Goal: Transaction & Acquisition: Purchase product/service

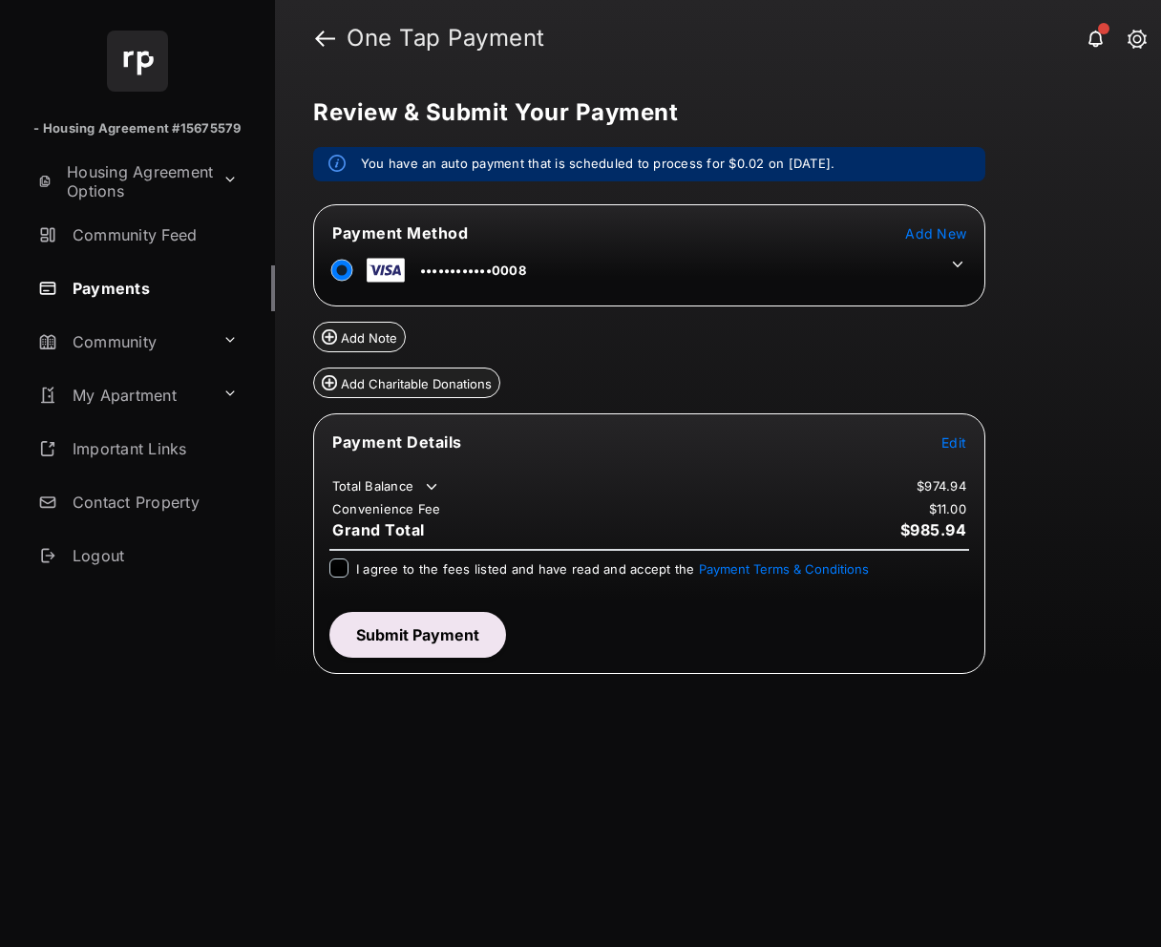
click at [952, 439] on span "Edit" at bounding box center [954, 442] width 25 height 16
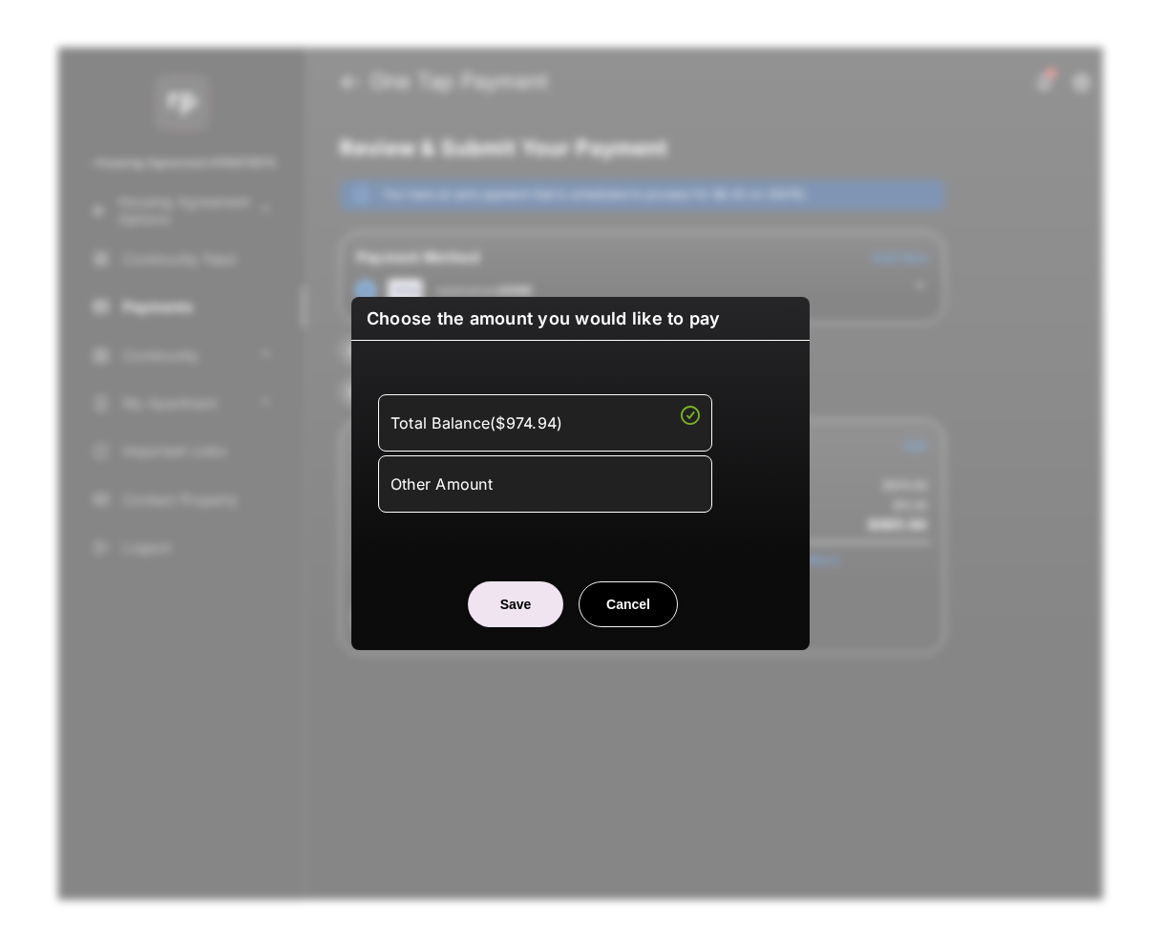
click at [540, 495] on div "Other Amount" at bounding box center [545, 484] width 309 height 32
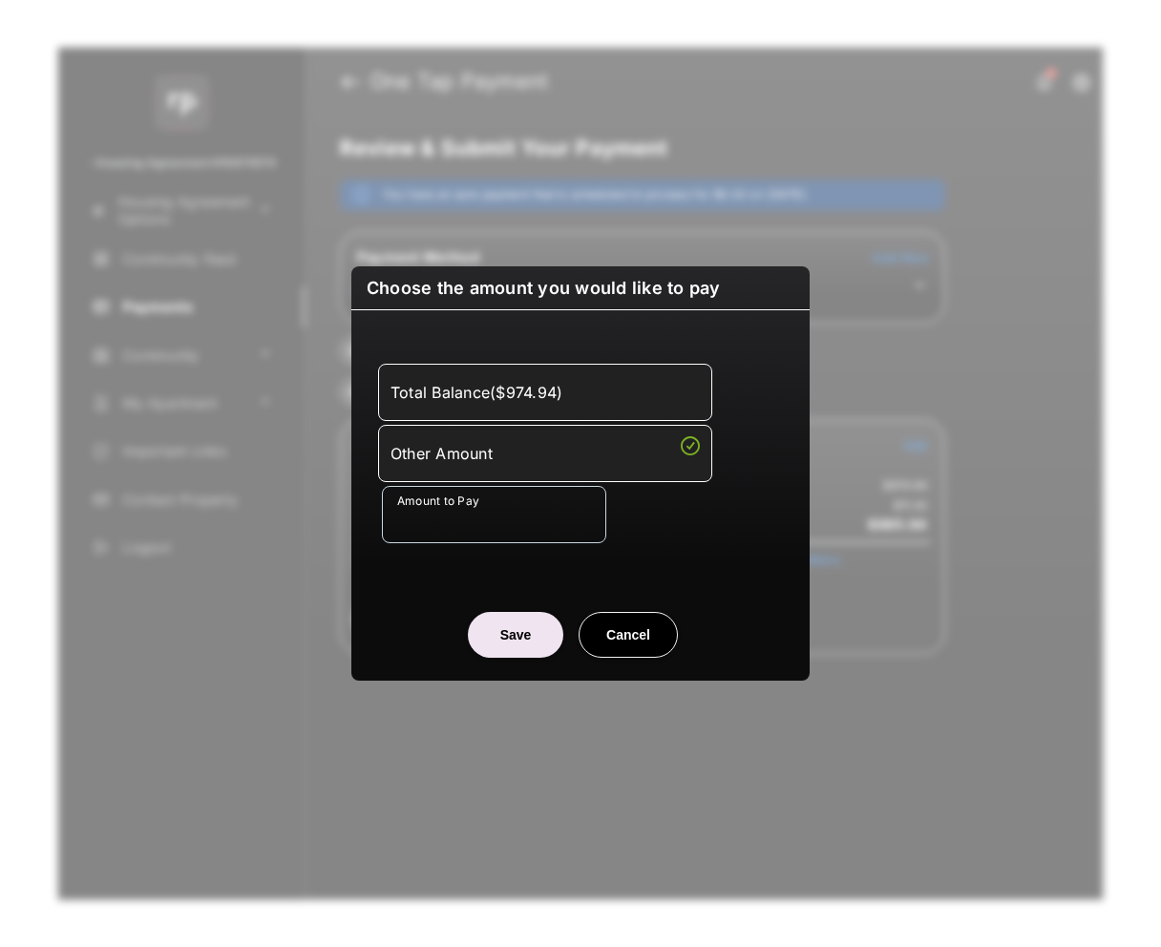
click at [515, 640] on button "Save" at bounding box center [515, 635] width 95 height 46
click at [627, 639] on button "Cancel" at bounding box center [628, 635] width 99 height 46
type input "**"
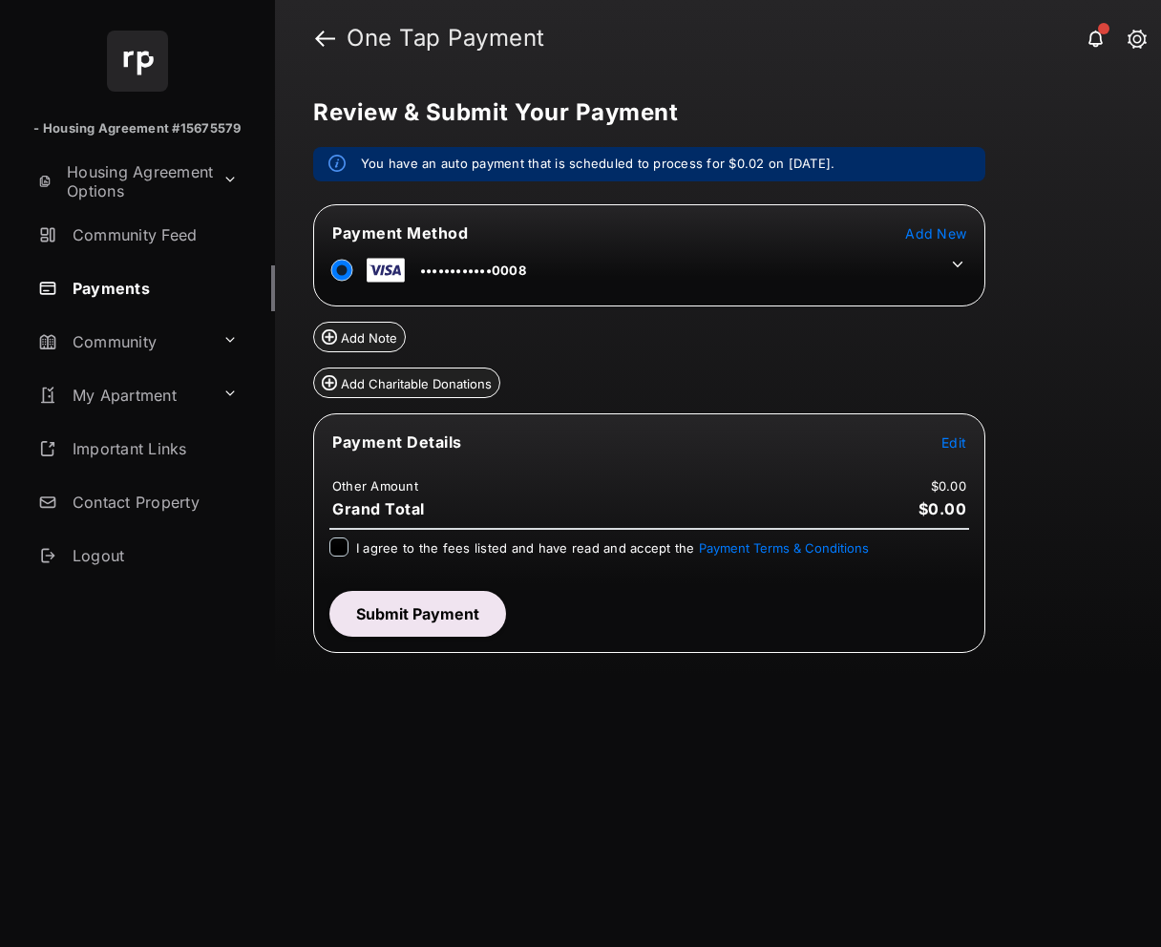
click at [950, 447] on span "Edit" at bounding box center [954, 442] width 25 height 16
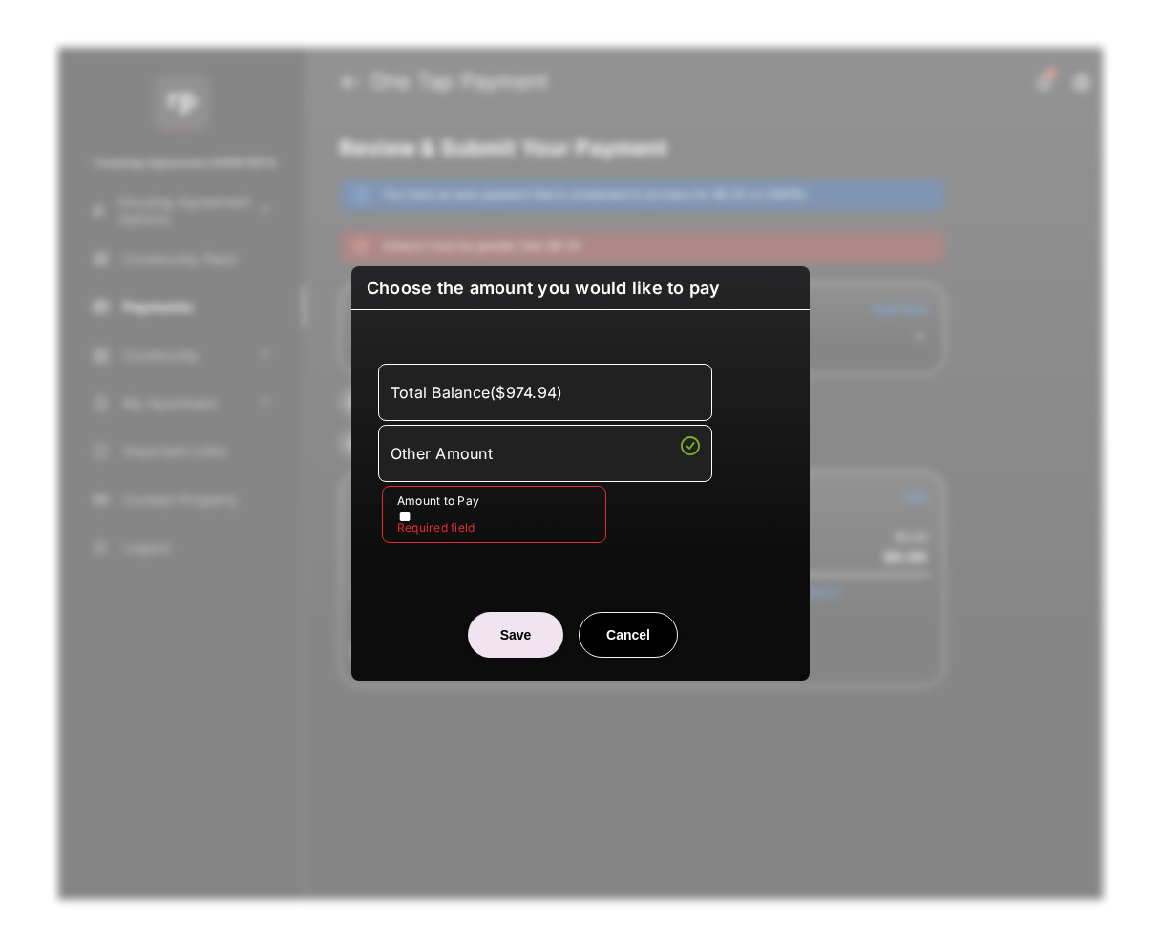
click at [658, 618] on button "Cancel" at bounding box center [628, 635] width 99 height 46
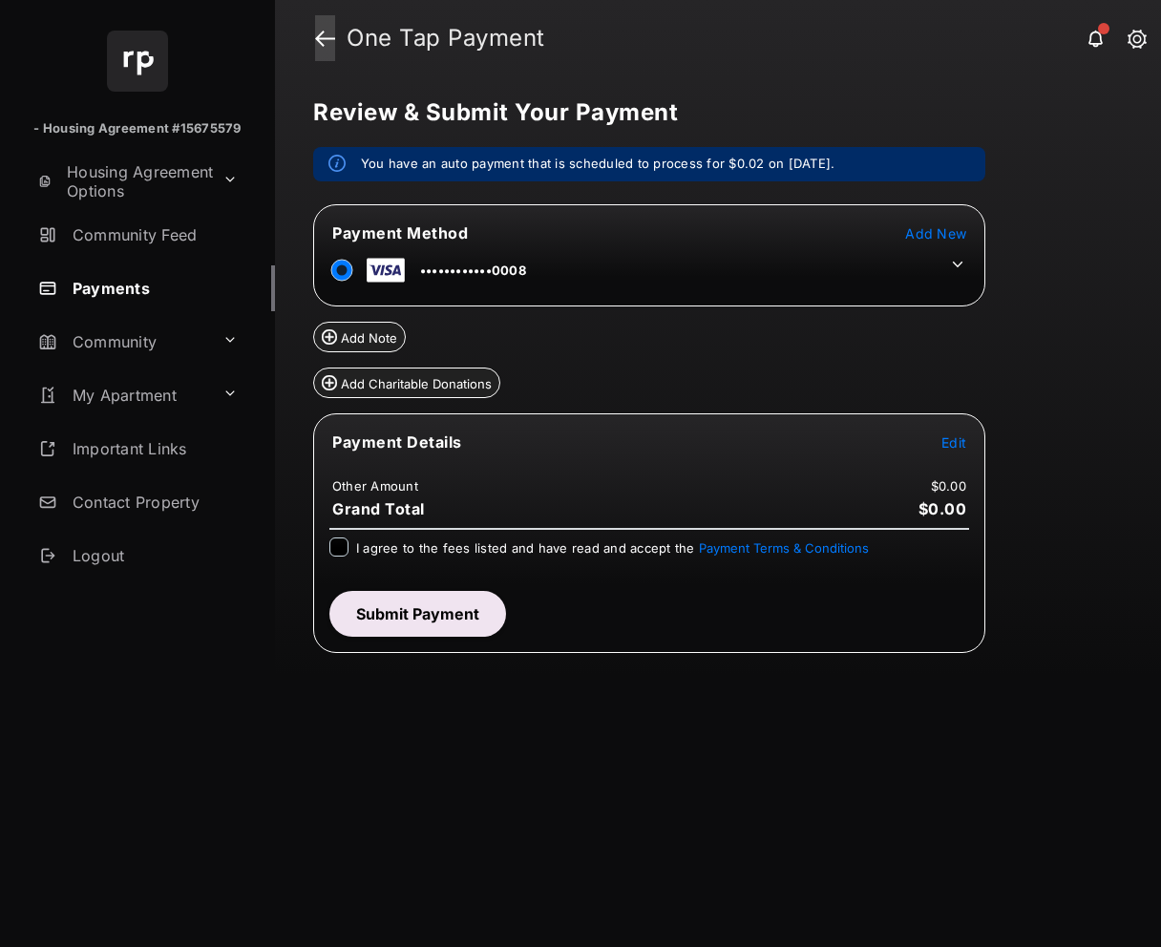
click at [323, 42] on link at bounding box center [325, 38] width 20 height 46
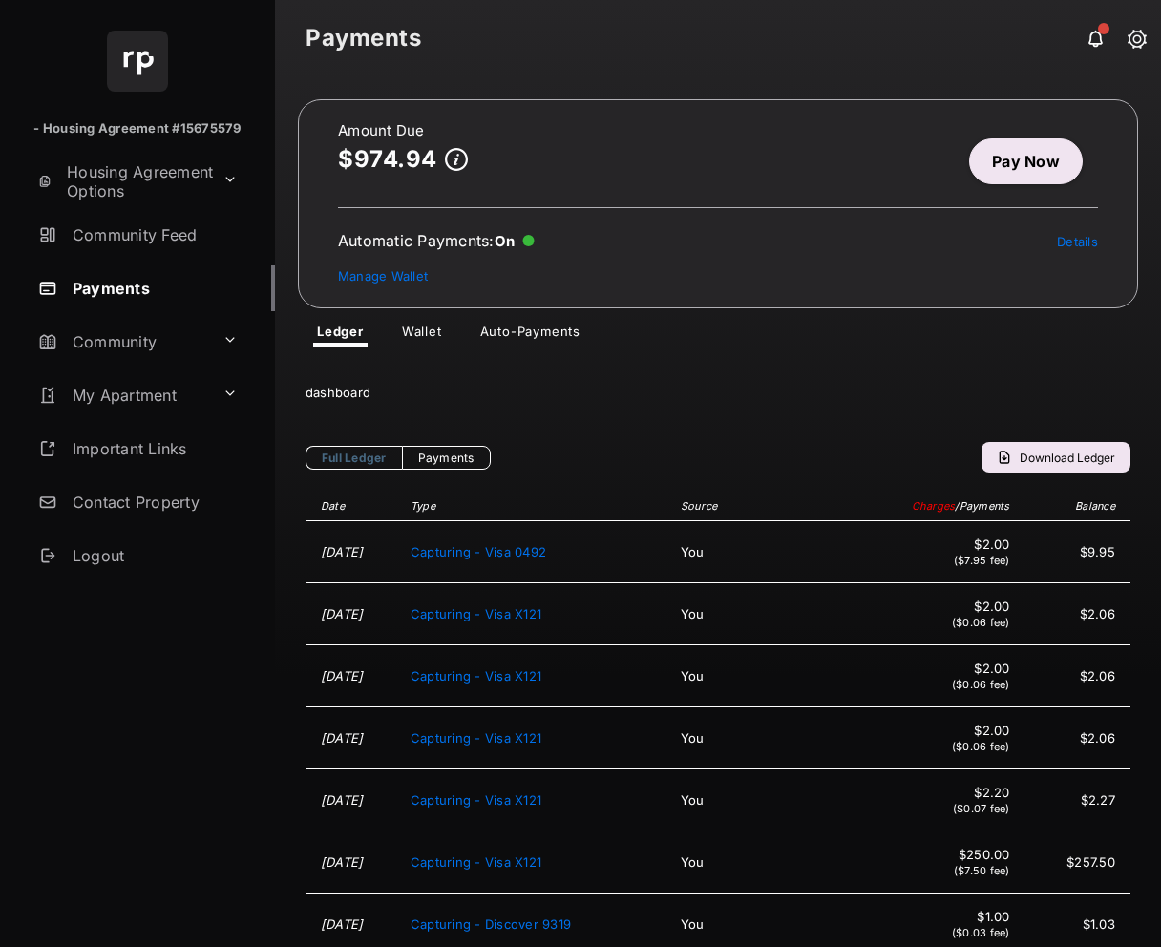
click at [1000, 171] on link "Pay Now" at bounding box center [1026, 161] width 114 height 46
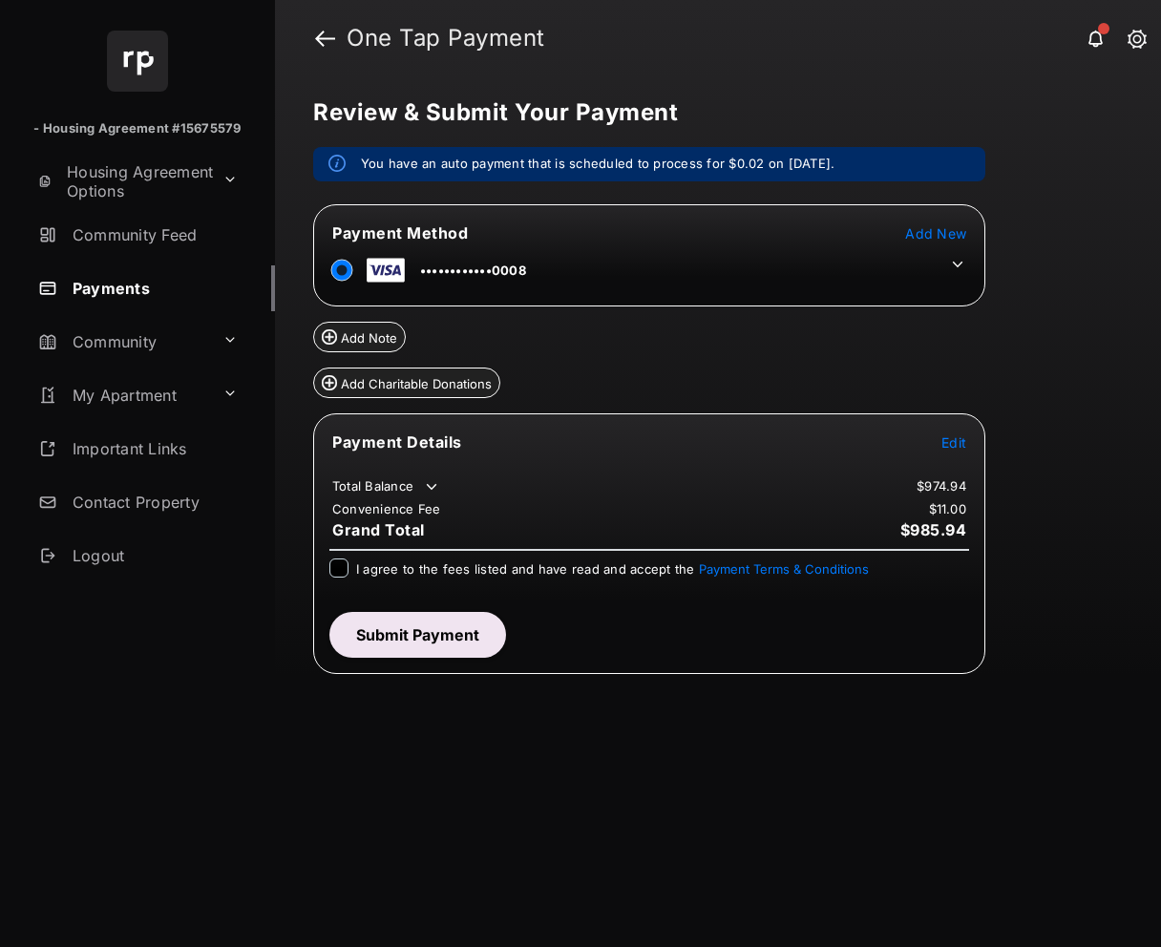
click at [954, 440] on span "Edit" at bounding box center [954, 442] width 25 height 16
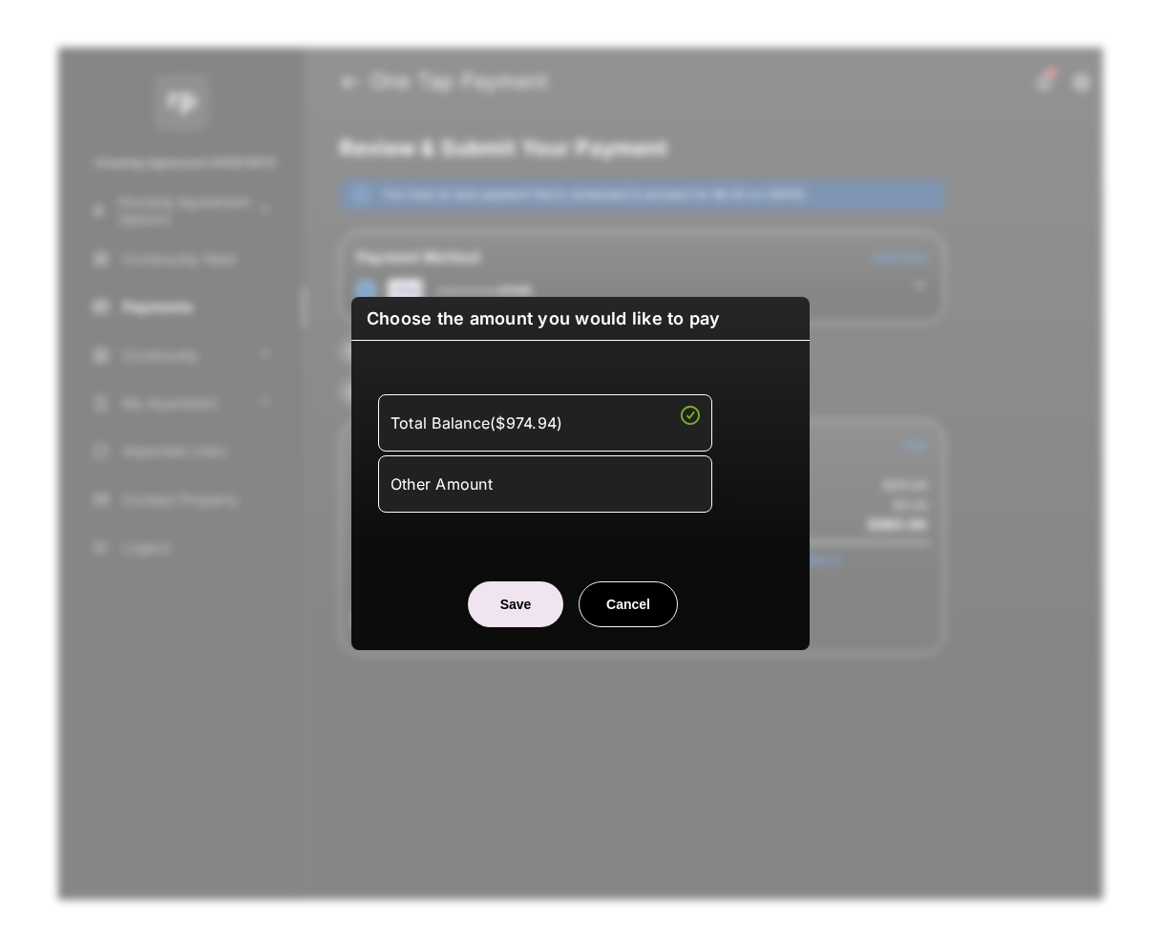
click at [556, 488] on div "Other Amount" at bounding box center [545, 484] width 309 height 32
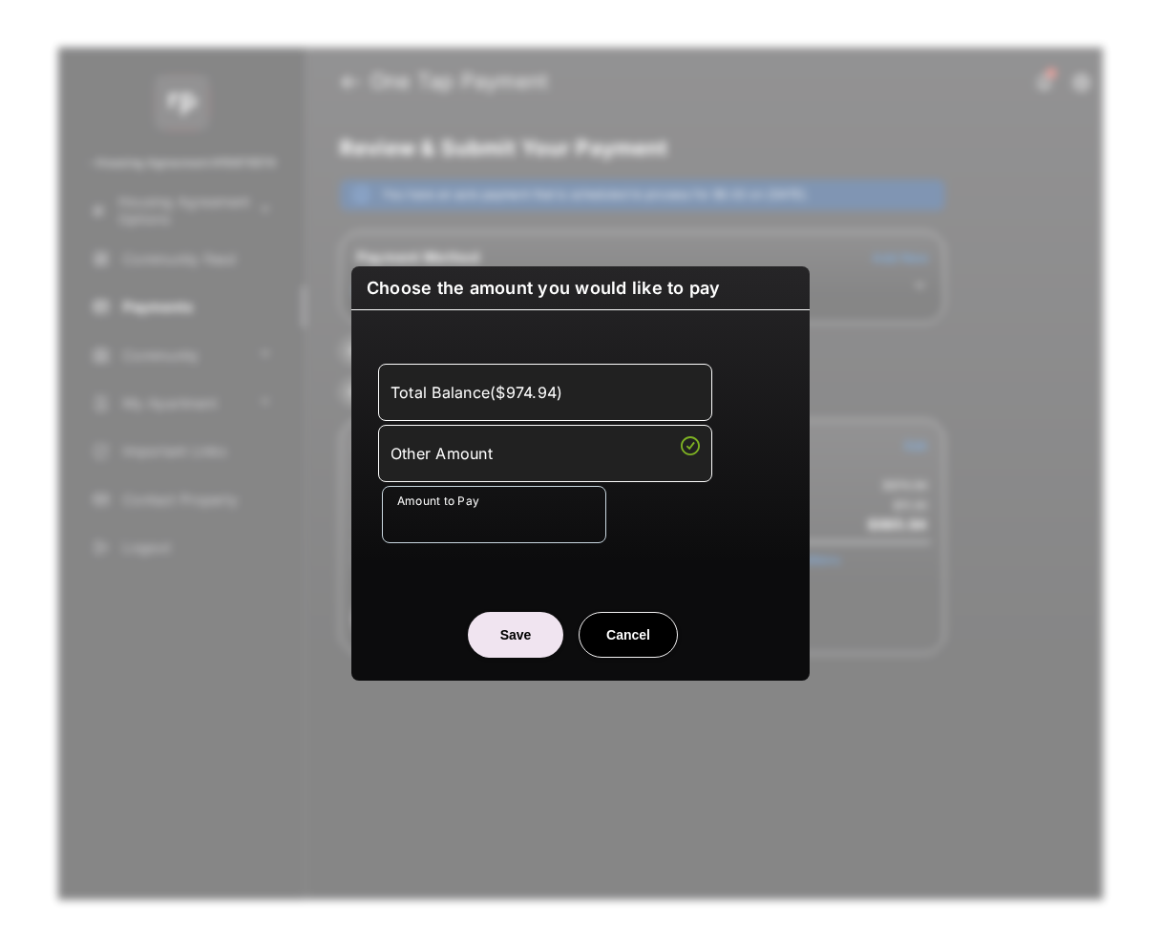
click at [660, 646] on button "Cancel" at bounding box center [628, 635] width 99 height 46
type input "*******"
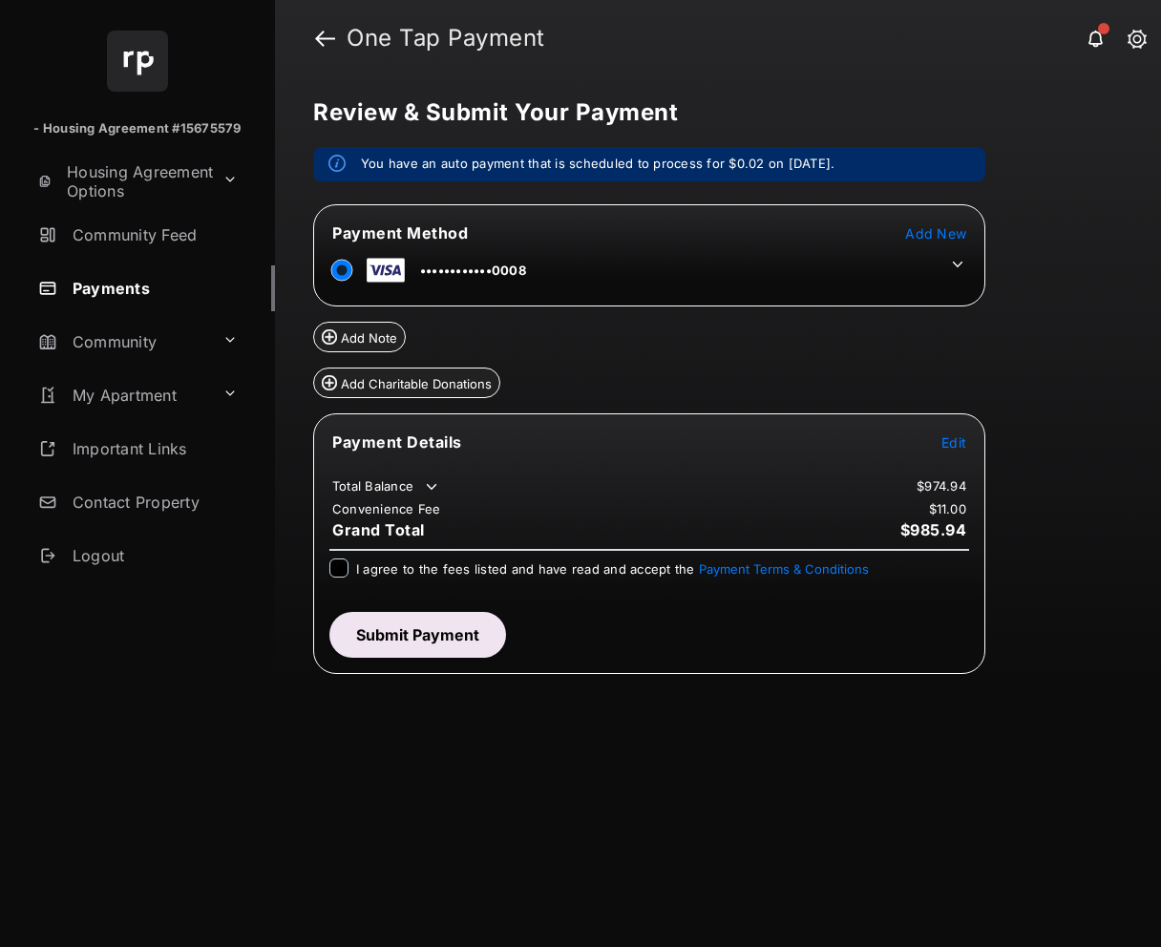
drag, startPoint x: 941, startPoint y: 429, endPoint x: 948, endPoint y: 466, distance: 38.0
click at [942, 433] on table "Payment Details Edit Total Balance $974.94 Convenience Fee $11.00 Grand Total $…" at bounding box center [649, 486] width 670 height 113
click at [949, 439] on span "Edit" at bounding box center [954, 442] width 25 height 16
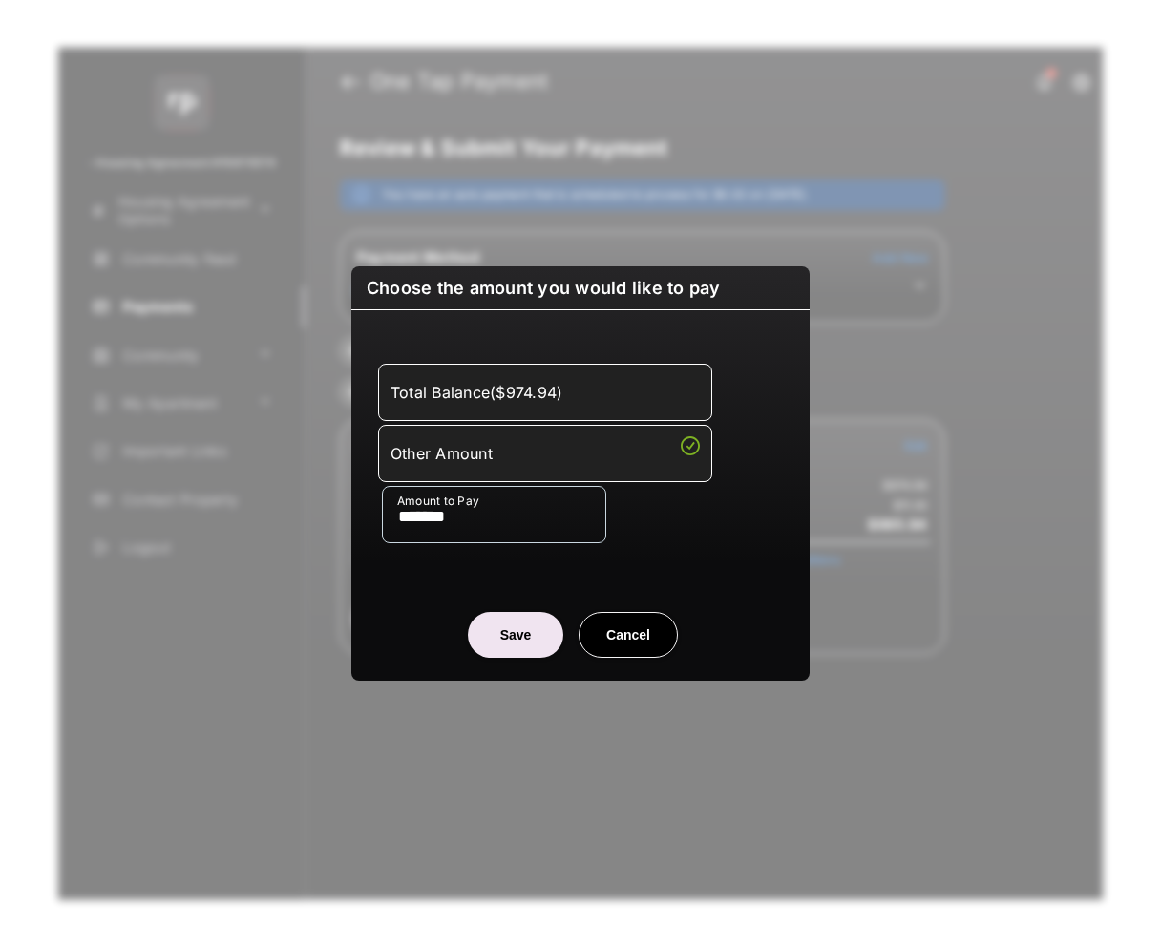
click at [542, 389] on div "Total Balance ( $974.94 )" at bounding box center [545, 392] width 309 height 32
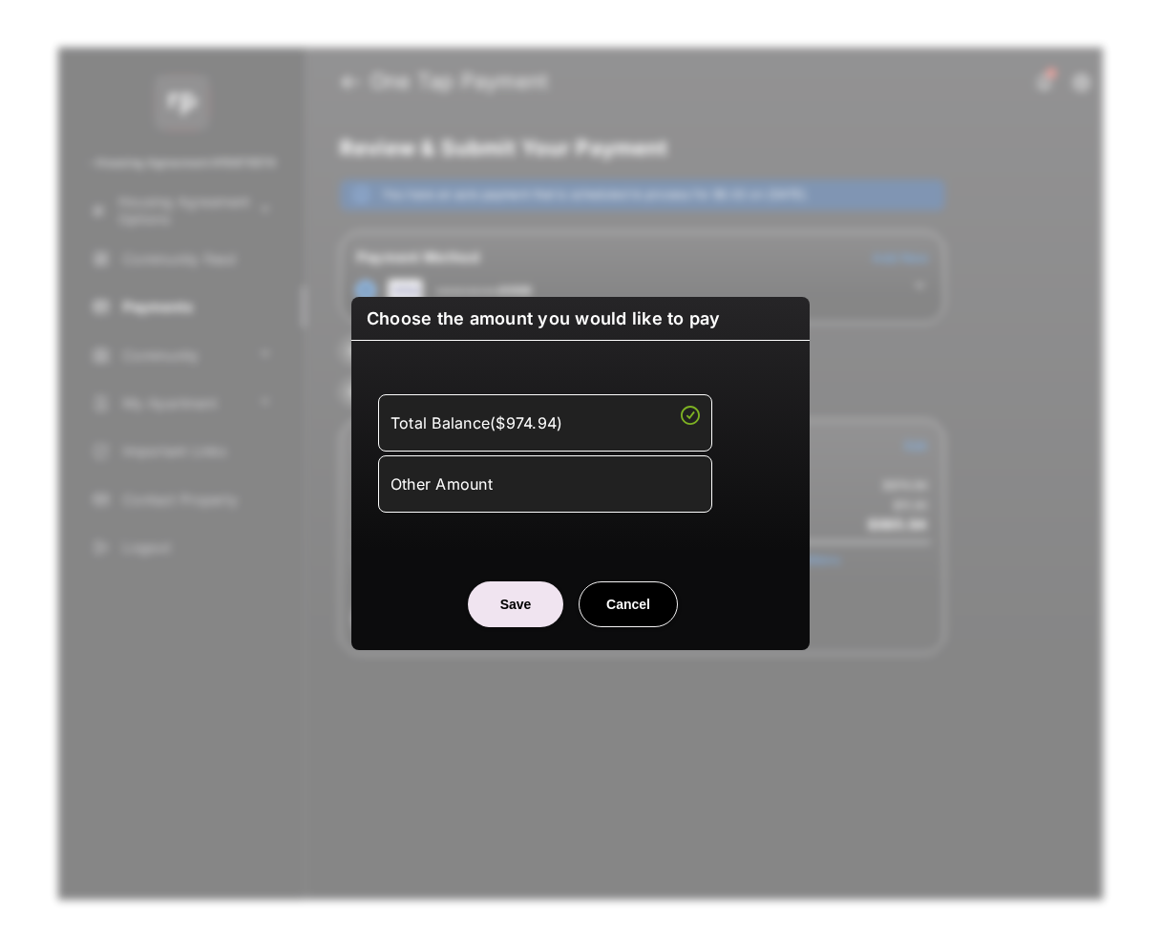
click at [522, 602] on button "Save" at bounding box center [515, 605] width 95 height 46
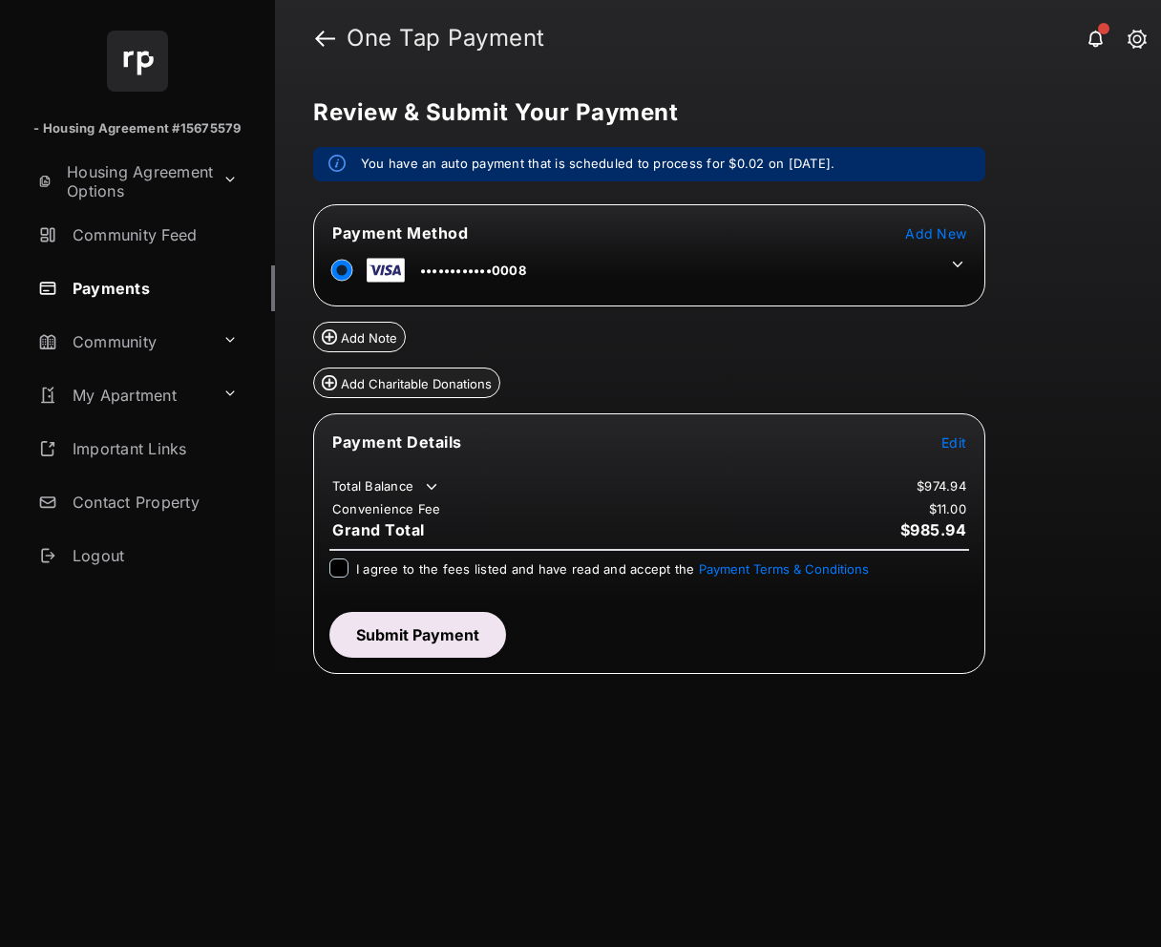
click at [440, 571] on span "I agree to the fees listed and have read and accept the Payment Terms & Conditi…" at bounding box center [612, 569] width 513 height 15
click at [424, 633] on button "Submit Payment" at bounding box center [417, 635] width 177 height 46
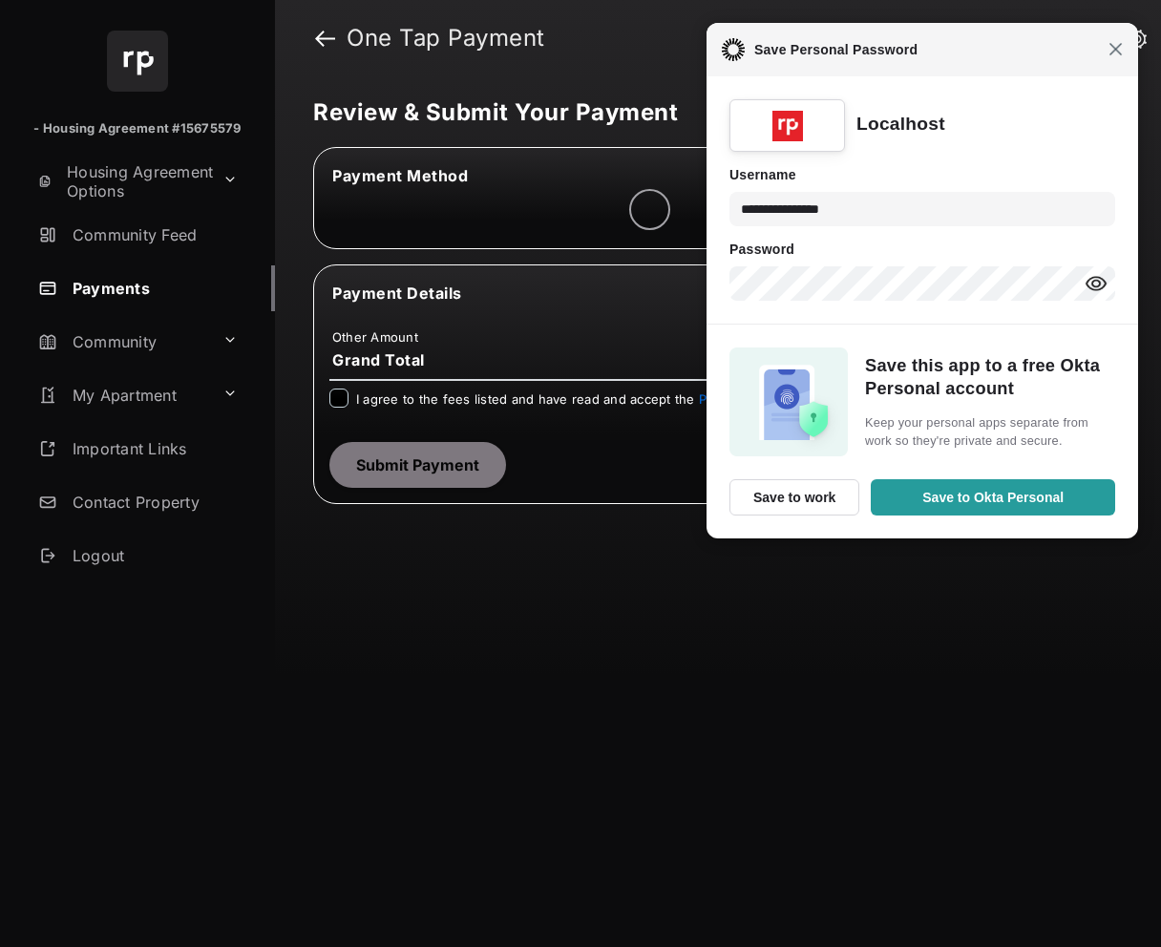
click at [1113, 53] on span "Close" at bounding box center [1116, 49] width 14 height 14
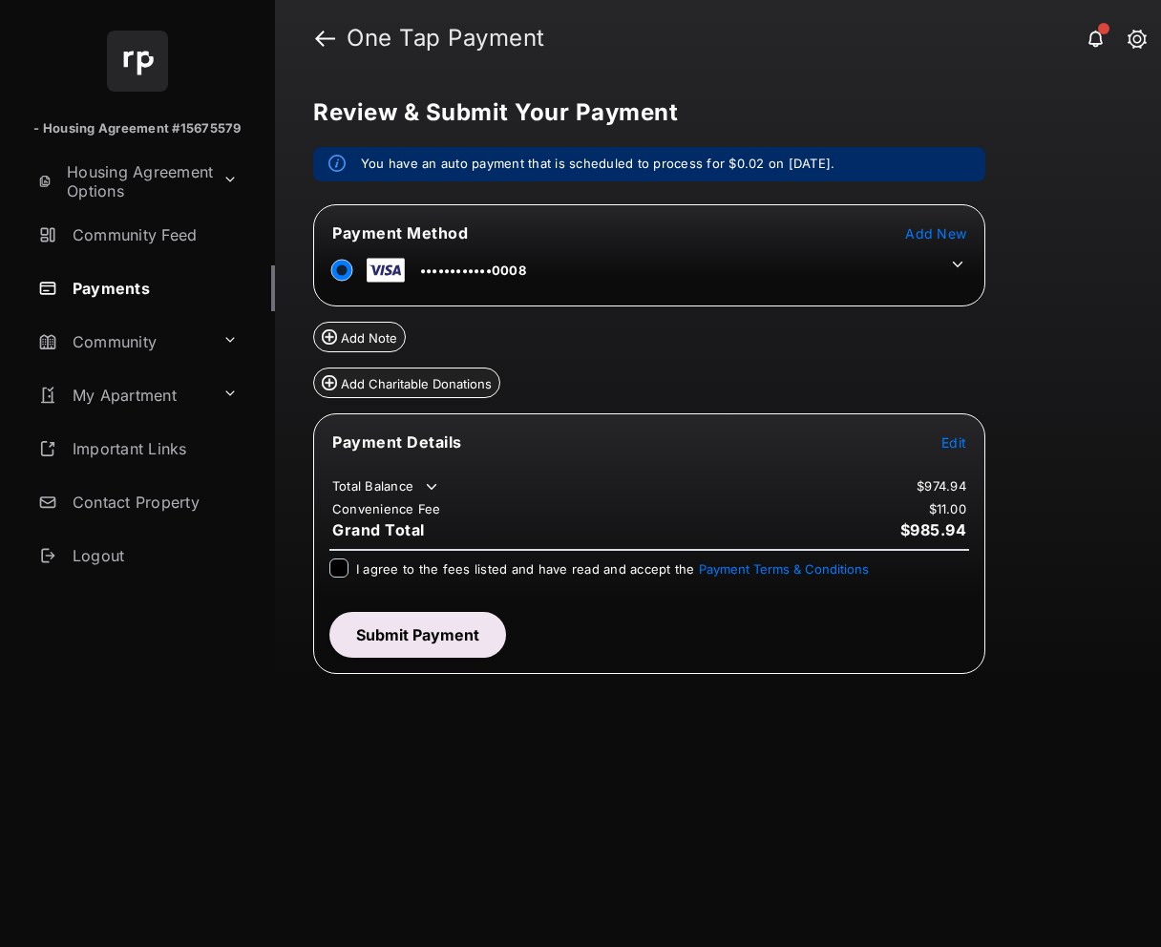
click at [509, 562] on span "I agree to the fees listed and have read and accept the Payment Terms & Conditi…" at bounding box center [612, 569] width 513 height 15
click at [411, 643] on button "Submit Payment" at bounding box center [417, 635] width 177 height 46
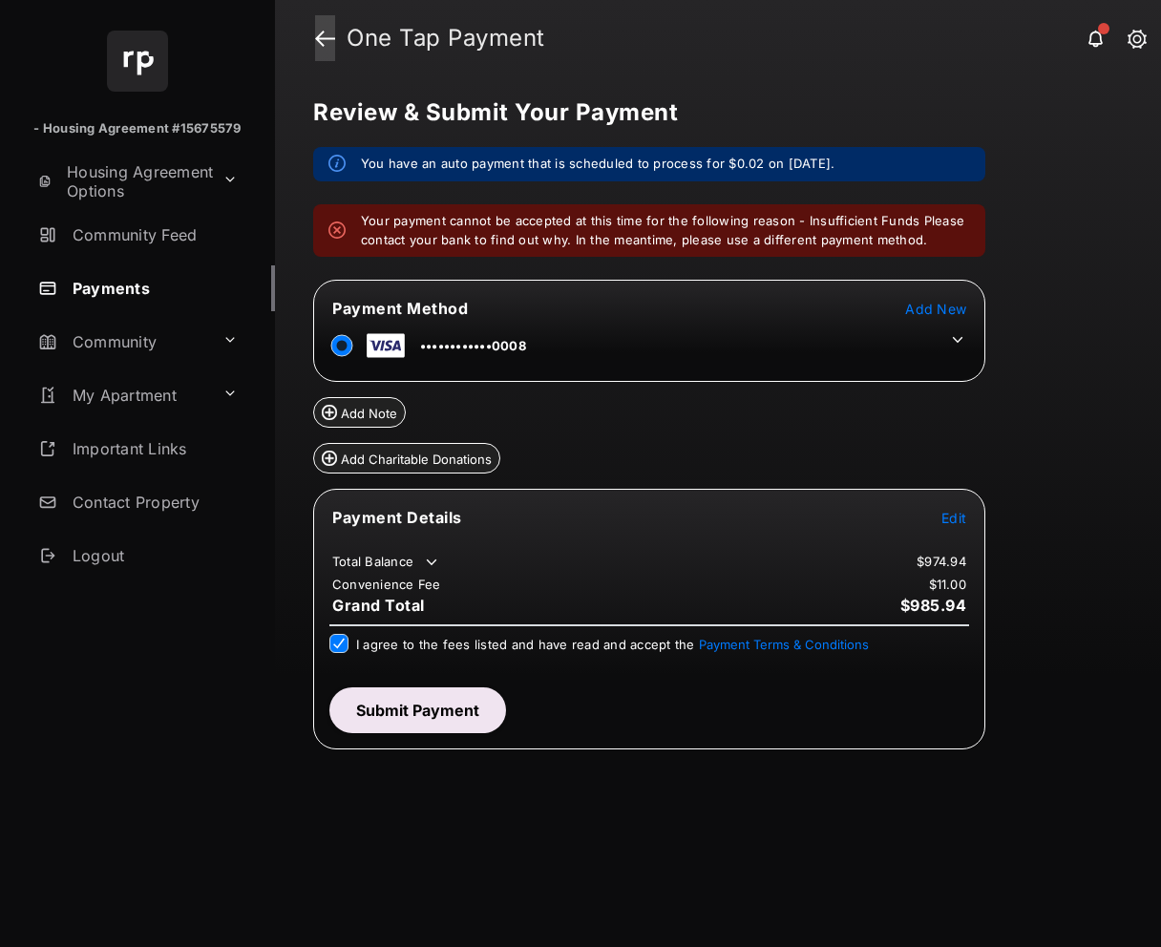
click at [328, 44] on link at bounding box center [325, 38] width 20 height 46
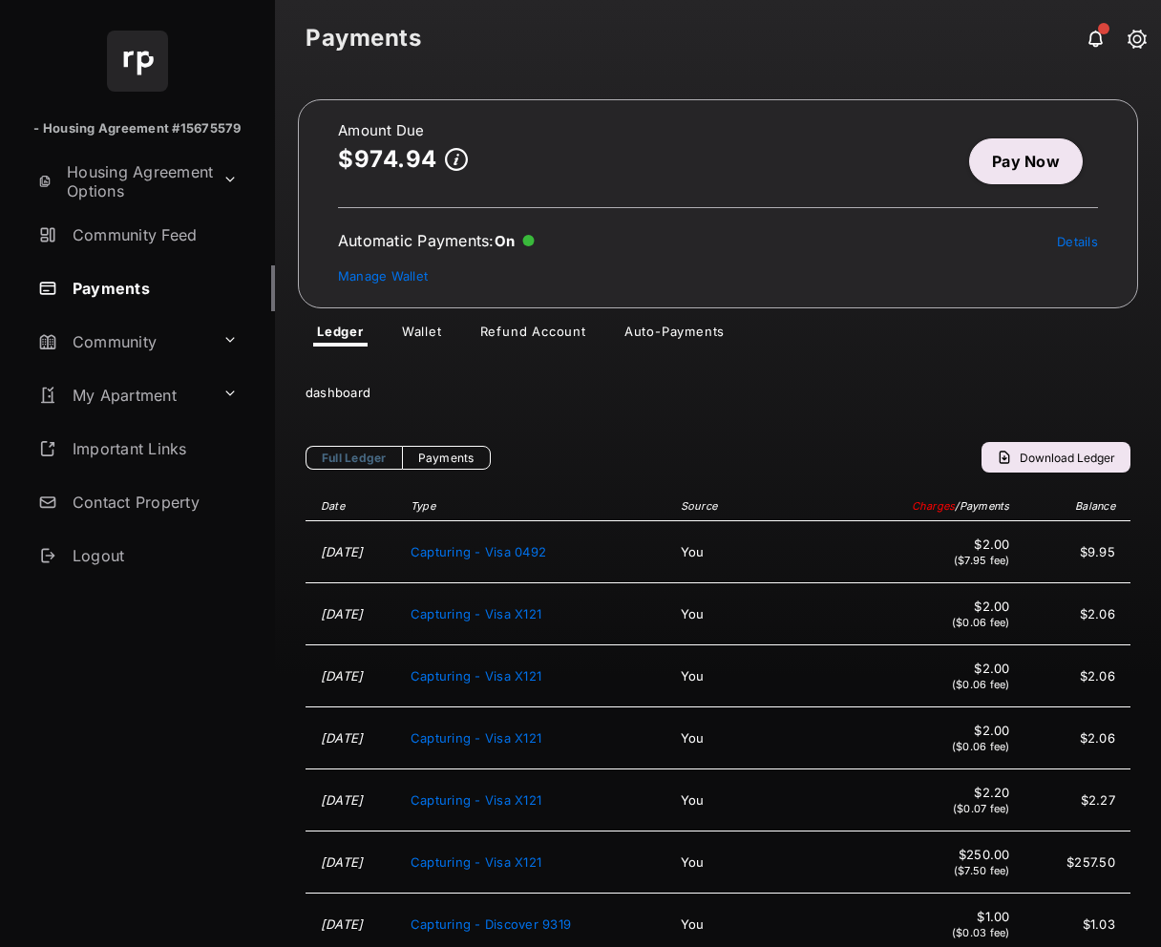
click at [987, 151] on link "Pay Now" at bounding box center [1026, 161] width 114 height 46
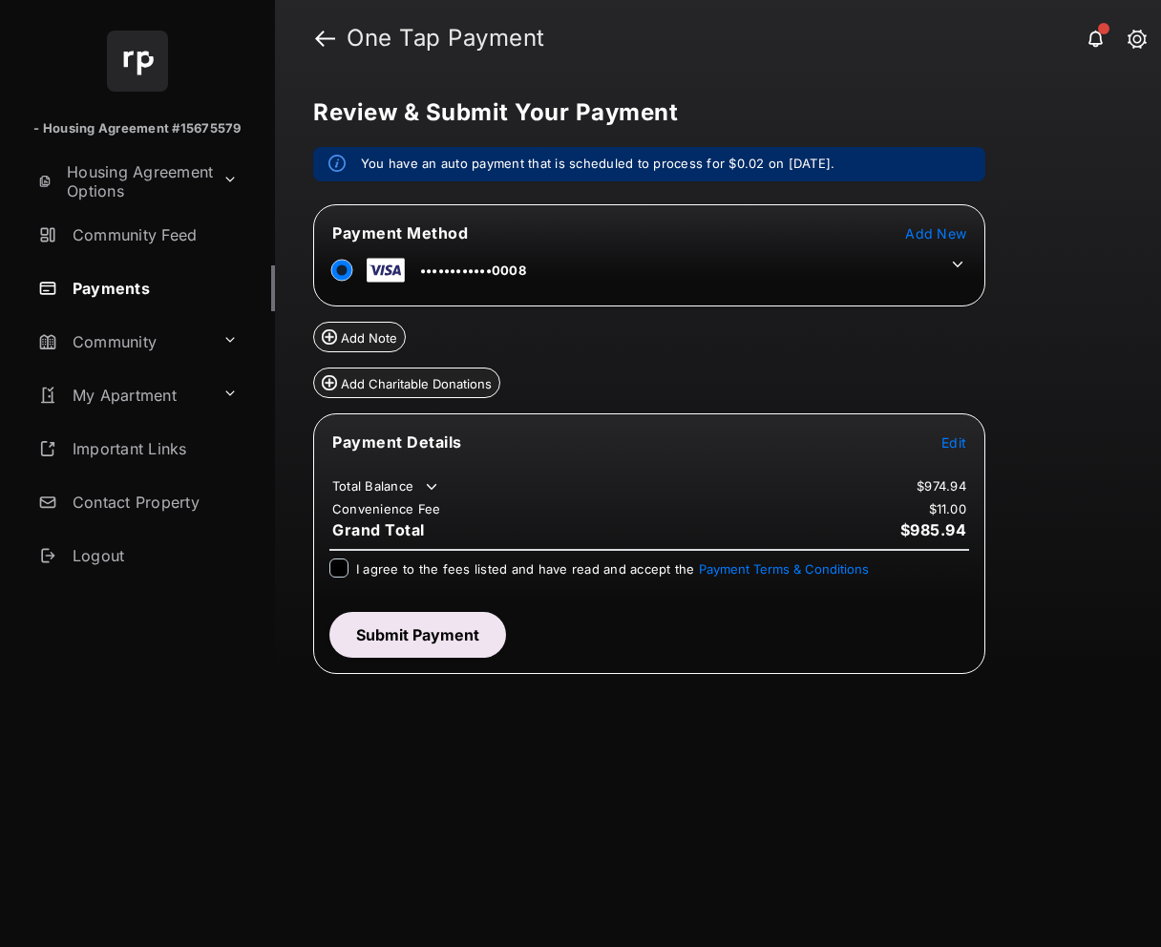
click at [960, 267] on icon at bounding box center [957, 264] width 17 height 17
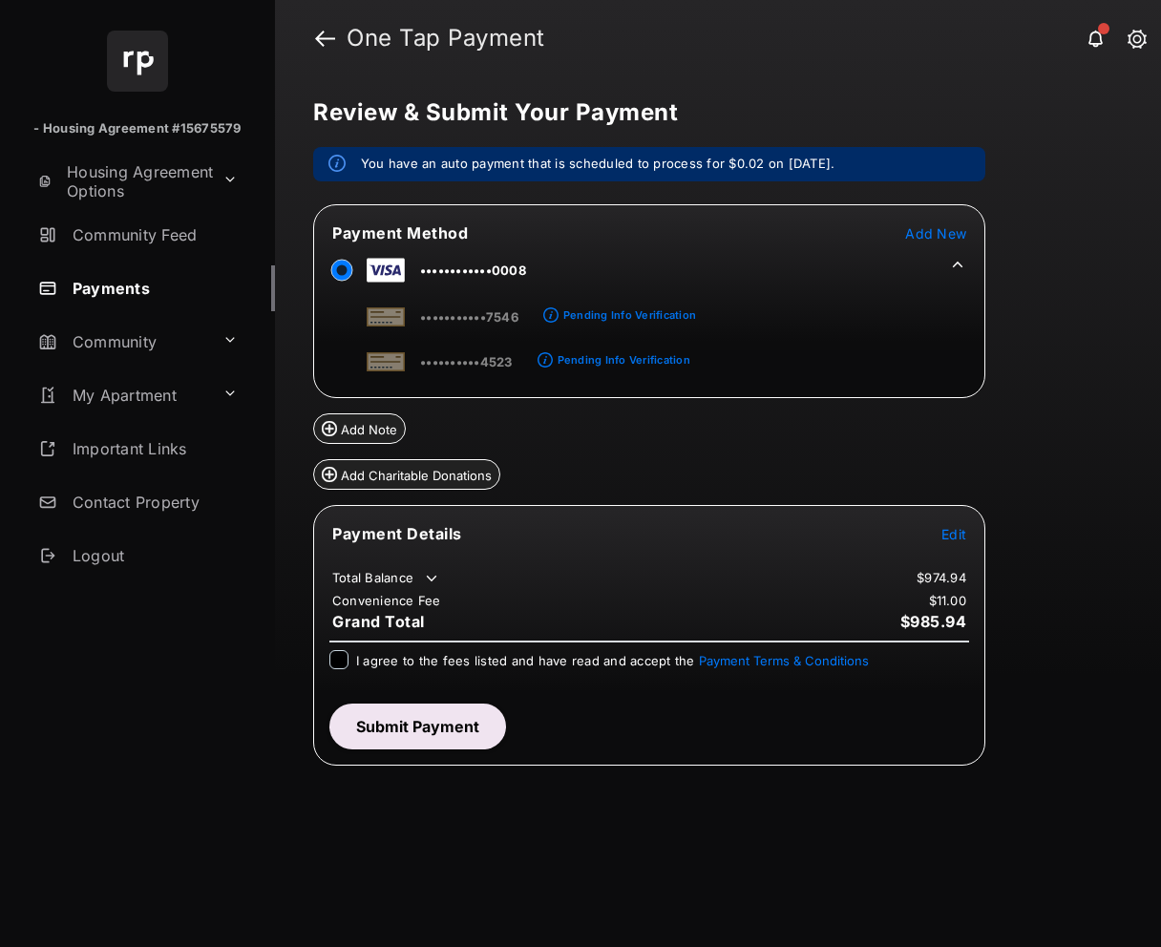
click at [609, 315] on div "Pending Info Verification" at bounding box center [629, 314] width 133 height 13
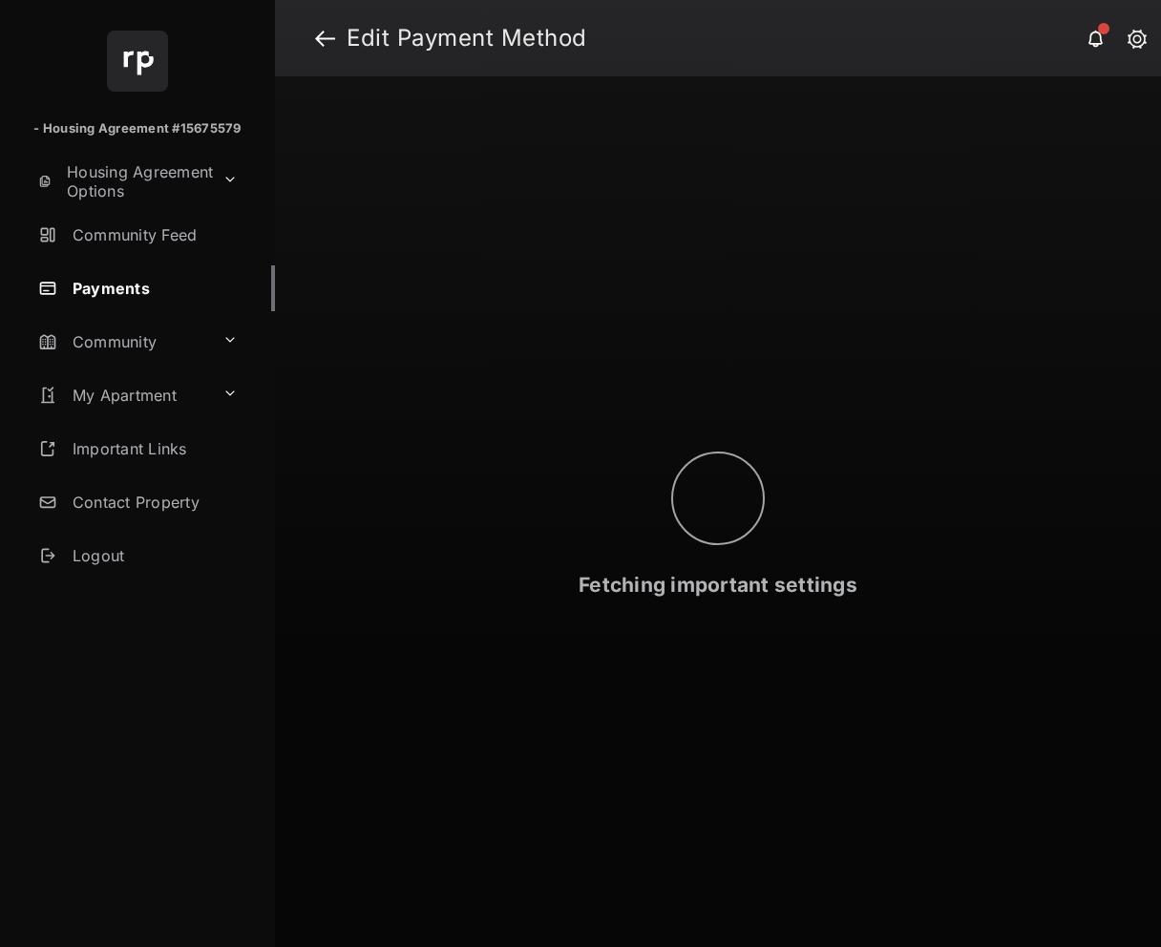
select select "**"
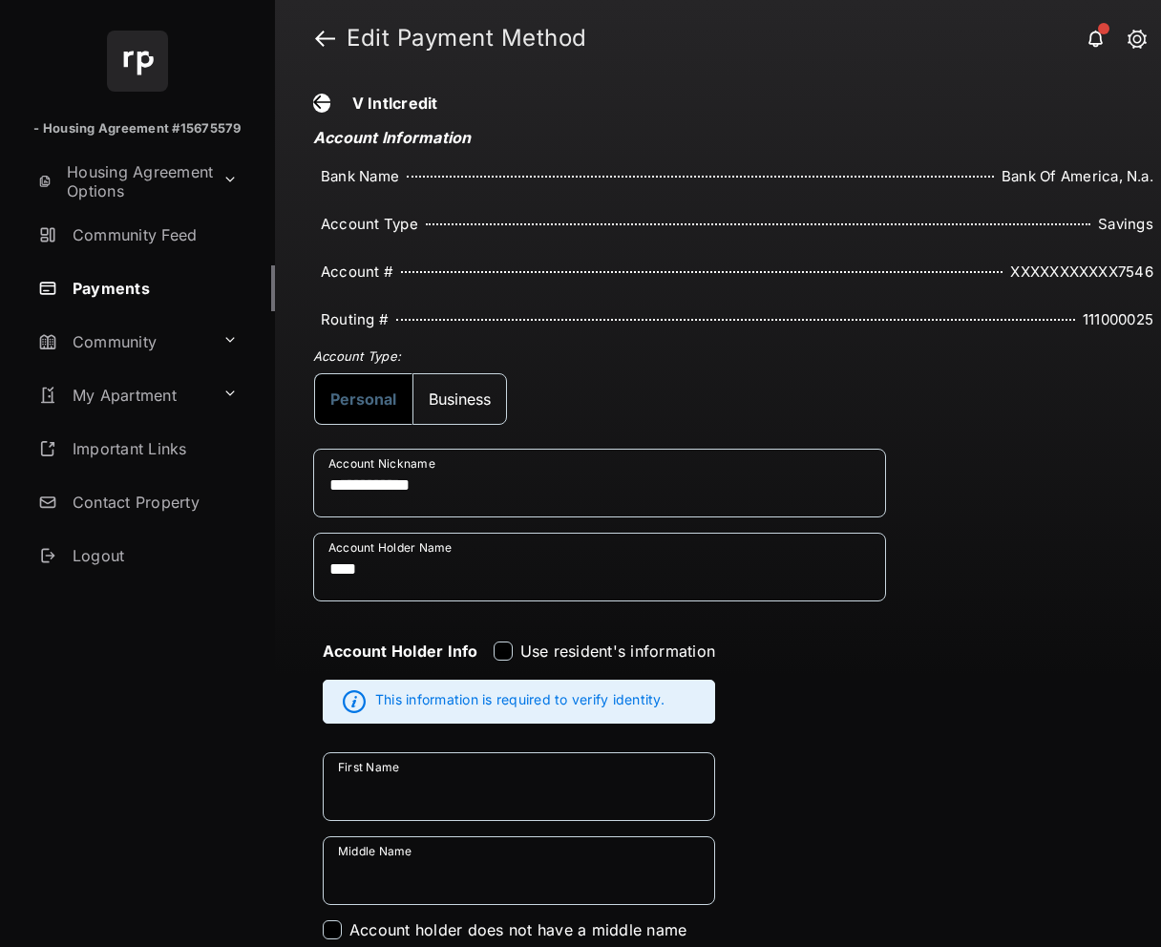
scroll to position [39, 0]
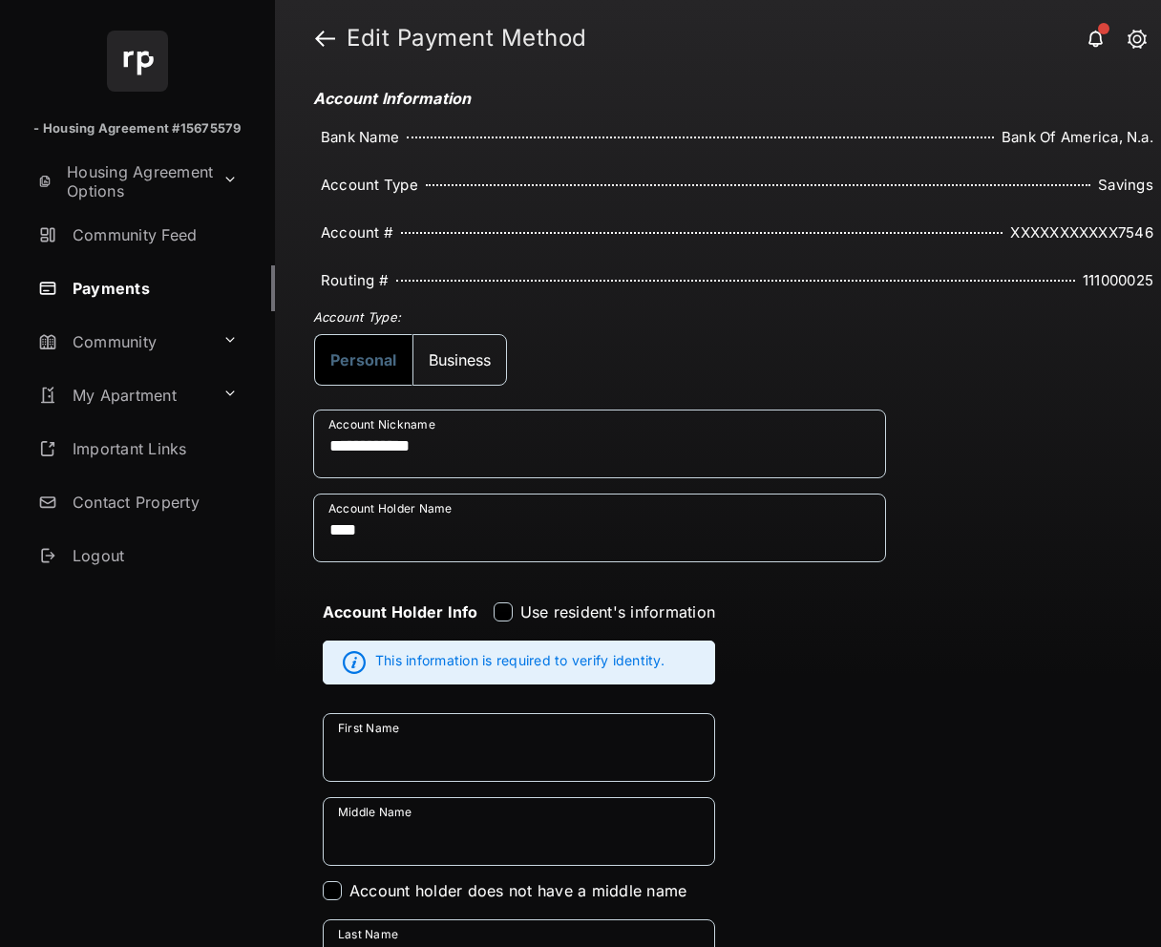
click at [537, 621] on label "Use resident's information" at bounding box center [617, 612] width 195 height 19
type input "*****"
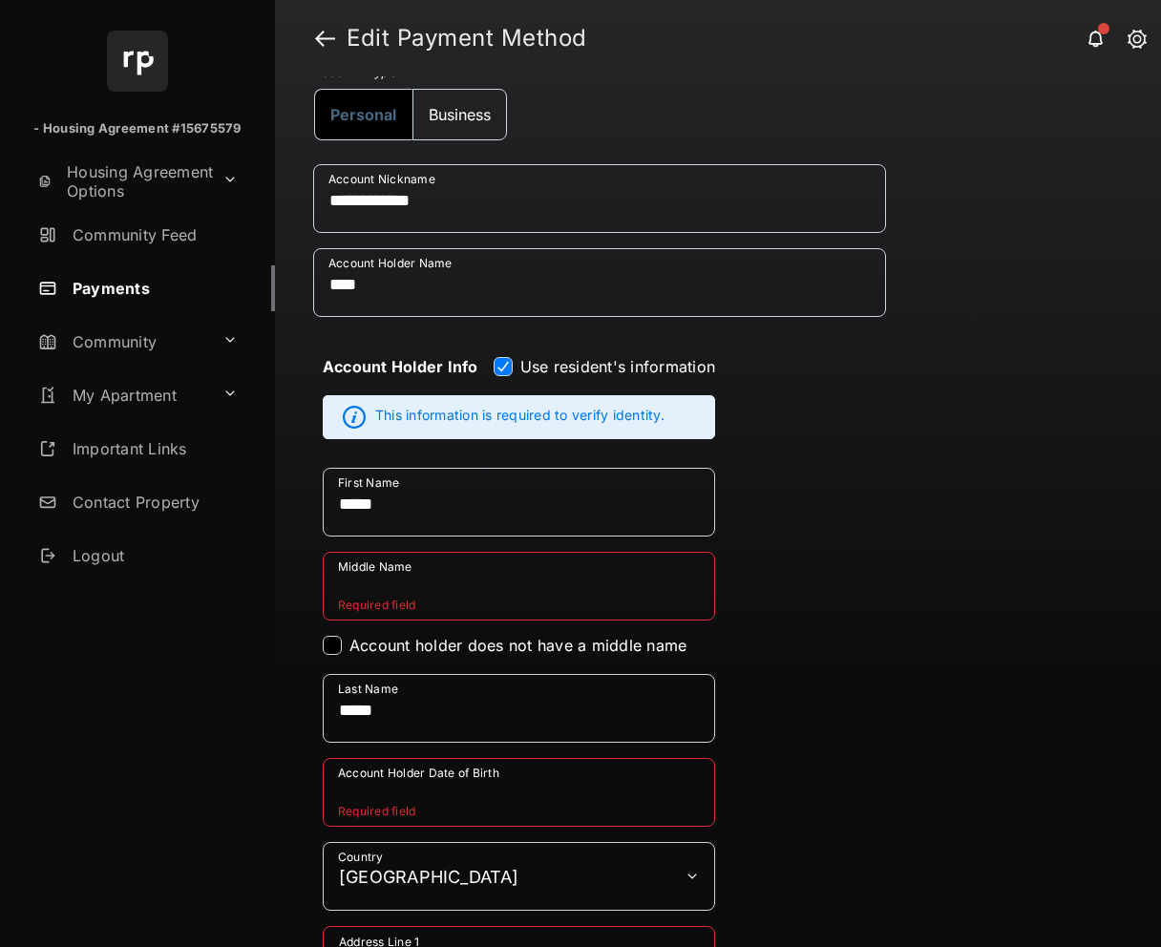
scroll to position [345, 0]
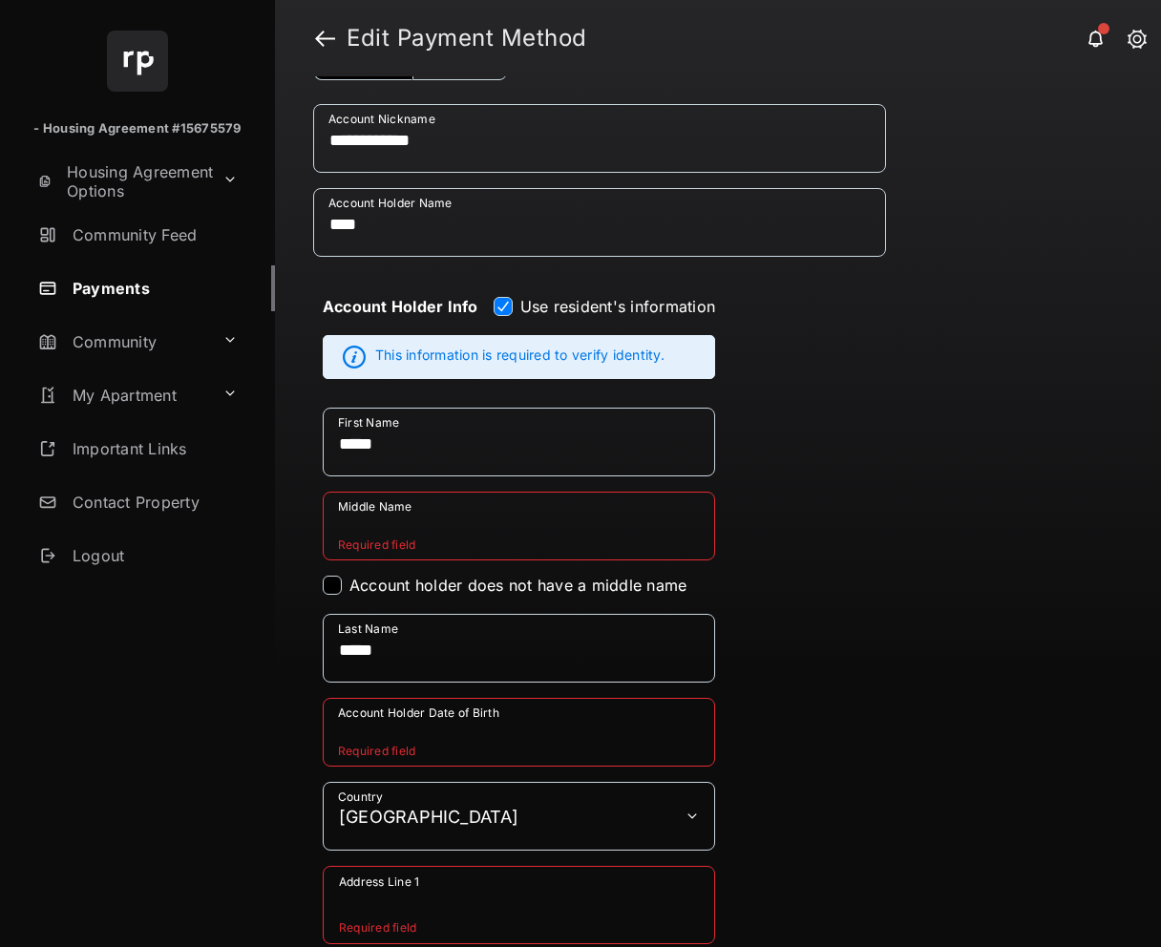
click at [409, 588] on label "Account holder does not have a middle name" at bounding box center [518, 585] width 337 height 19
click at [433, 742] on input "Account Holder Date of Birth" at bounding box center [519, 732] width 392 height 69
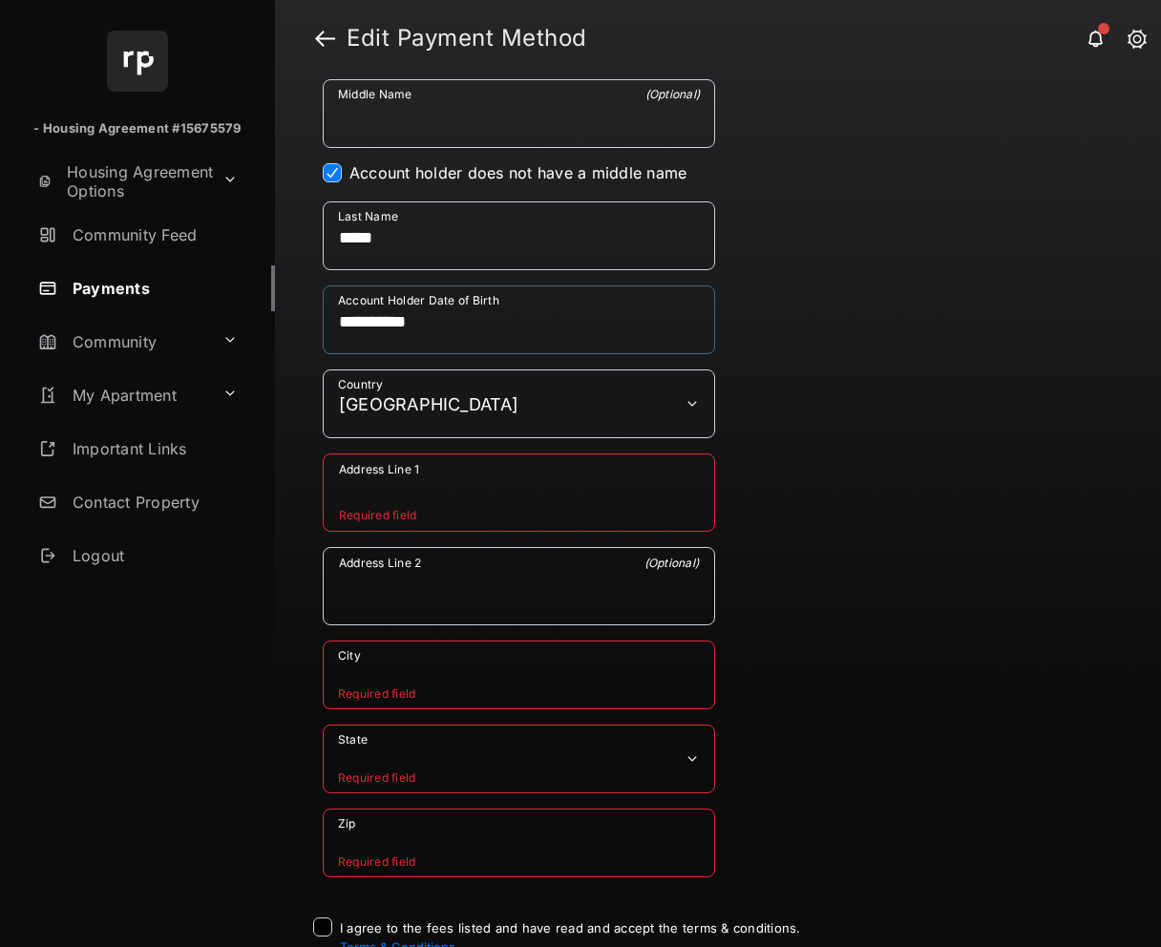
scroll to position [760, 0]
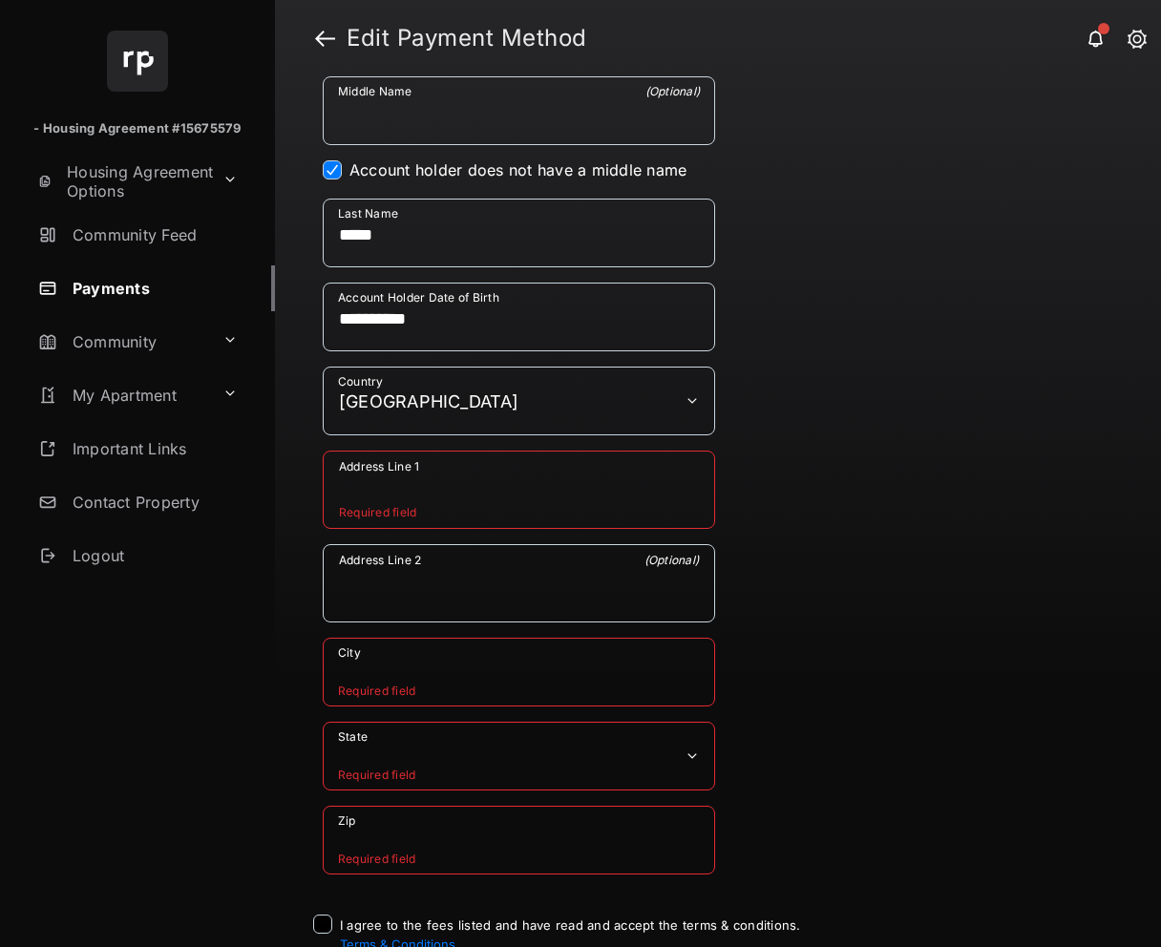
type input "**********"
click at [447, 488] on textarea "Address Line 1" at bounding box center [519, 493] width 391 height 69
type textarea "****"
click at [450, 669] on input "City" at bounding box center [519, 672] width 392 height 69
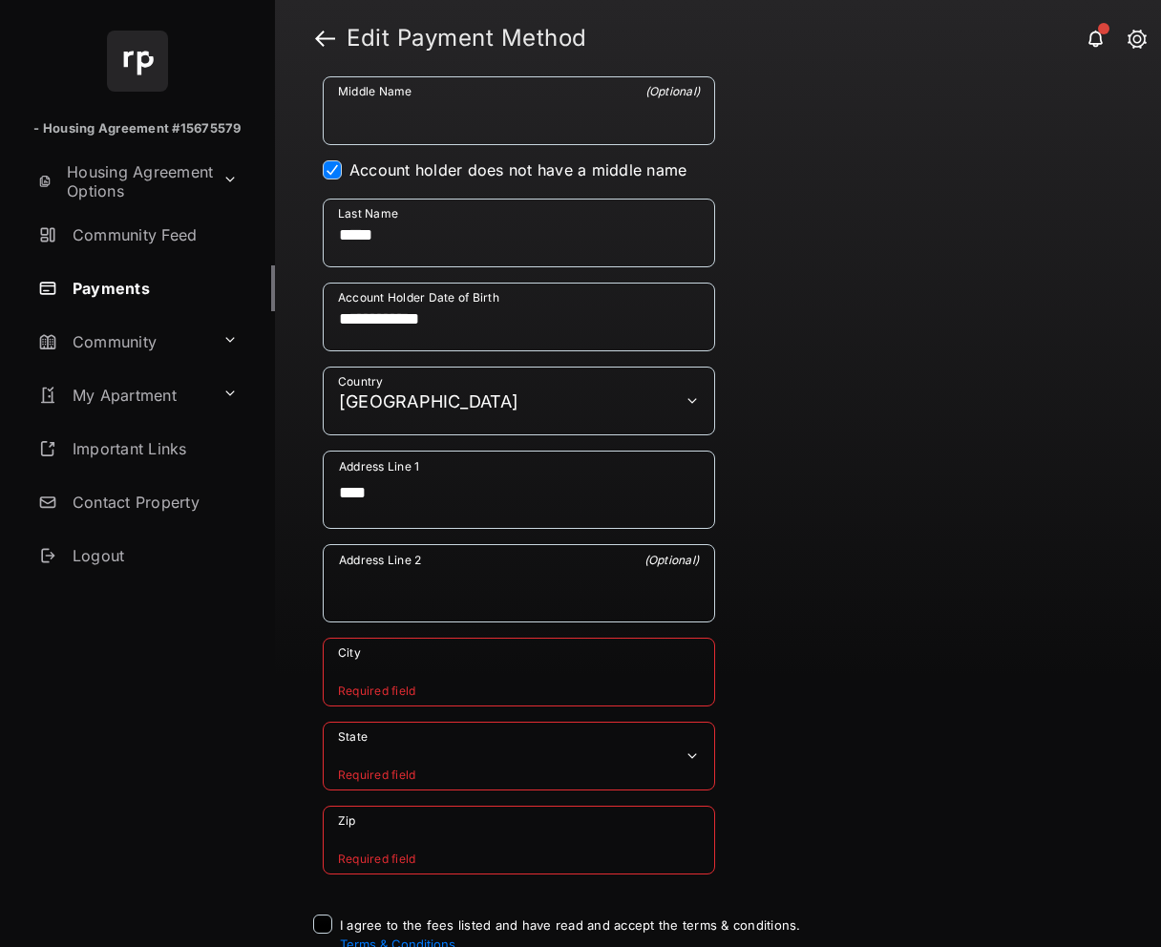
type input "****"
click at [454, 752] on select "**********" at bounding box center [519, 756] width 392 height 69
select select "**"
click at [323, 722] on select "**********" at bounding box center [519, 756] width 392 height 69
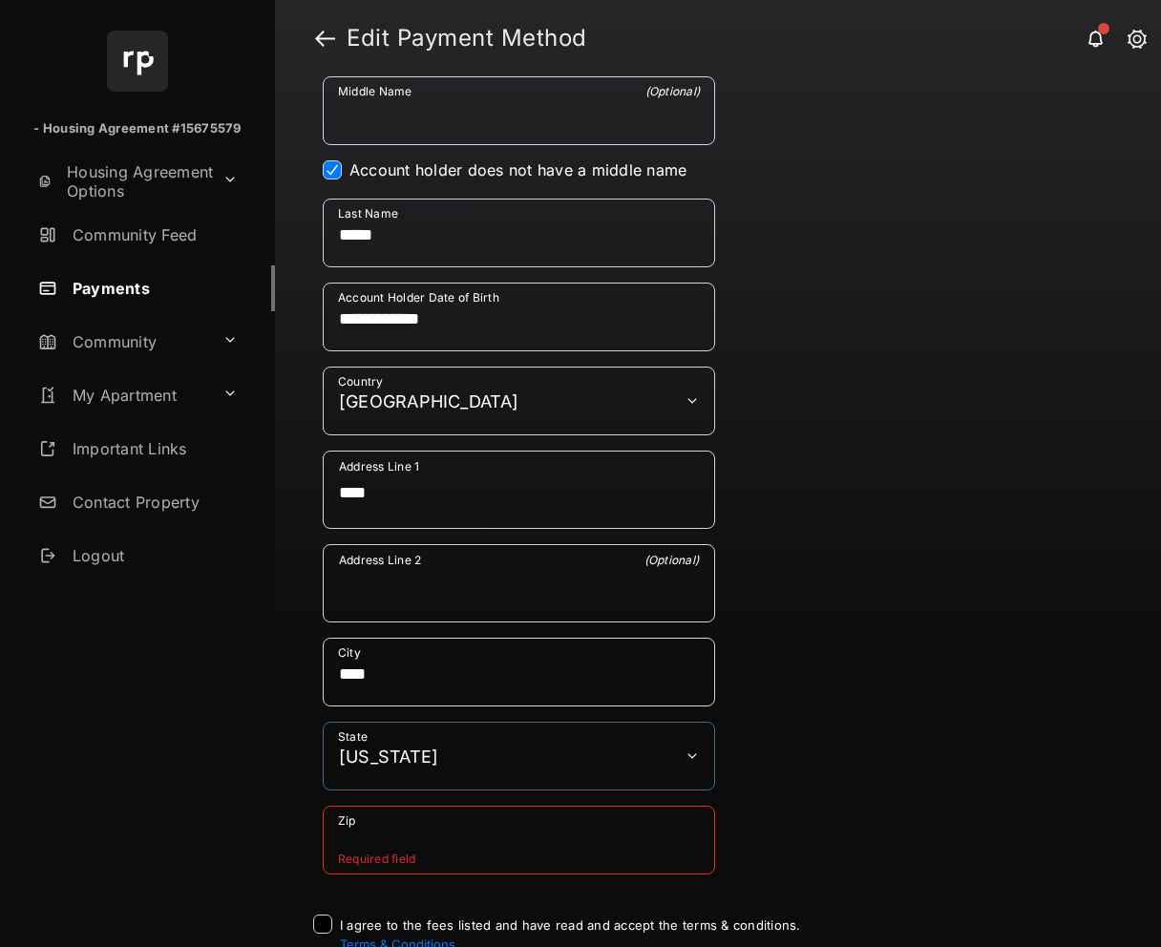
click at [460, 846] on input "Zip" at bounding box center [519, 840] width 392 height 69
type input "*****"
click at [425, 915] on label "I agree to the fees listed and have read and accept the terms & conditions. Ter…" at bounding box center [570, 934] width 461 height 38
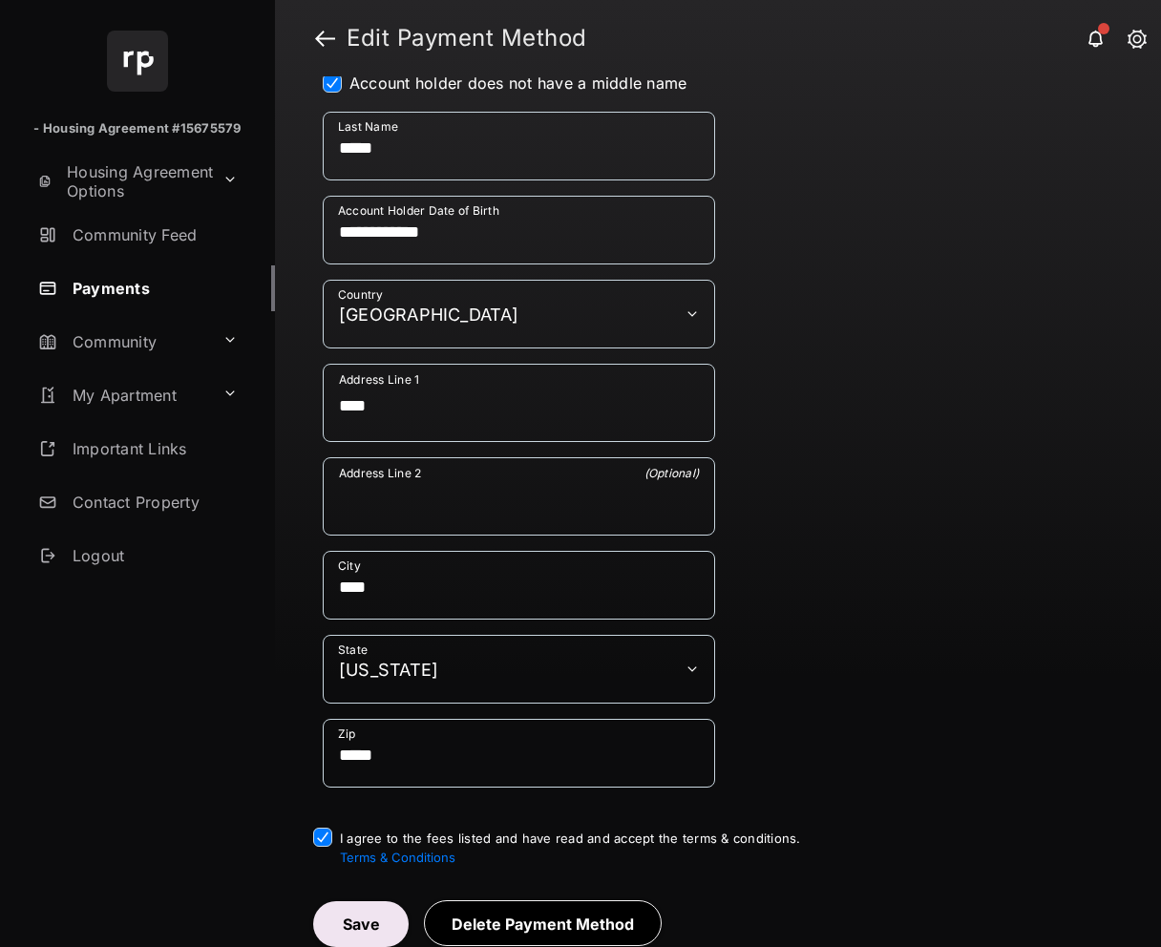
scroll to position [858, 0]
click at [350, 912] on button "Save" at bounding box center [360, 924] width 95 height 46
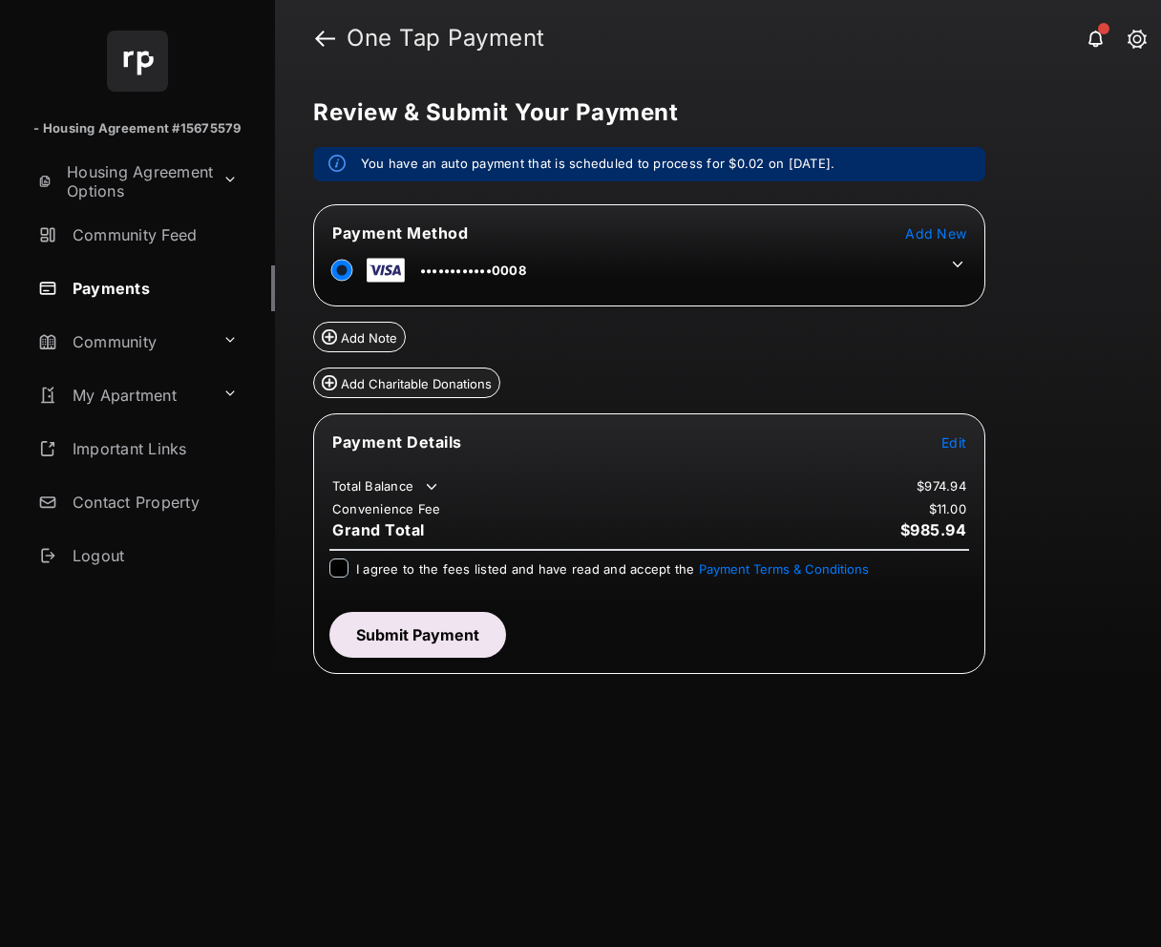
click at [962, 262] on icon at bounding box center [958, 265] width 11 height 6
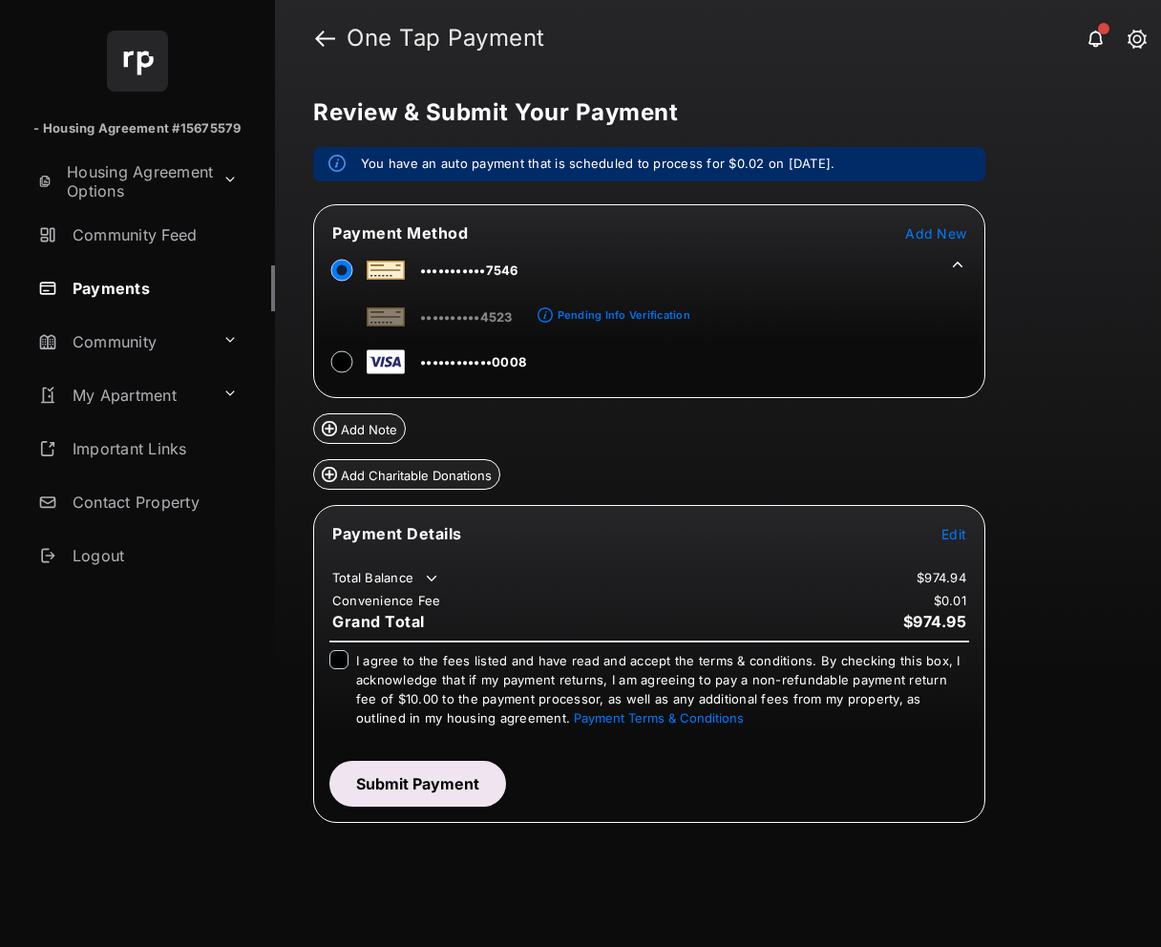
click at [423, 677] on span "I agree to the fees listed and have read and accept the terms & conditions. By …" at bounding box center [658, 689] width 604 height 73
click at [447, 795] on button "Submit Payment" at bounding box center [417, 784] width 177 height 46
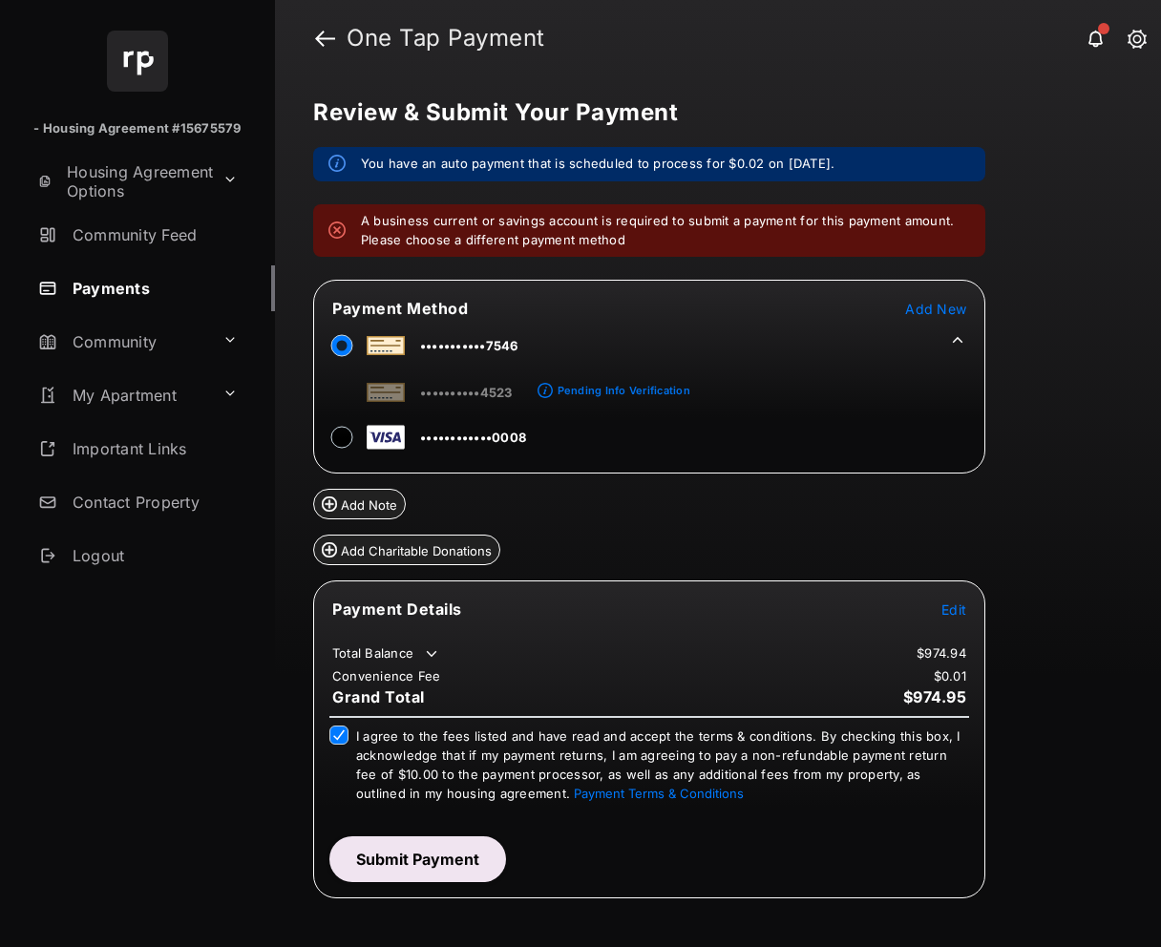
click at [947, 604] on span "Edit" at bounding box center [954, 610] width 25 height 16
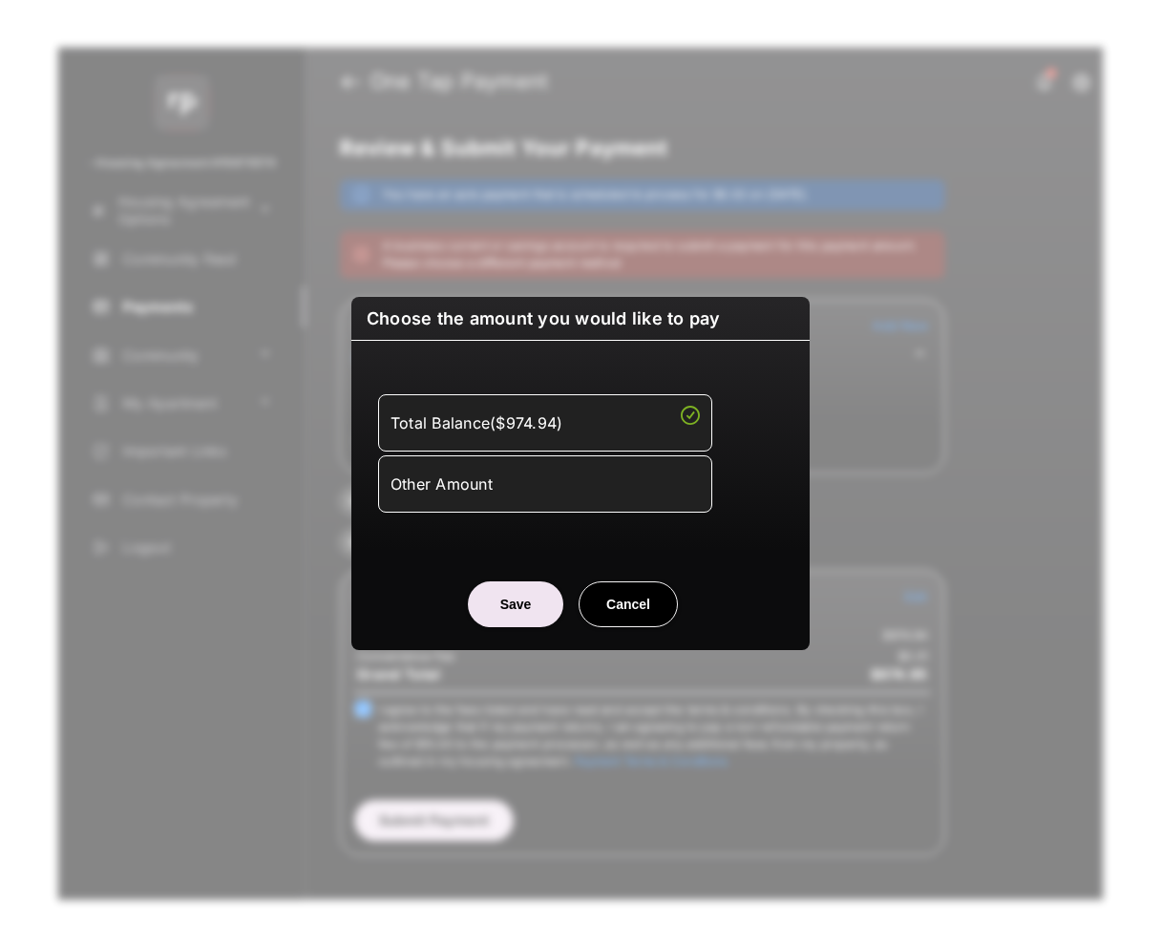
click at [590, 485] on div "Other Amount" at bounding box center [545, 484] width 309 height 32
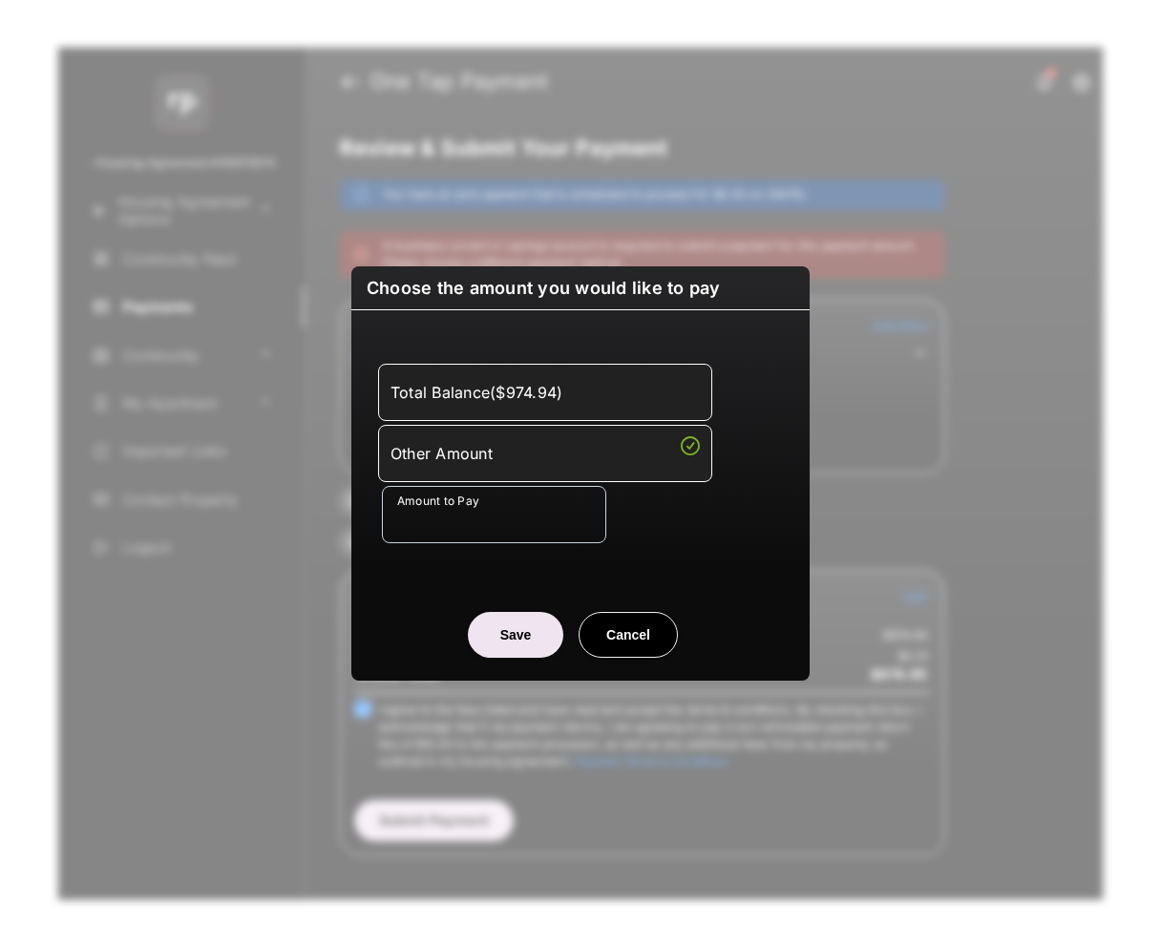
click at [533, 630] on button "Save" at bounding box center [515, 635] width 95 height 46
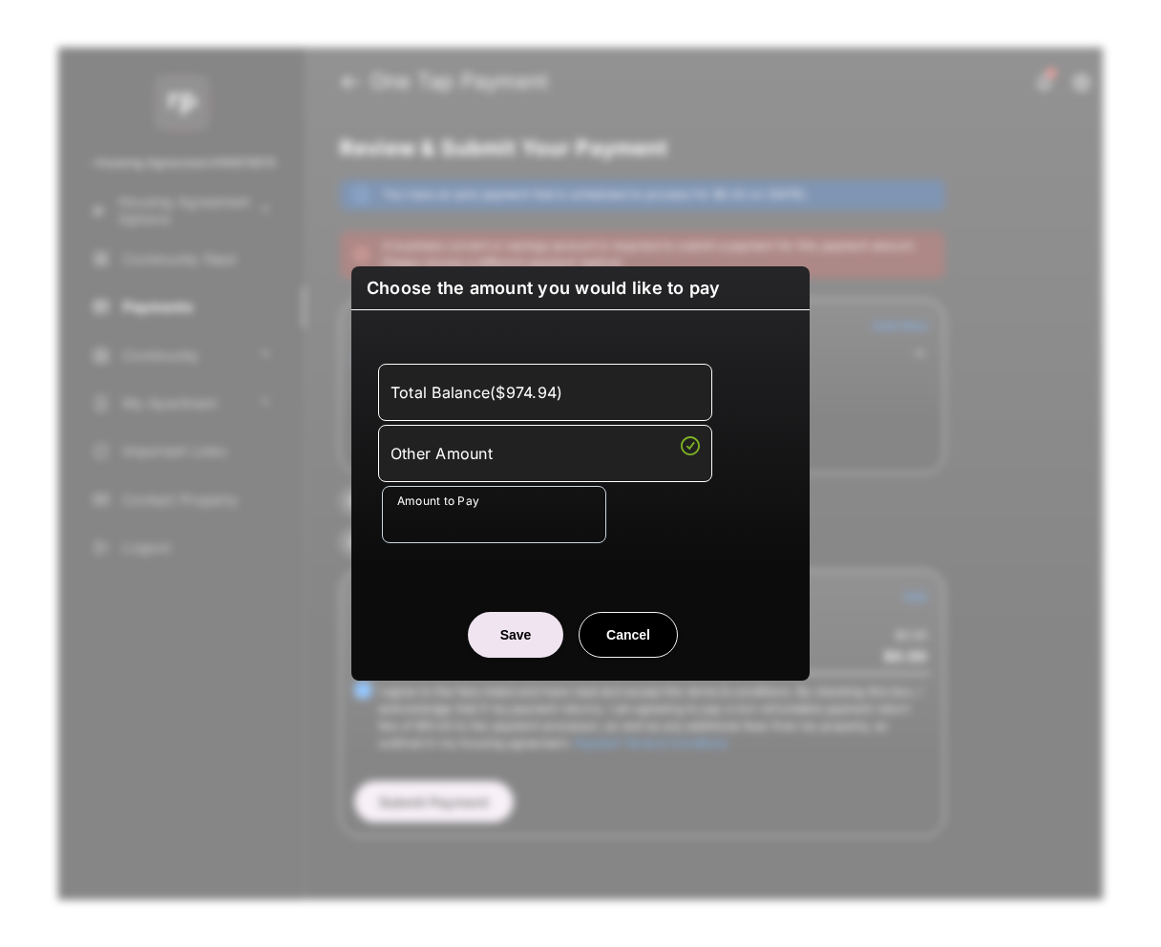
click at [600, 638] on button "Cancel" at bounding box center [628, 635] width 99 height 46
type input "**"
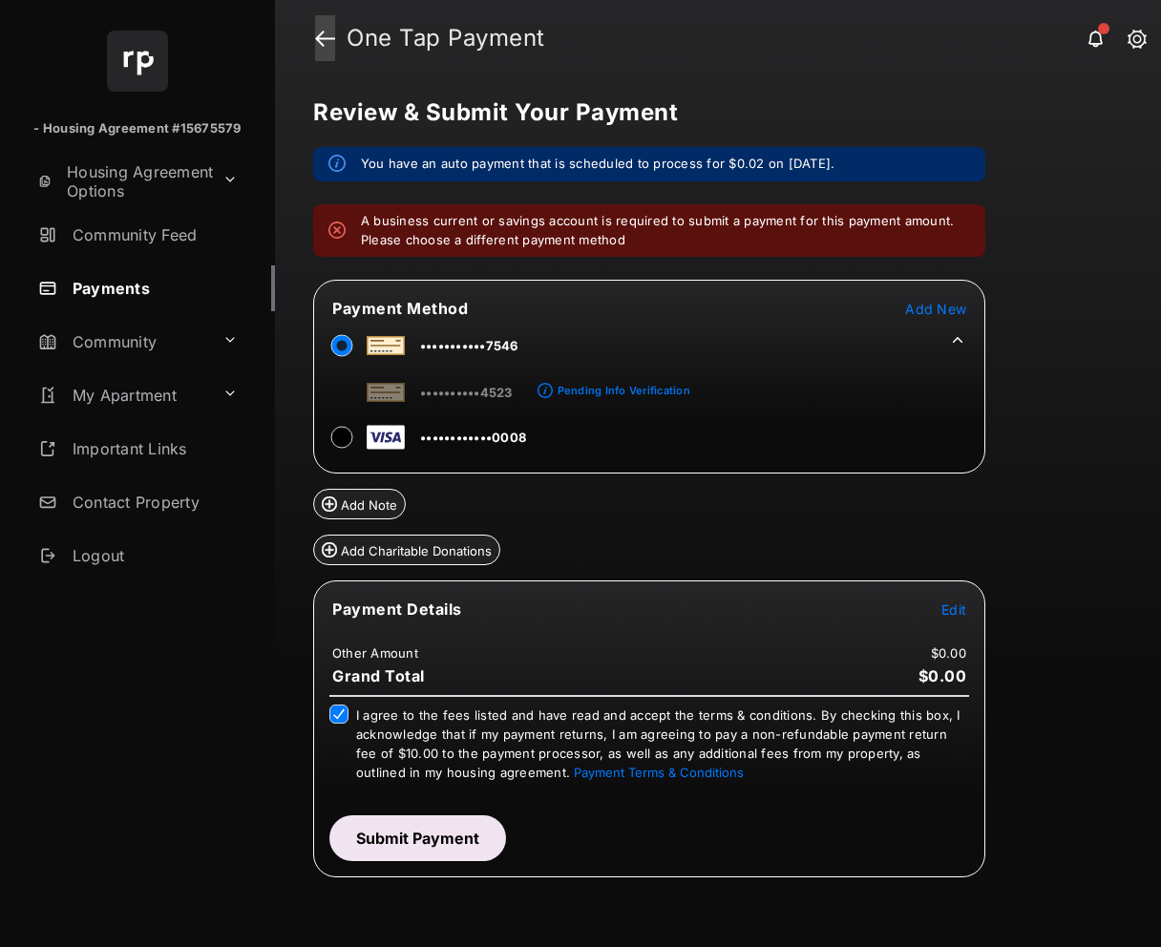
click at [321, 32] on link at bounding box center [325, 38] width 20 height 46
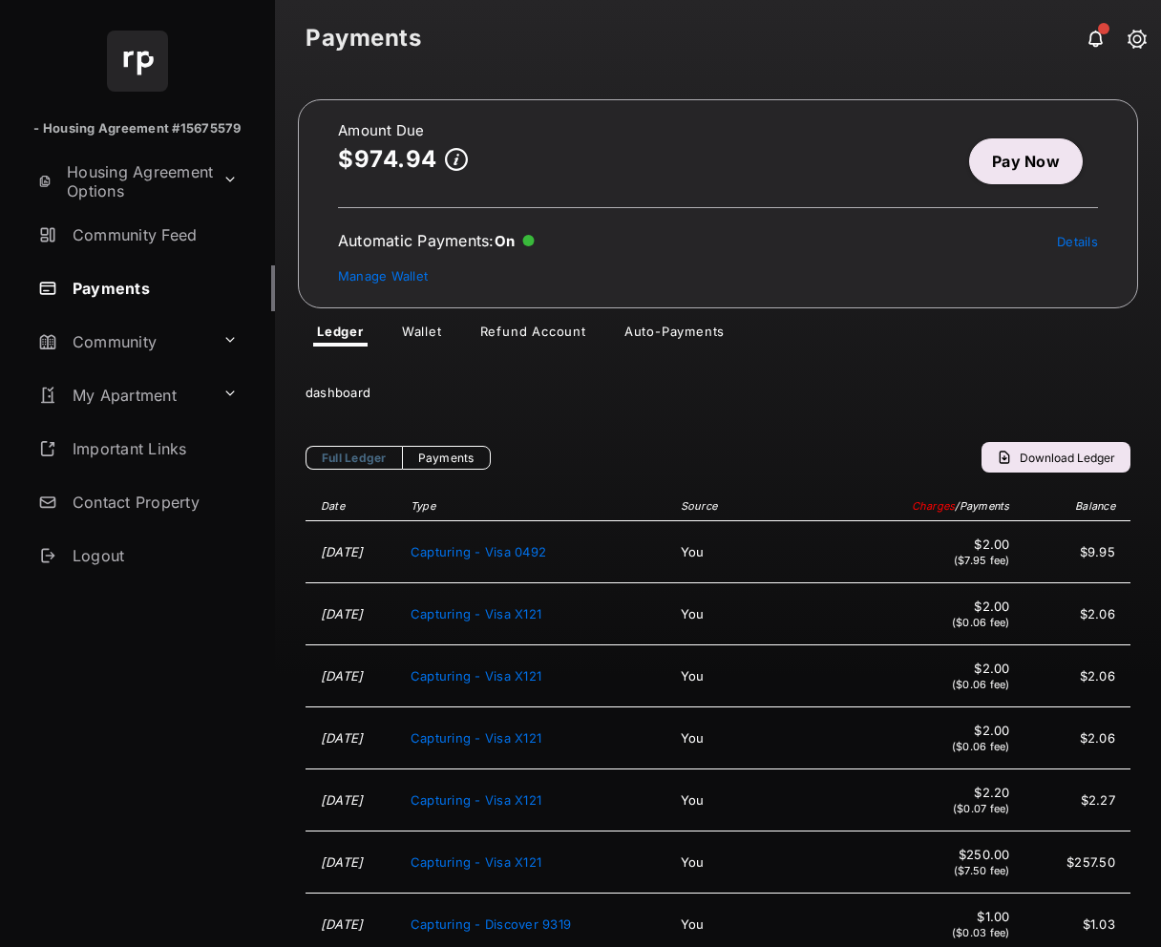
click at [974, 173] on link "Pay Now" at bounding box center [1026, 161] width 114 height 46
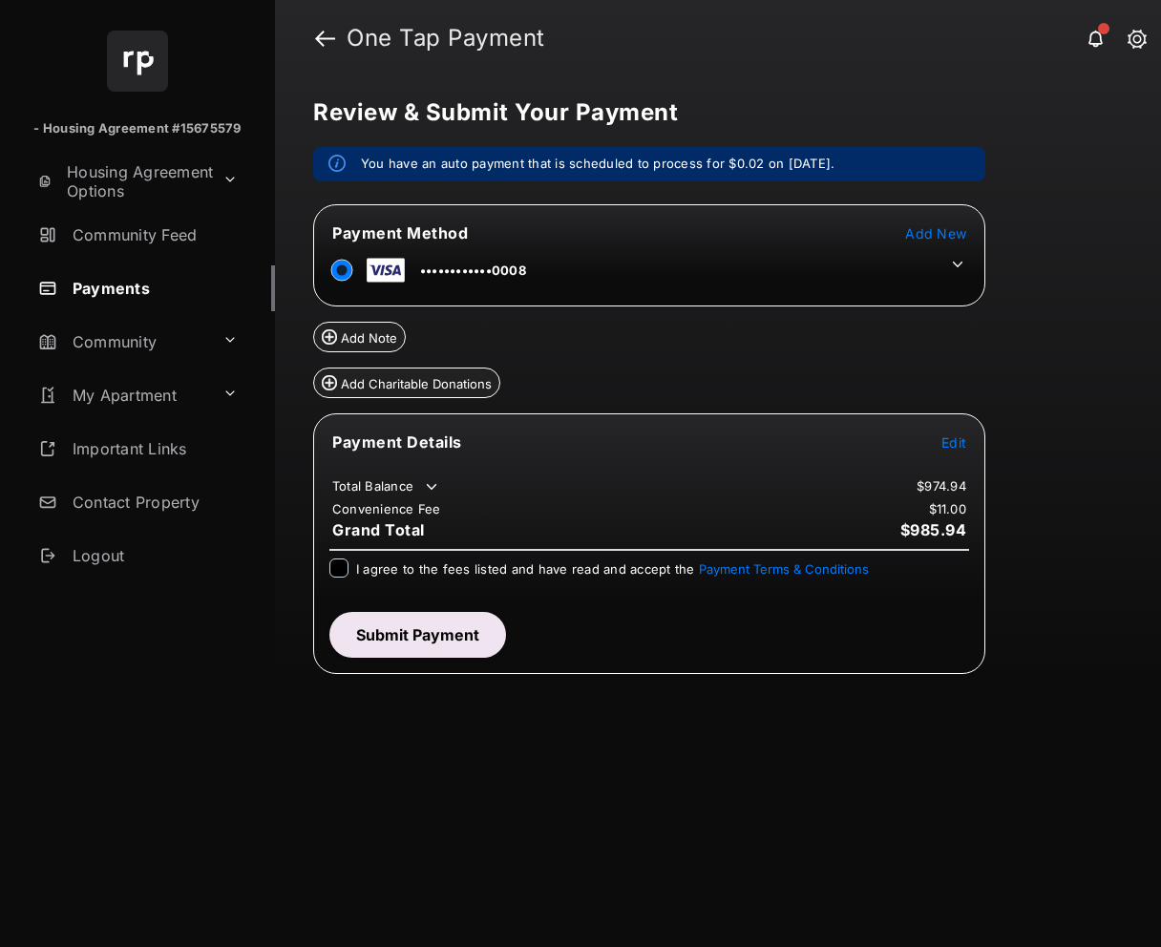
click at [943, 441] on span "Edit" at bounding box center [954, 442] width 25 height 16
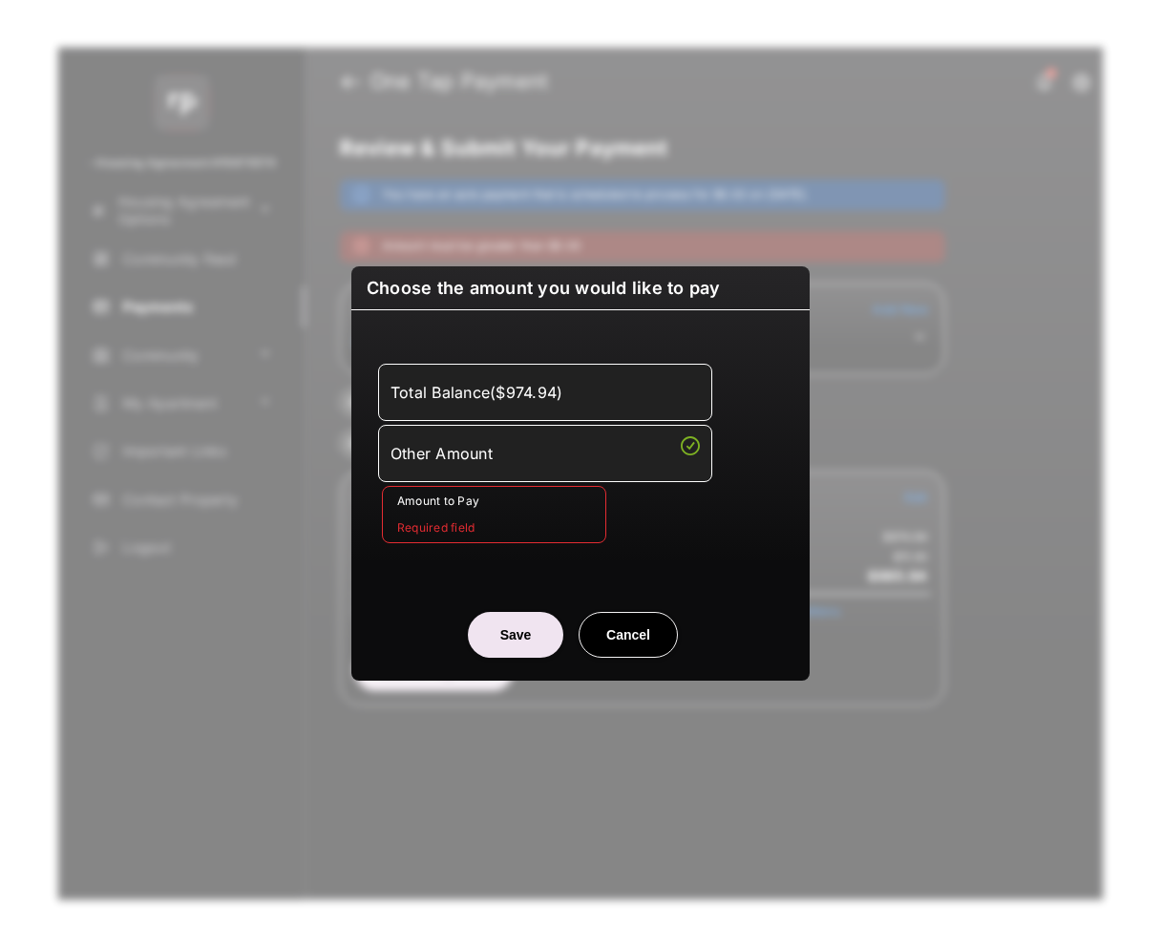
click at [622, 386] on div "Total Balance ( $974.94 )" at bounding box center [545, 392] width 309 height 32
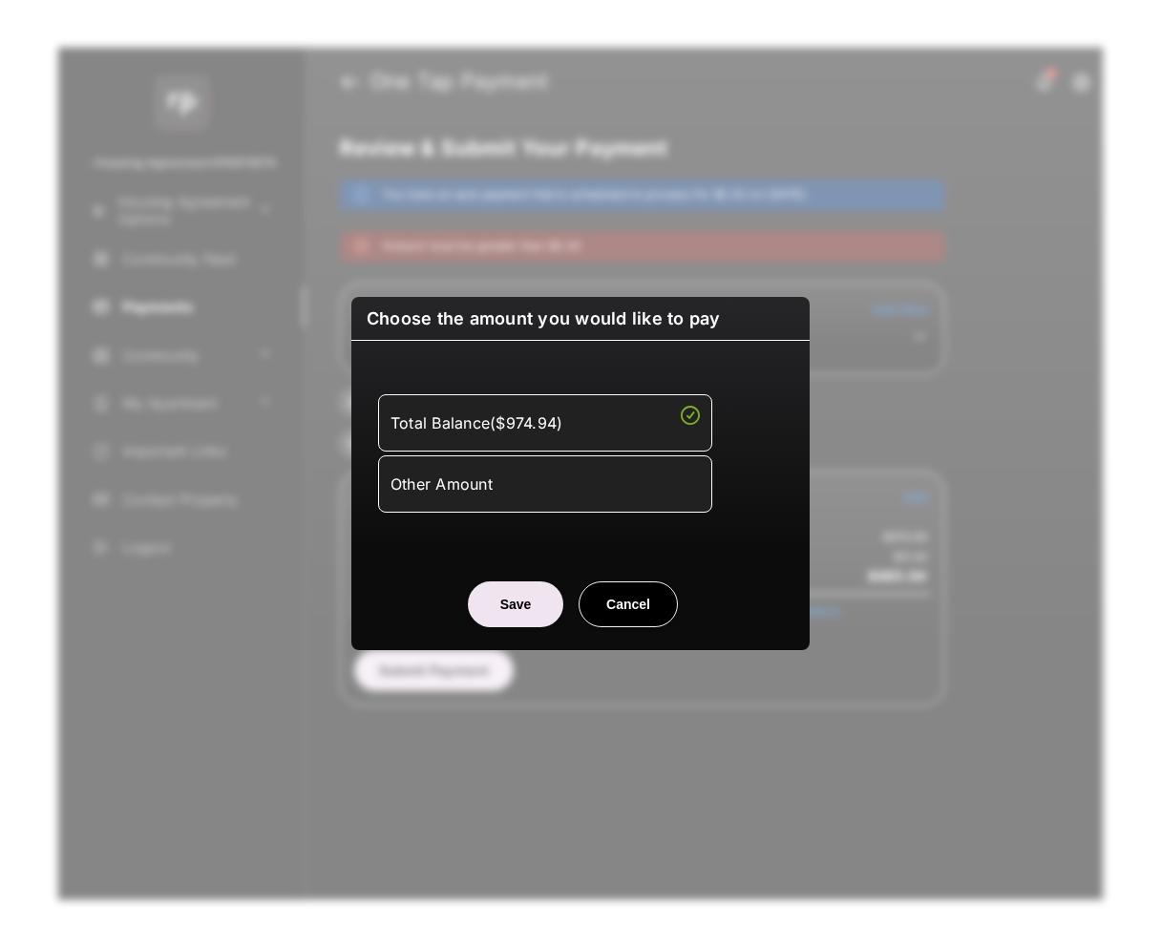
click at [657, 623] on button "Cancel" at bounding box center [628, 605] width 99 height 46
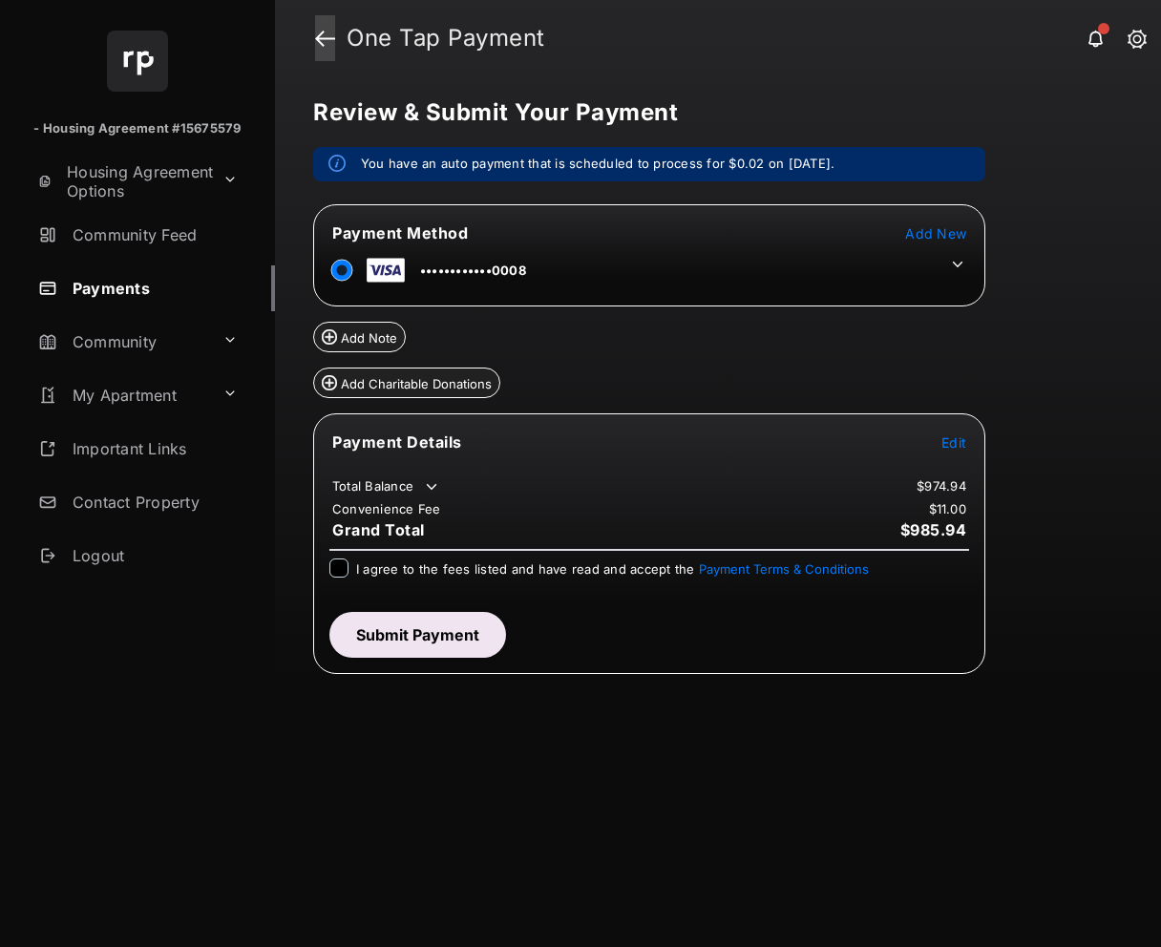
click at [320, 37] on link at bounding box center [325, 38] width 20 height 46
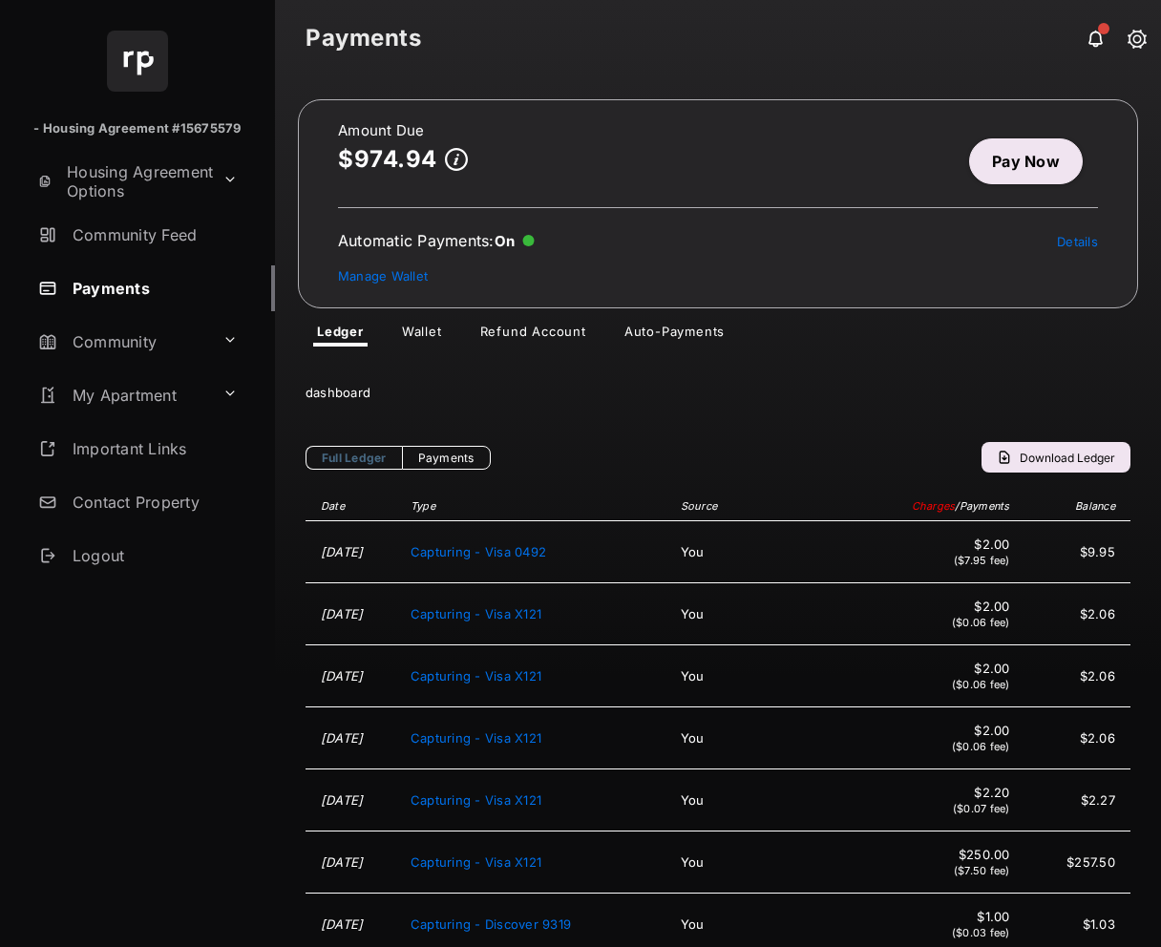
click at [1039, 149] on link "Pay Now" at bounding box center [1026, 161] width 114 height 46
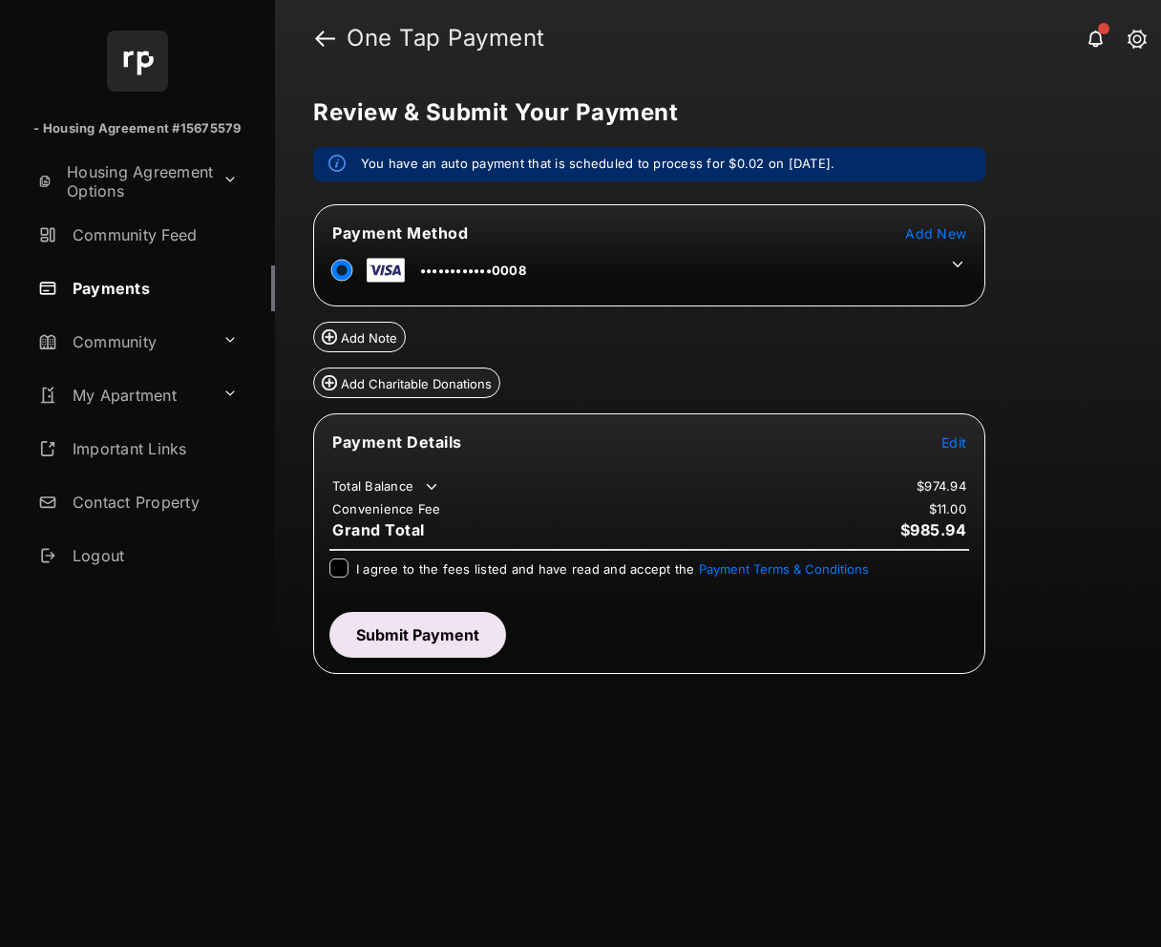
click at [960, 438] on span "Edit" at bounding box center [954, 442] width 25 height 16
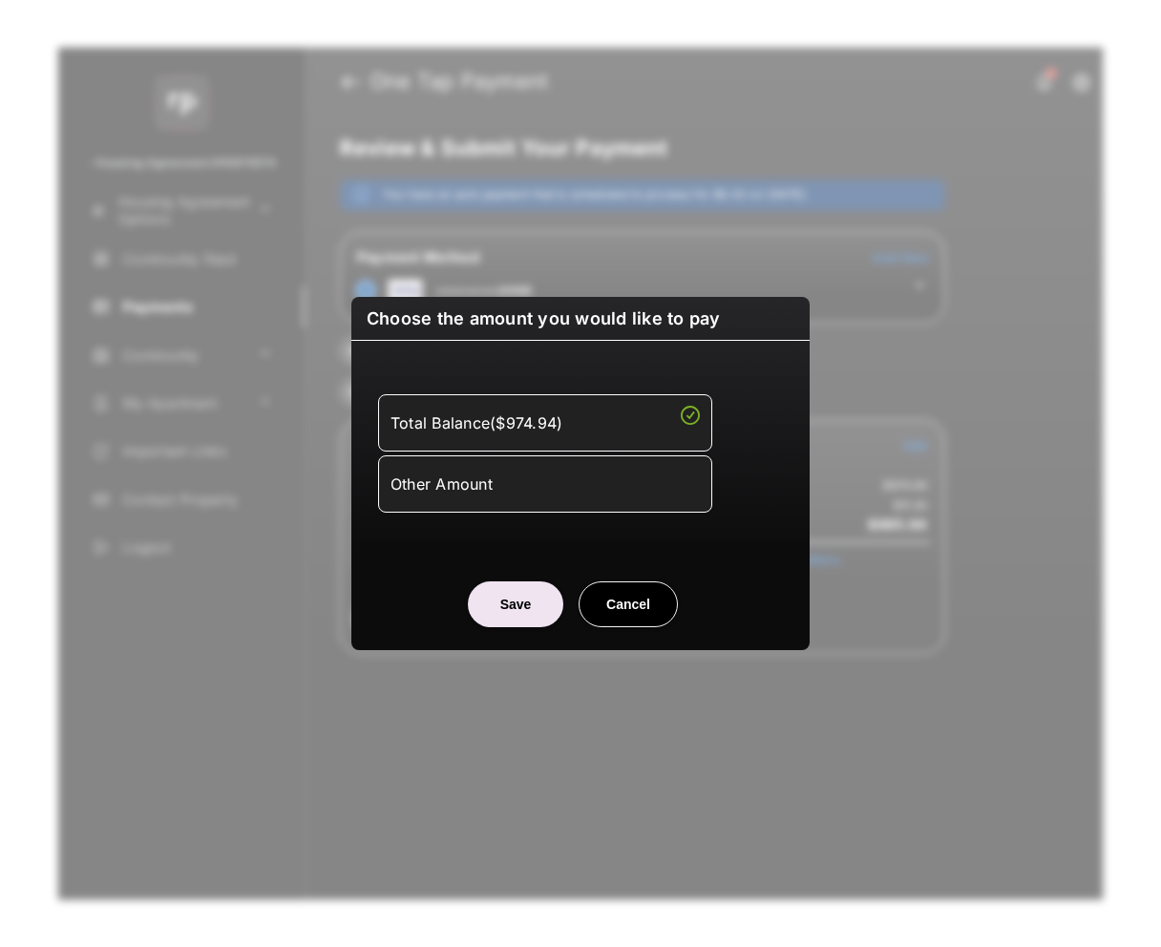
click at [532, 479] on div "Other Amount" at bounding box center [545, 484] width 309 height 32
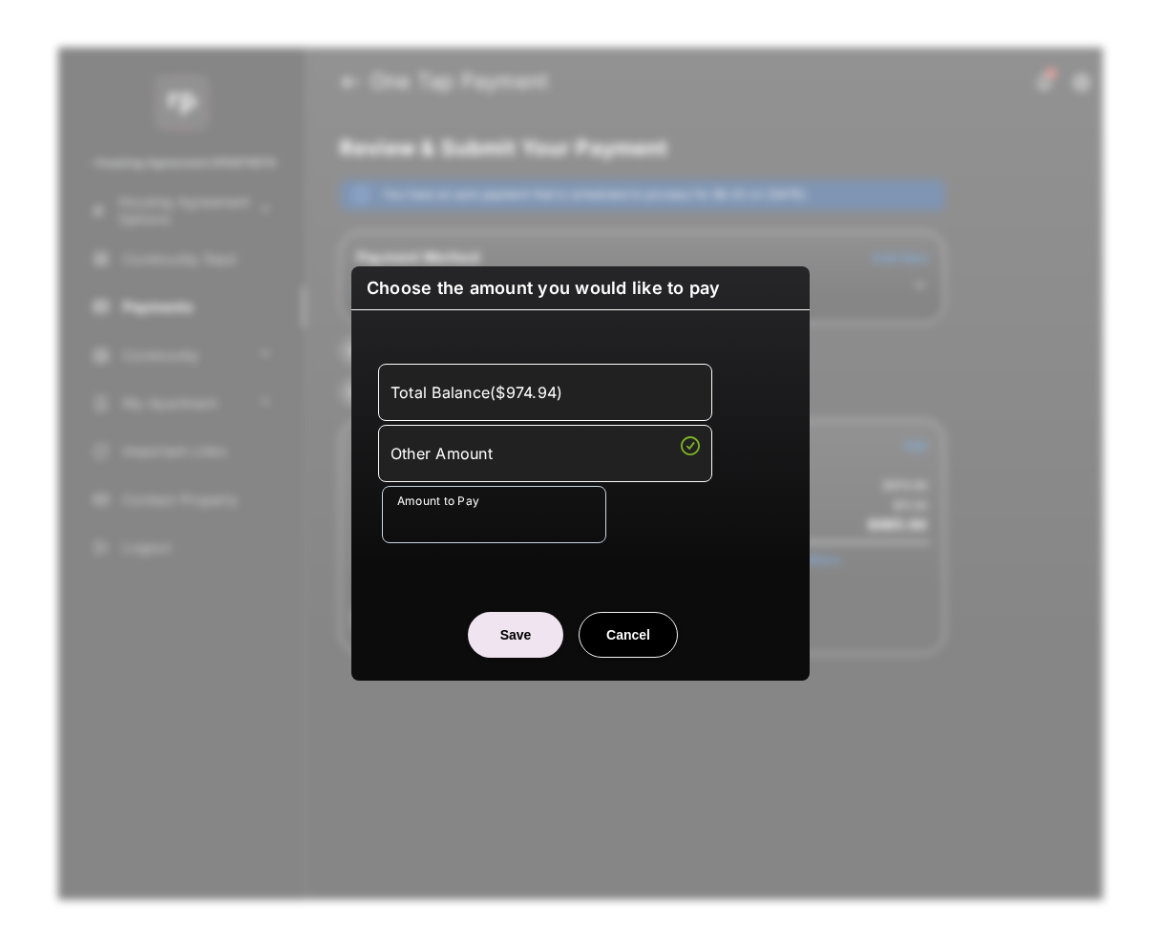
click at [519, 625] on button "Save" at bounding box center [515, 635] width 95 height 46
click at [643, 634] on button "Cancel" at bounding box center [628, 635] width 99 height 46
type input "**"
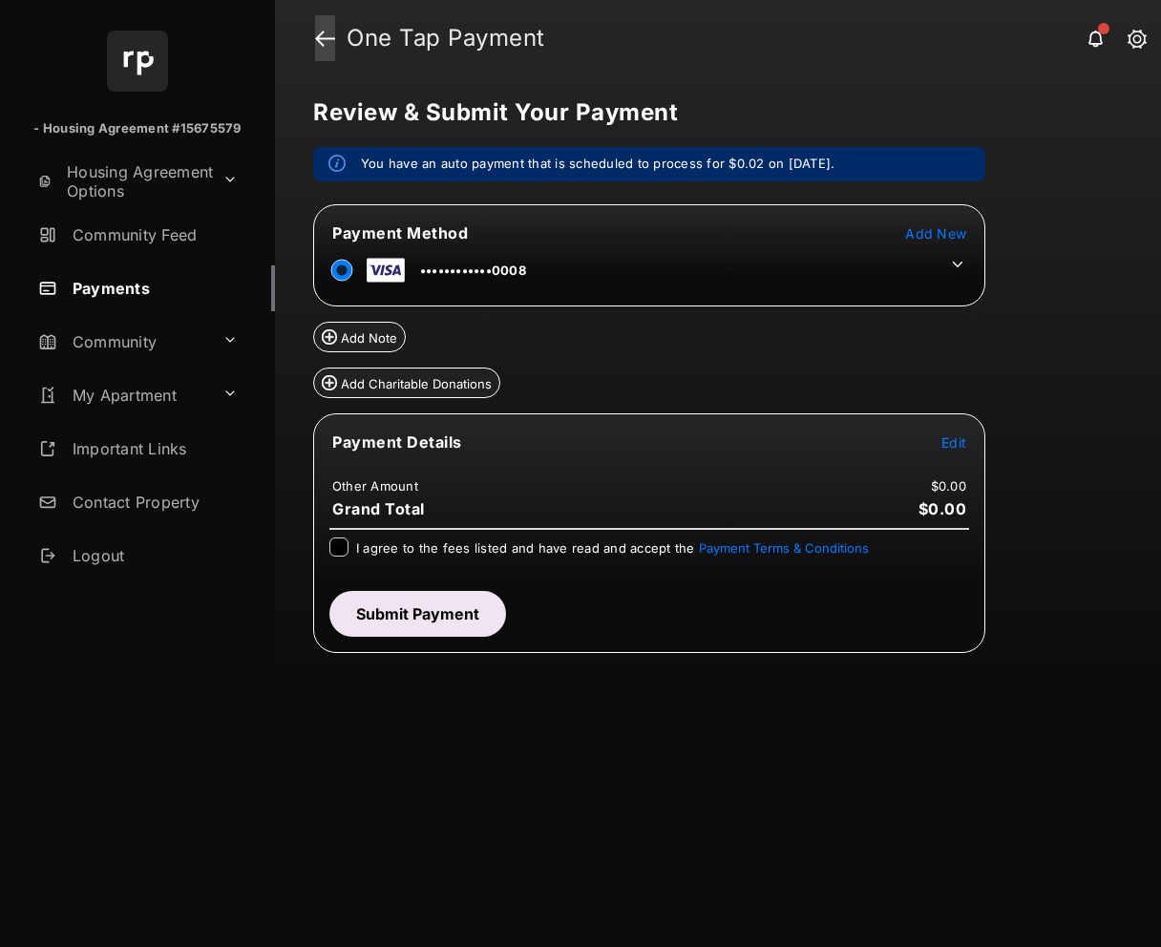
click at [329, 41] on link at bounding box center [325, 38] width 20 height 46
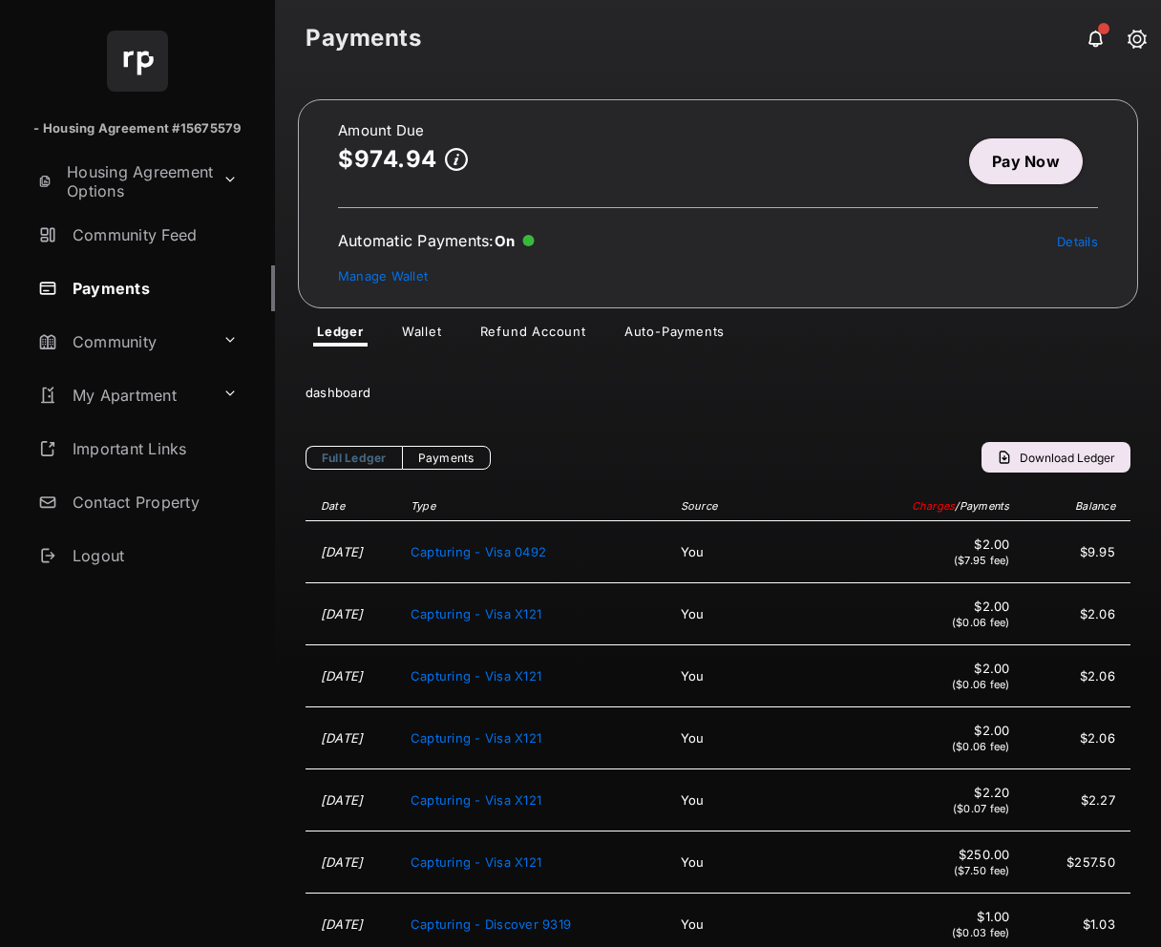
click at [1002, 159] on link "Pay Now" at bounding box center [1026, 161] width 114 height 46
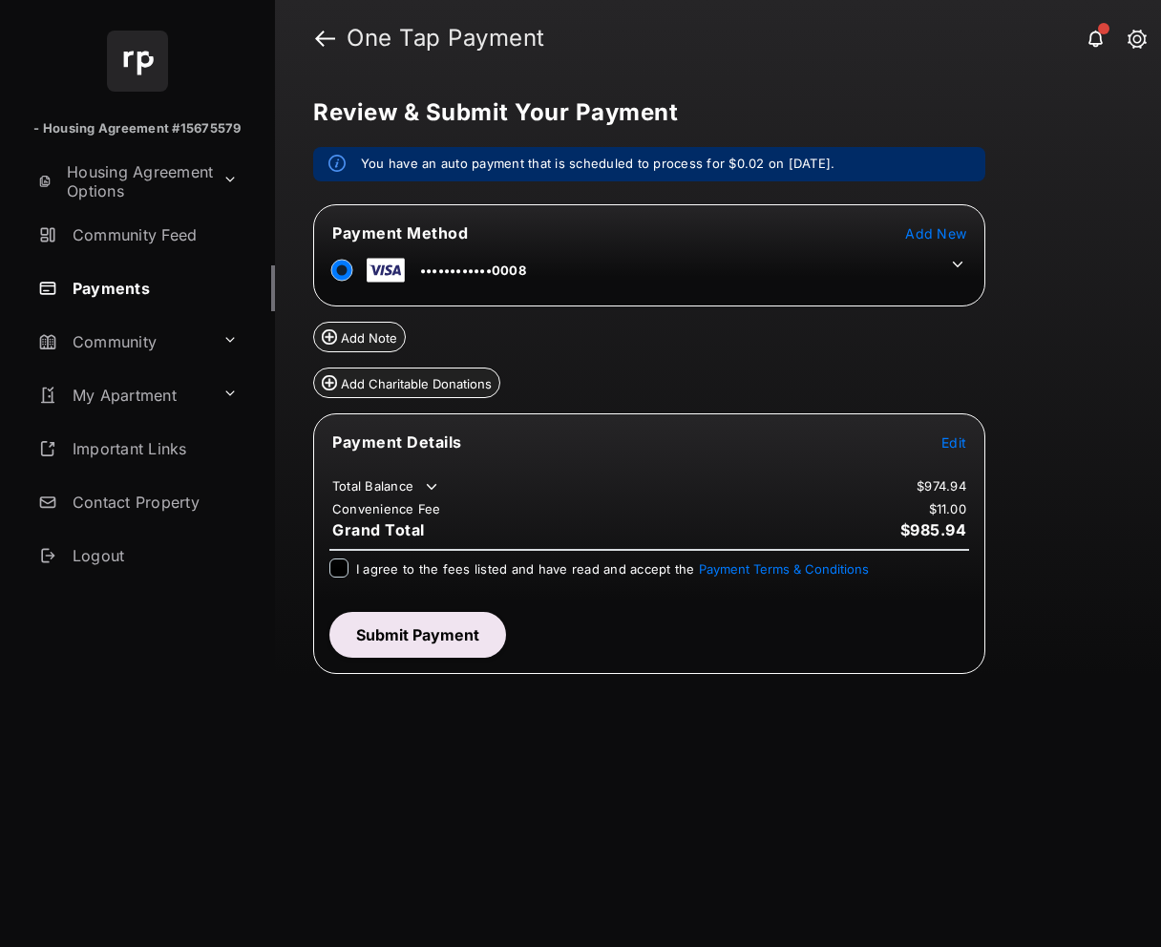
click at [964, 443] on span "Edit" at bounding box center [954, 442] width 25 height 16
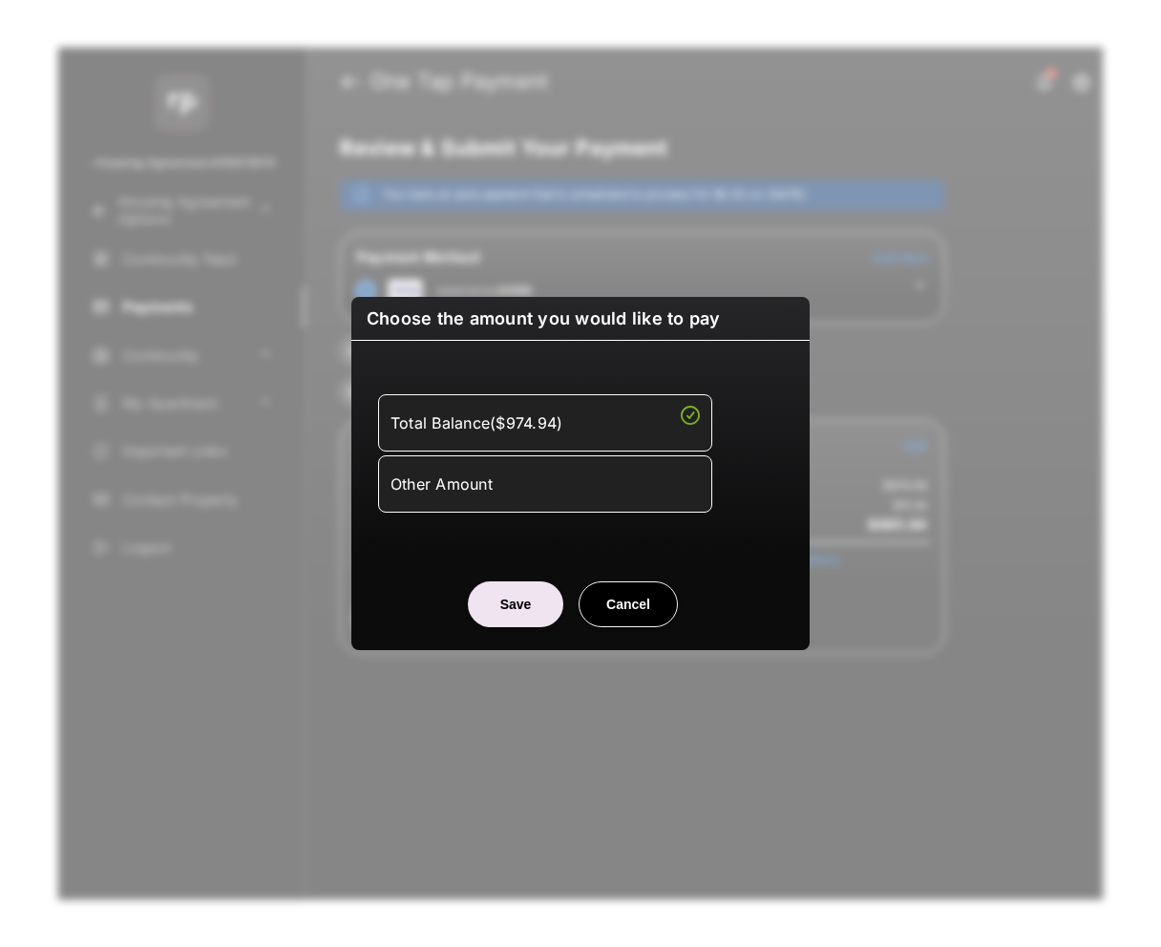
click at [536, 486] on div "Other Amount" at bounding box center [545, 484] width 309 height 32
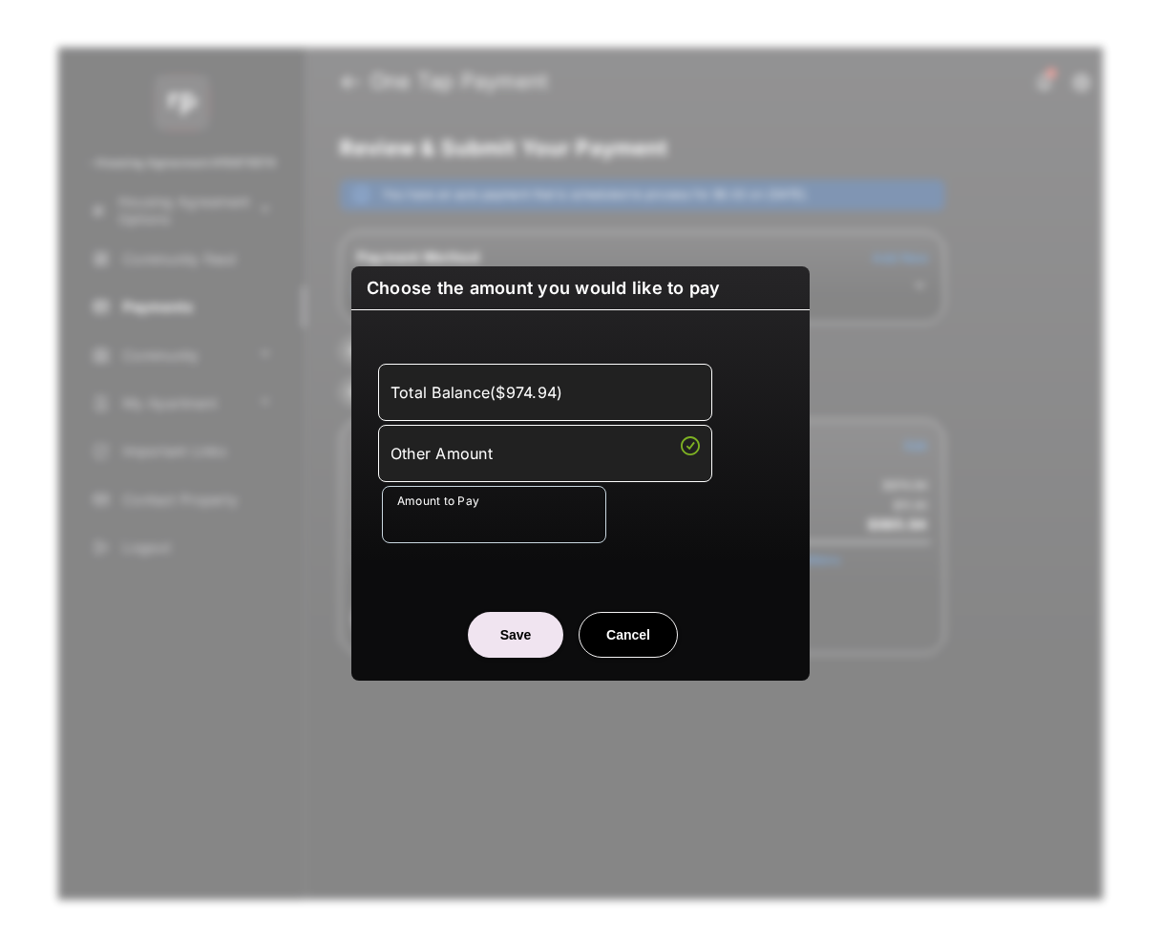
click at [529, 637] on button "Save" at bounding box center [515, 635] width 95 height 46
click at [628, 636] on button "Cancel" at bounding box center [628, 635] width 99 height 46
type input "**"
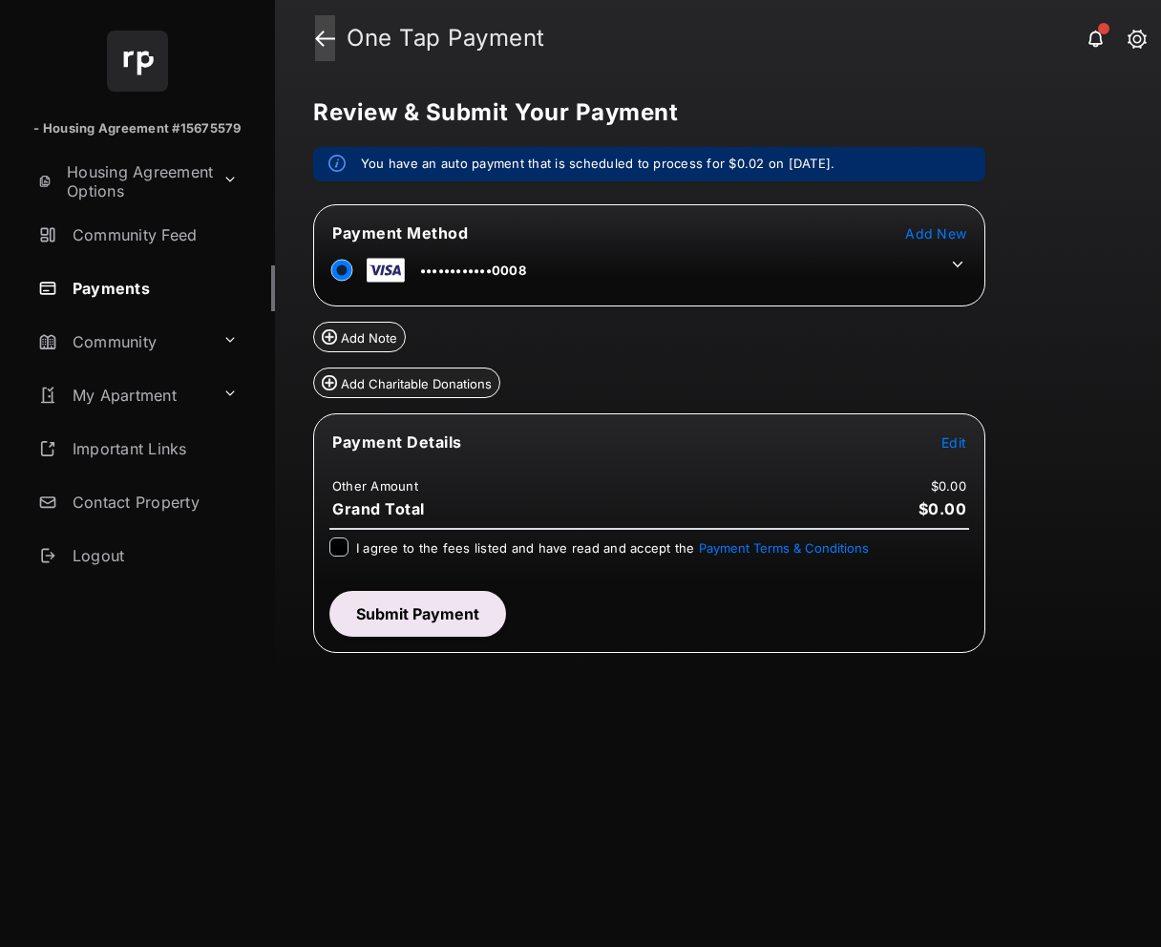
click at [322, 42] on link at bounding box center [325, 38] width 20 height 46
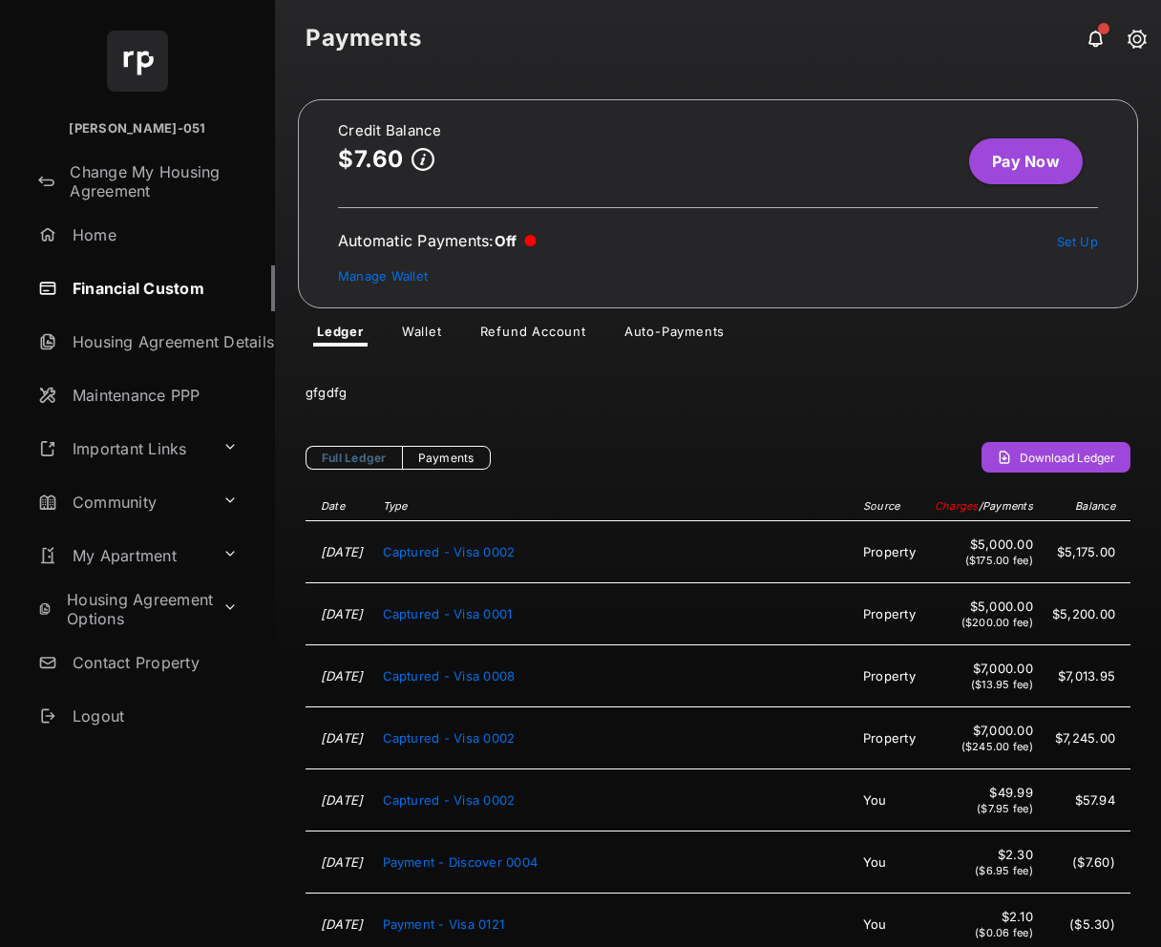
click at [1014, 175] on link "Pay Now" at bounding box center [1026, 161] width 114 height 46
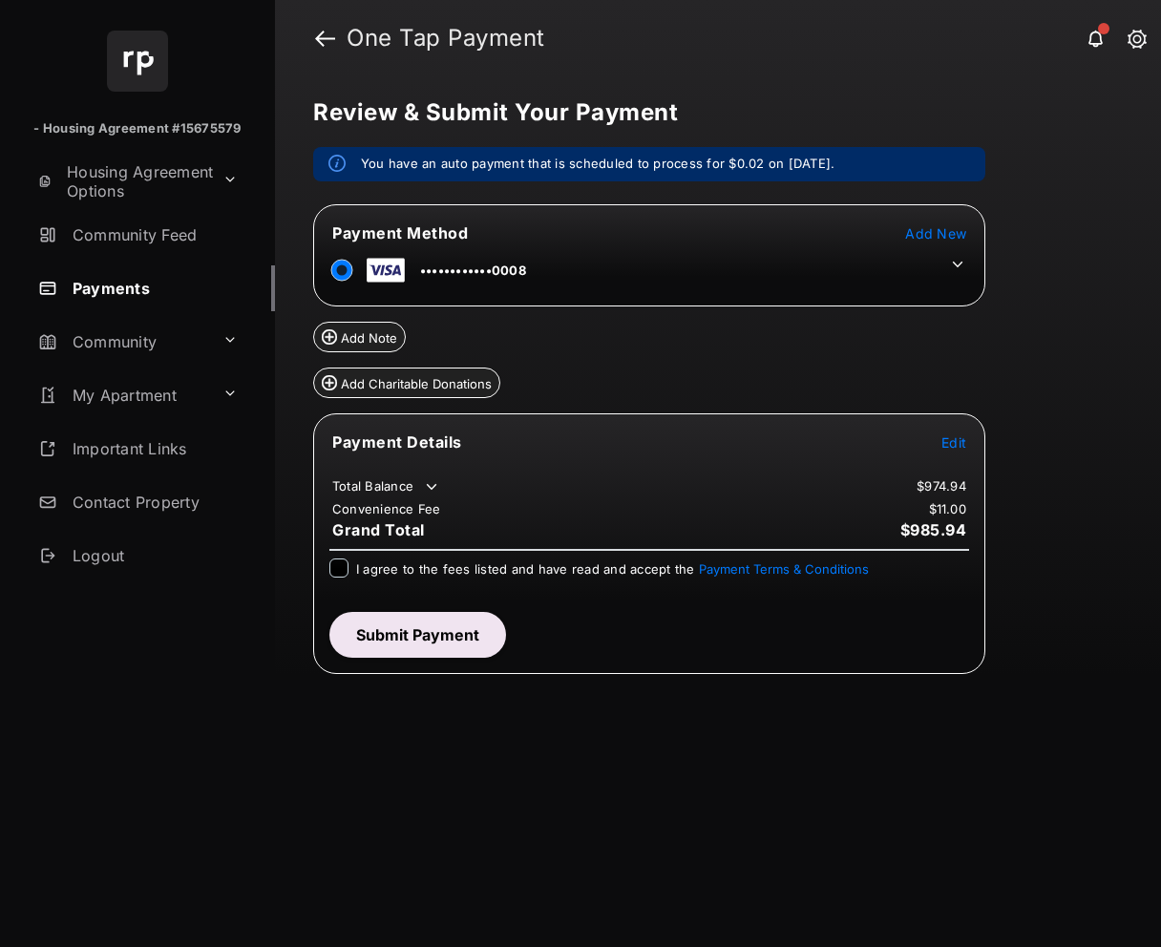
click at [956, 444] on span "Edit" at bounding box center [954, 442] width 25 height 16
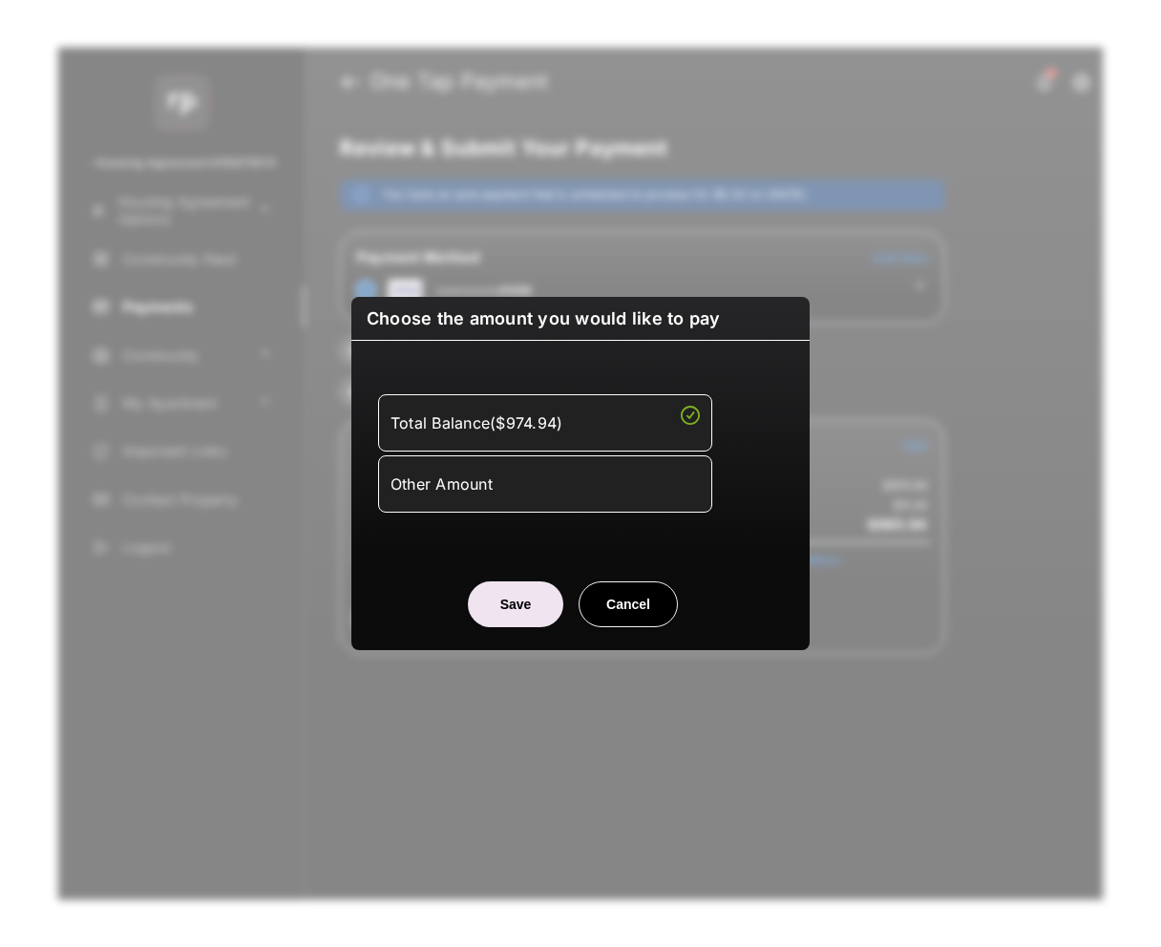
click at [579, 503] on li "Other Amount" at bounding box center [545, 484] width 334 height 57
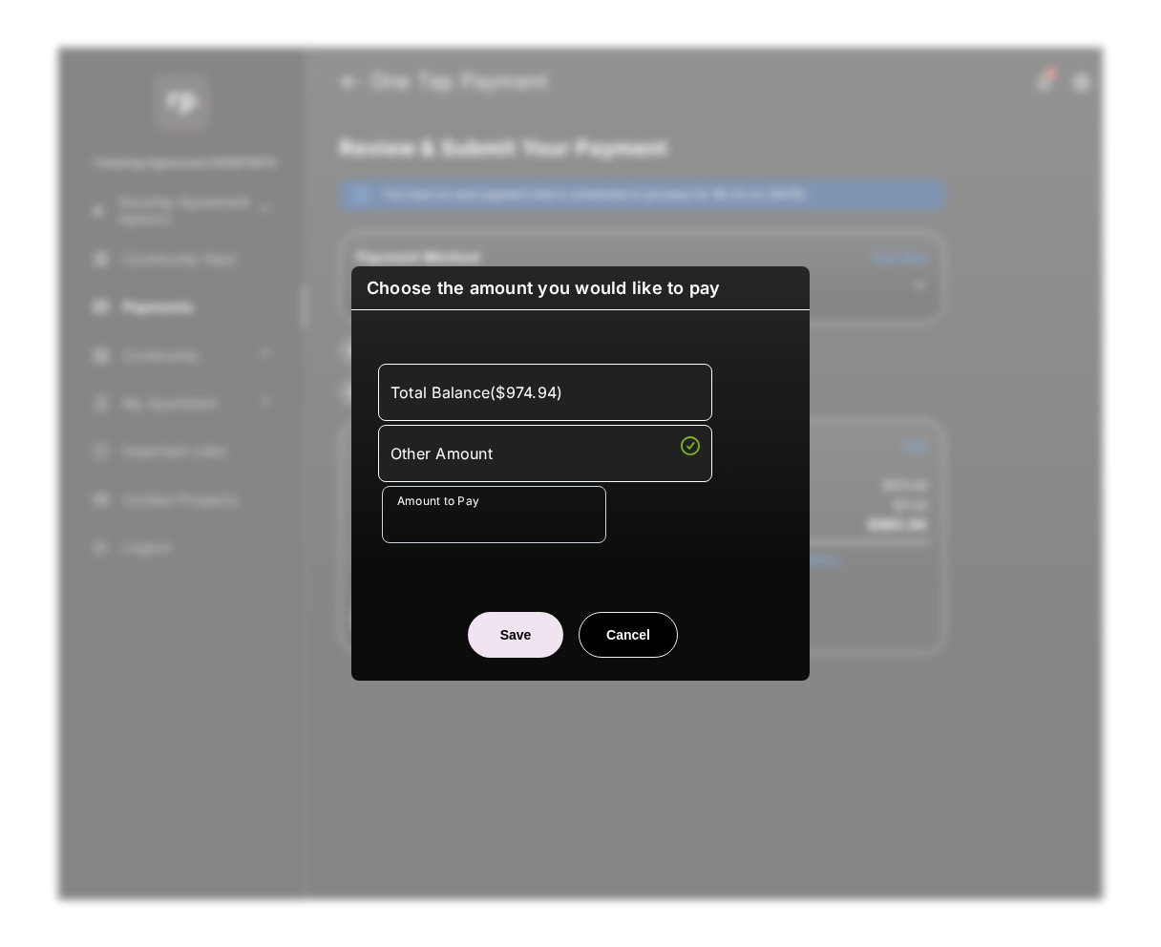
click at [514, 645] on button "Save" at bounding box center [515, 635] width 95 height 46
click at [527, 625] on button "Save" at bounding box center [515, 635] width 95 height 46
click at [620, 630] on button "Cancel" at bounding box center [628, 635] width 99 height 46
type input "*******"
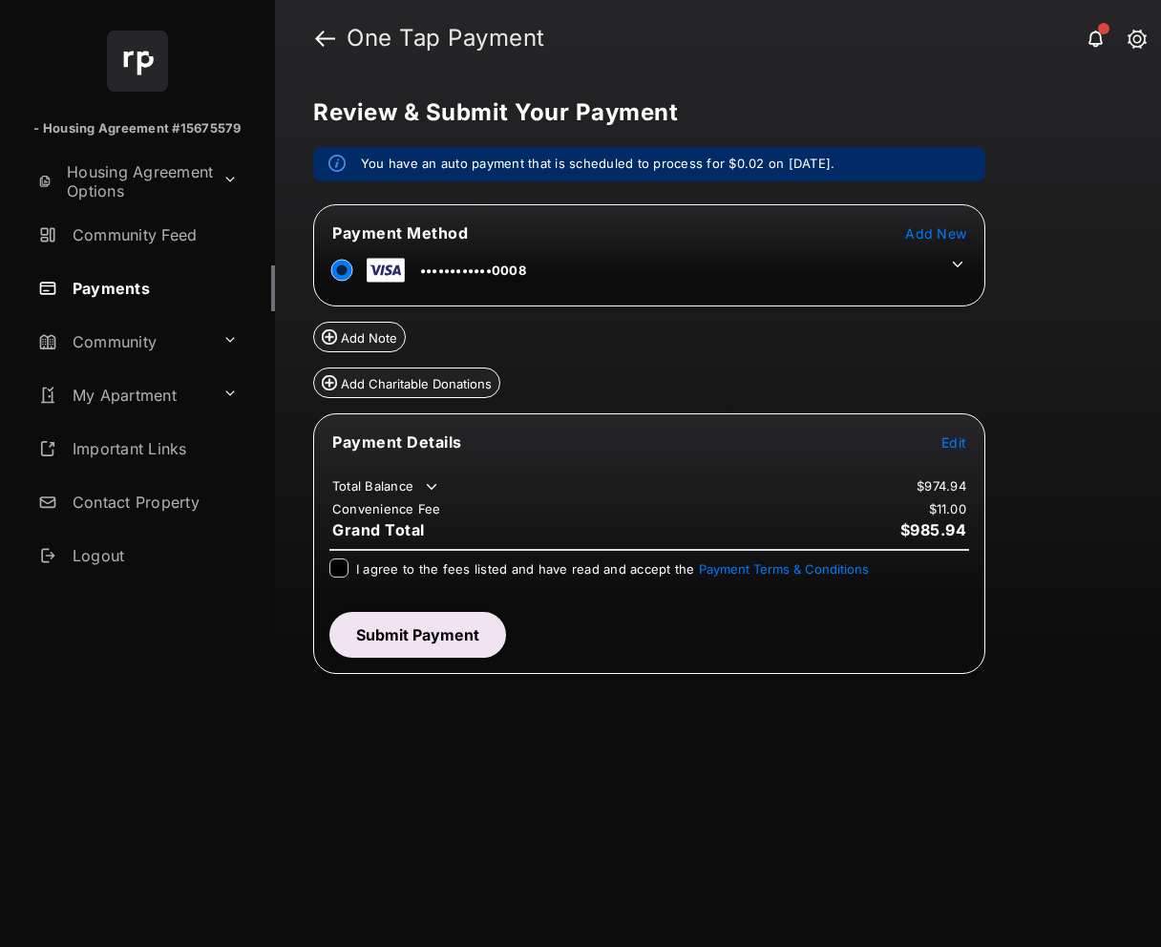
click at [953, 446] on span "Edit" at bounding box center [954, 442] width 25 height 16
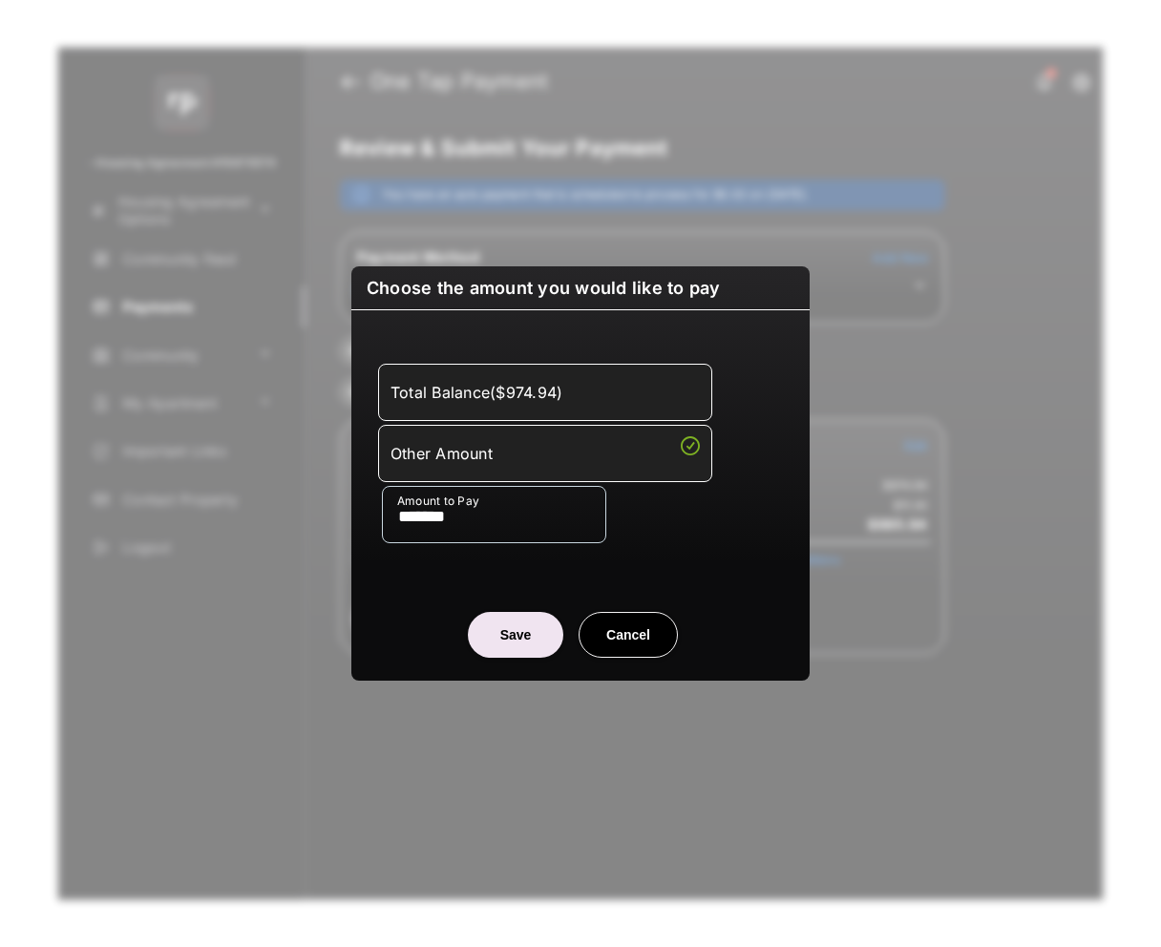
click at [632, 396] on div "Total Balance ( $974.94 )" at bounding box center [545, 392] width 309 height 32
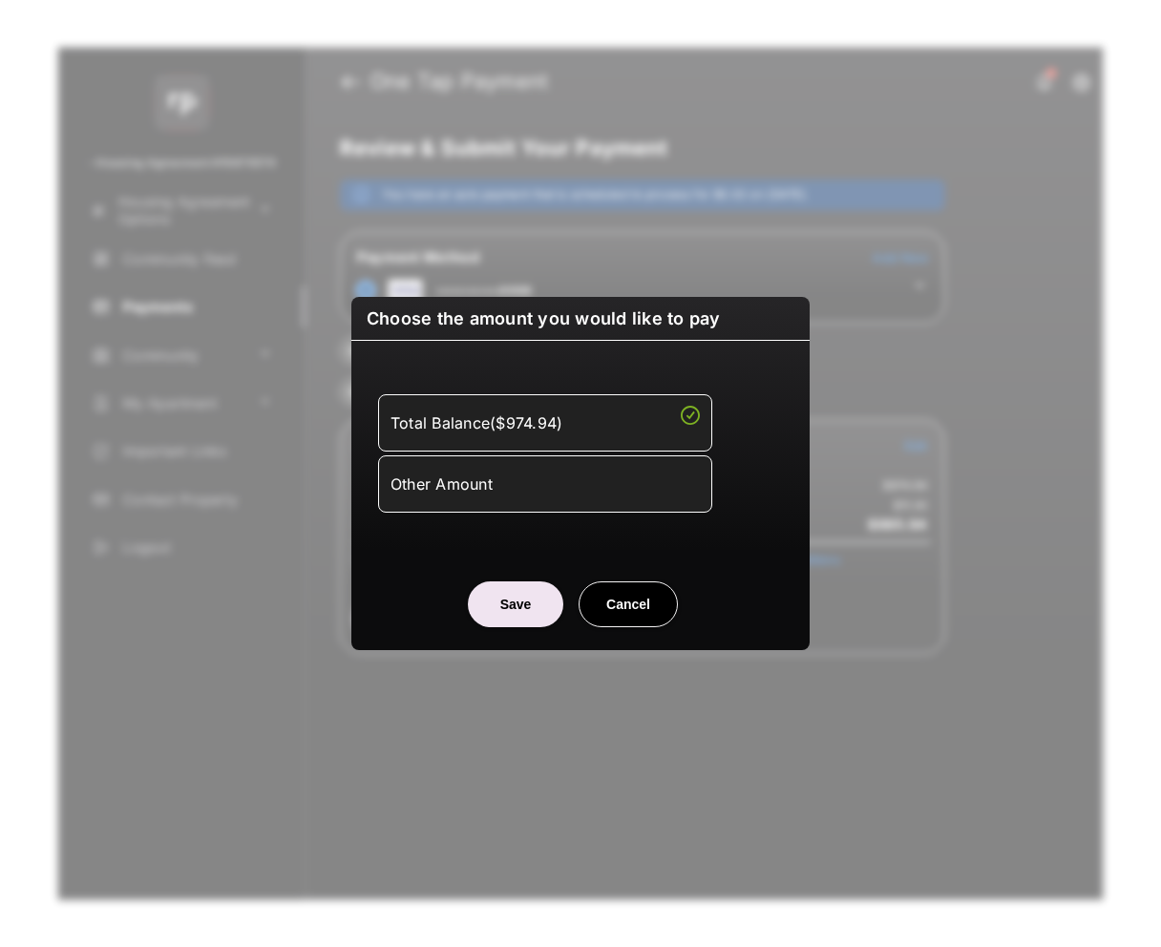
click at [643, 589] on button "Cancel" at bounding box center [628, 605] width 99 height 46
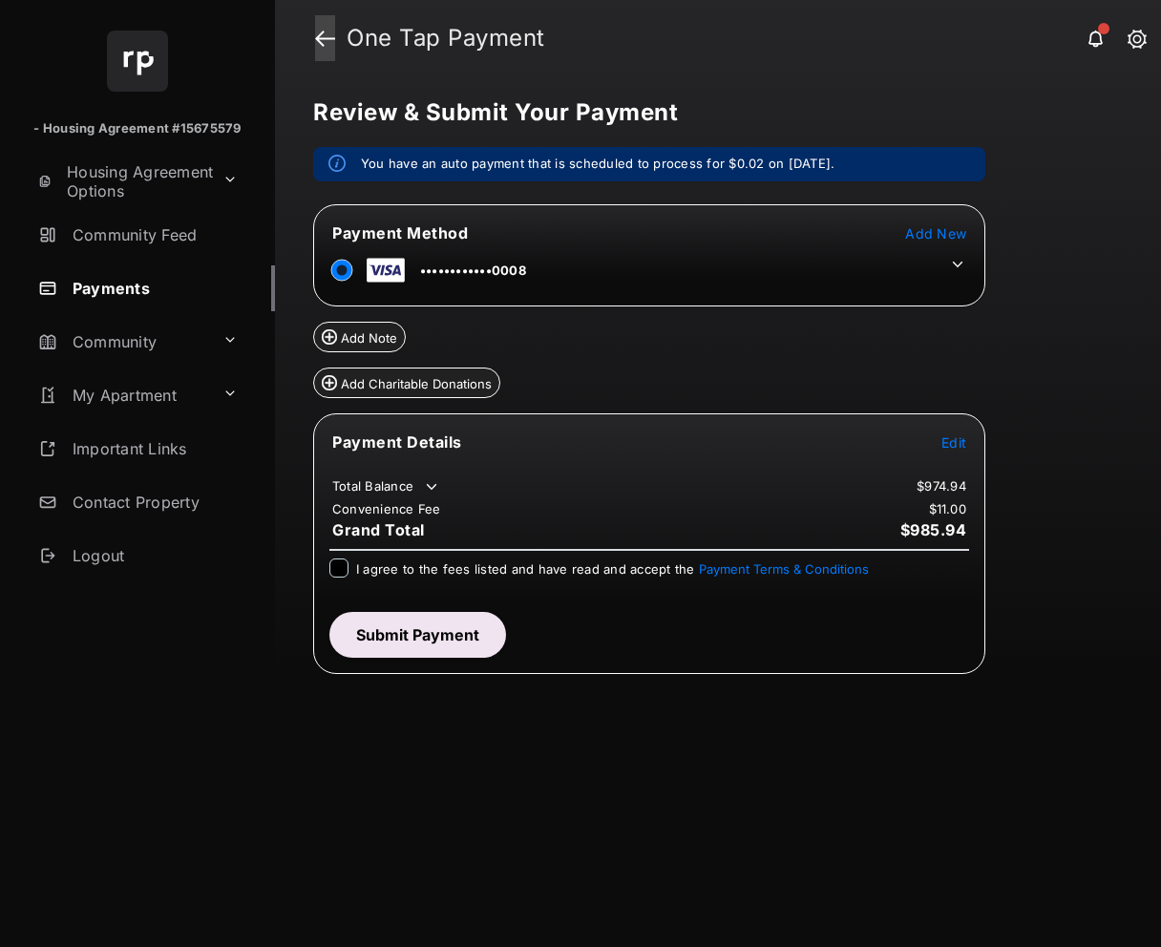
click at [328, 34] on link at bounding box center [325, 38] width 20 height 46
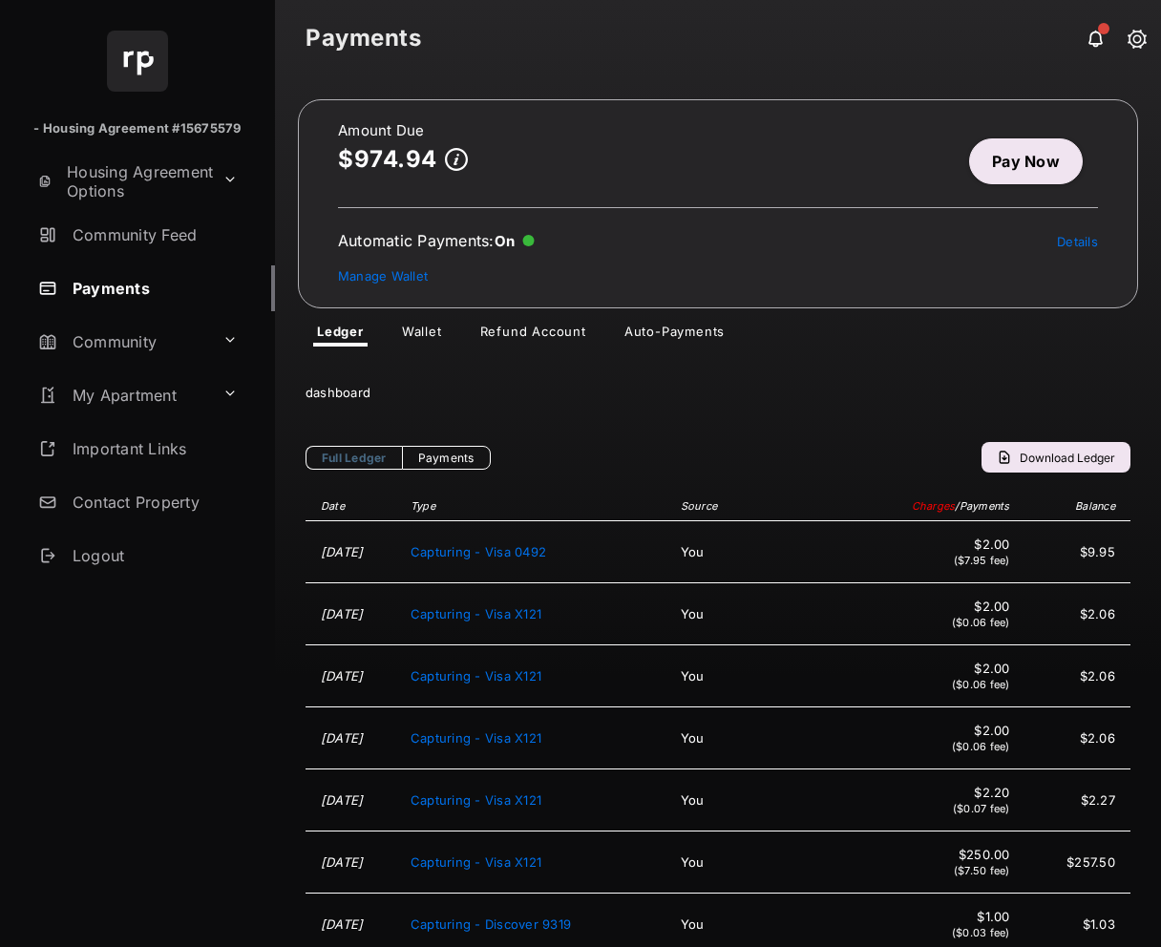
click at [434, 332] on link "Wallet" at bounding box center [422, 335] width 71 height 23
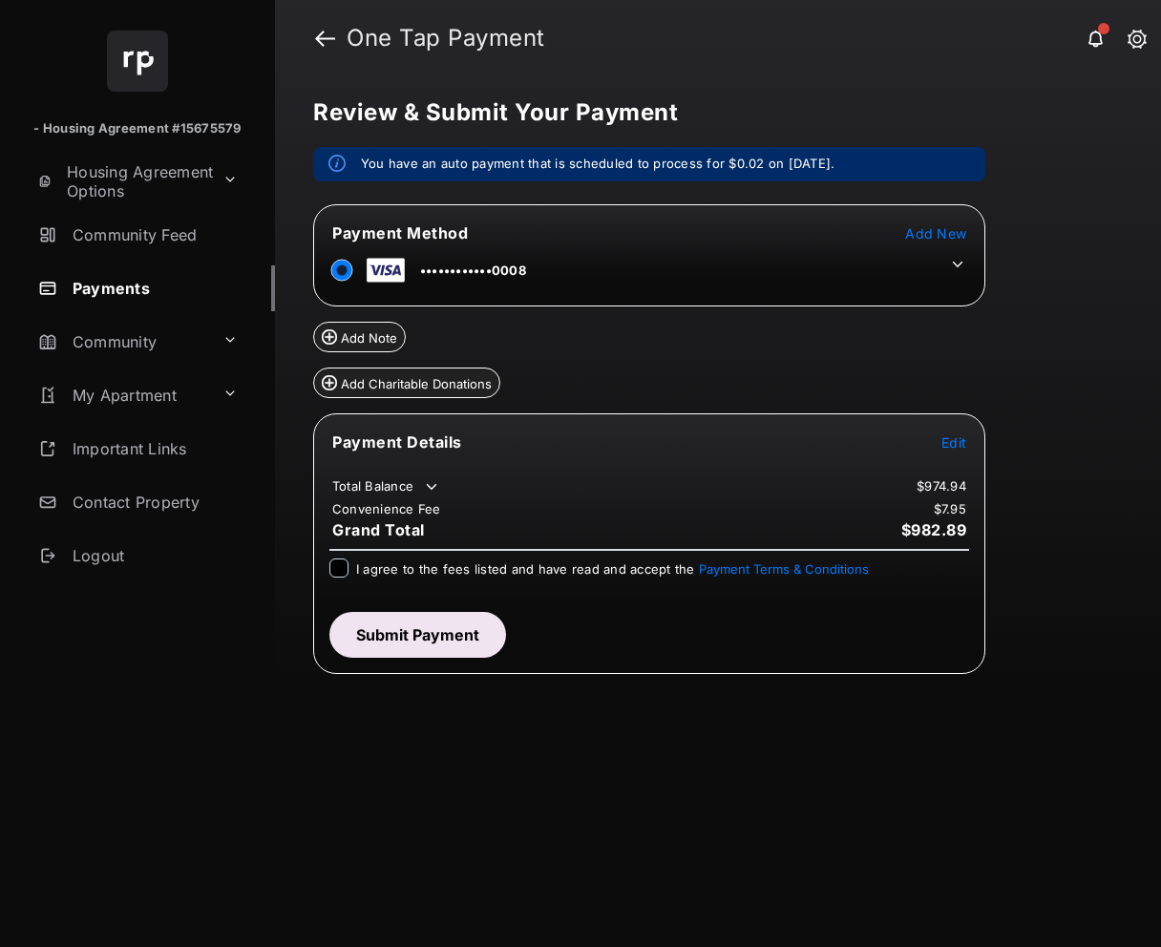
click at [964, 438] on span "Edit" at bounding box center [954, 442] width 25 height 16
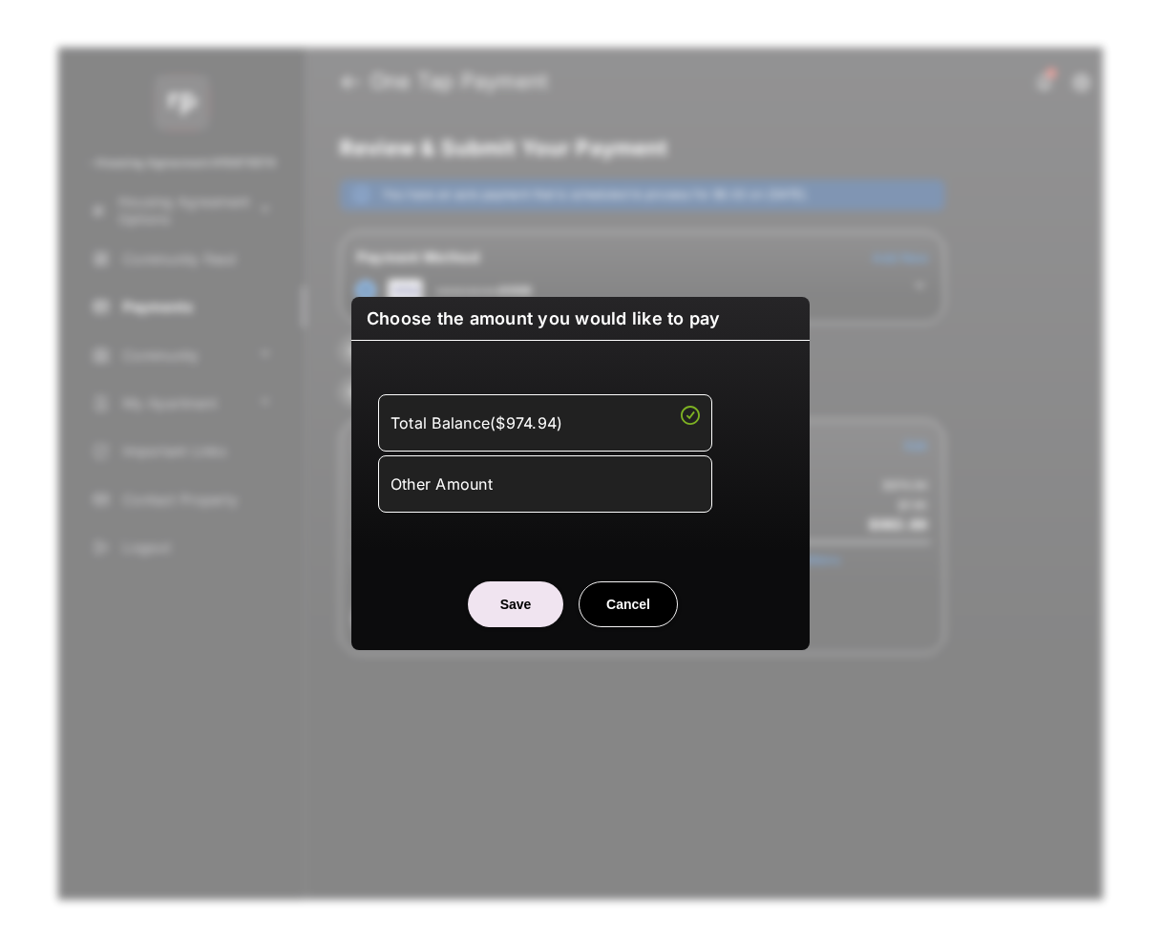
click at [552, 485] on div "Other Amount" at bounding box center [545, 484] width 309 height 32
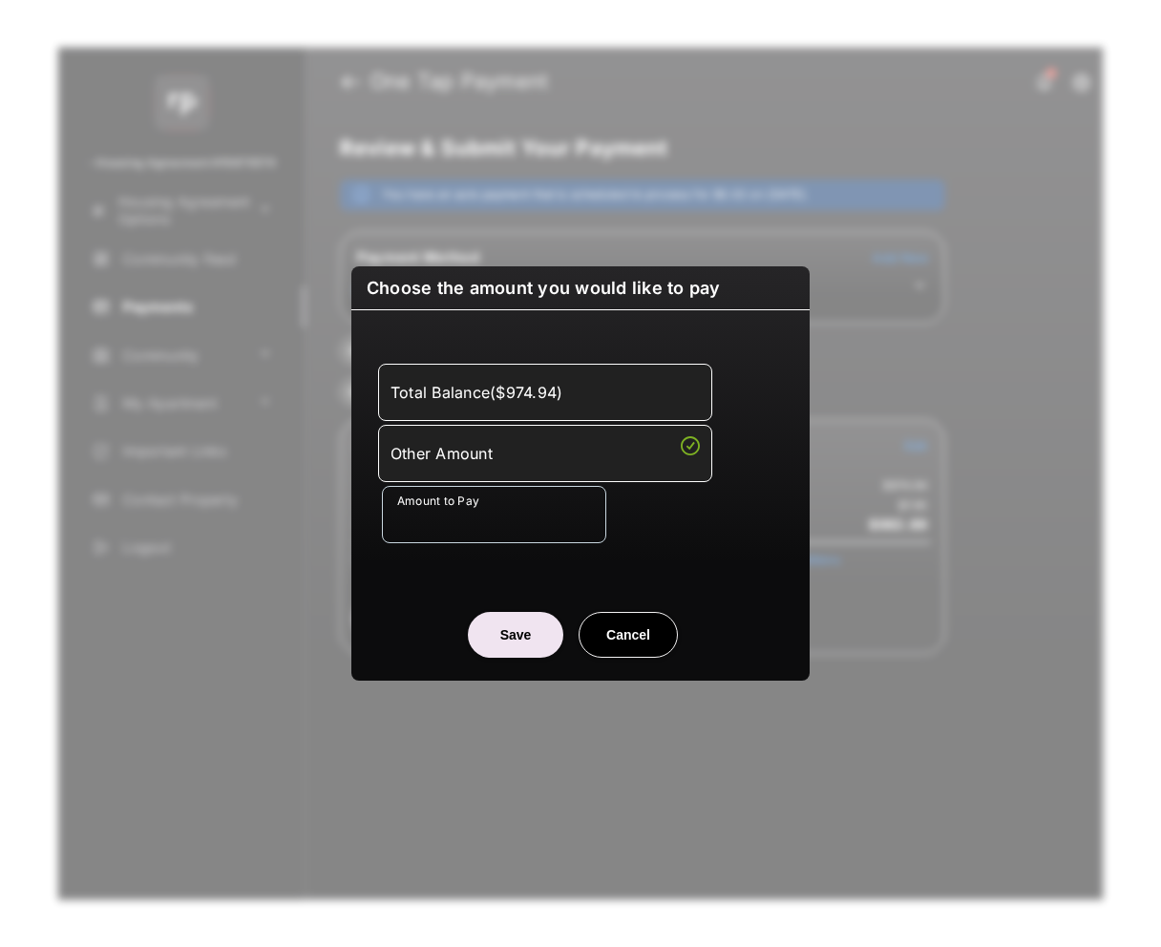
click at [518, 638] on button "Save" at bounding box center [515, 635] width 95 height 46
click at [648, 623] on button "Cancel" at bounding box center [628, 635] width 99 height 46
type input "*******"
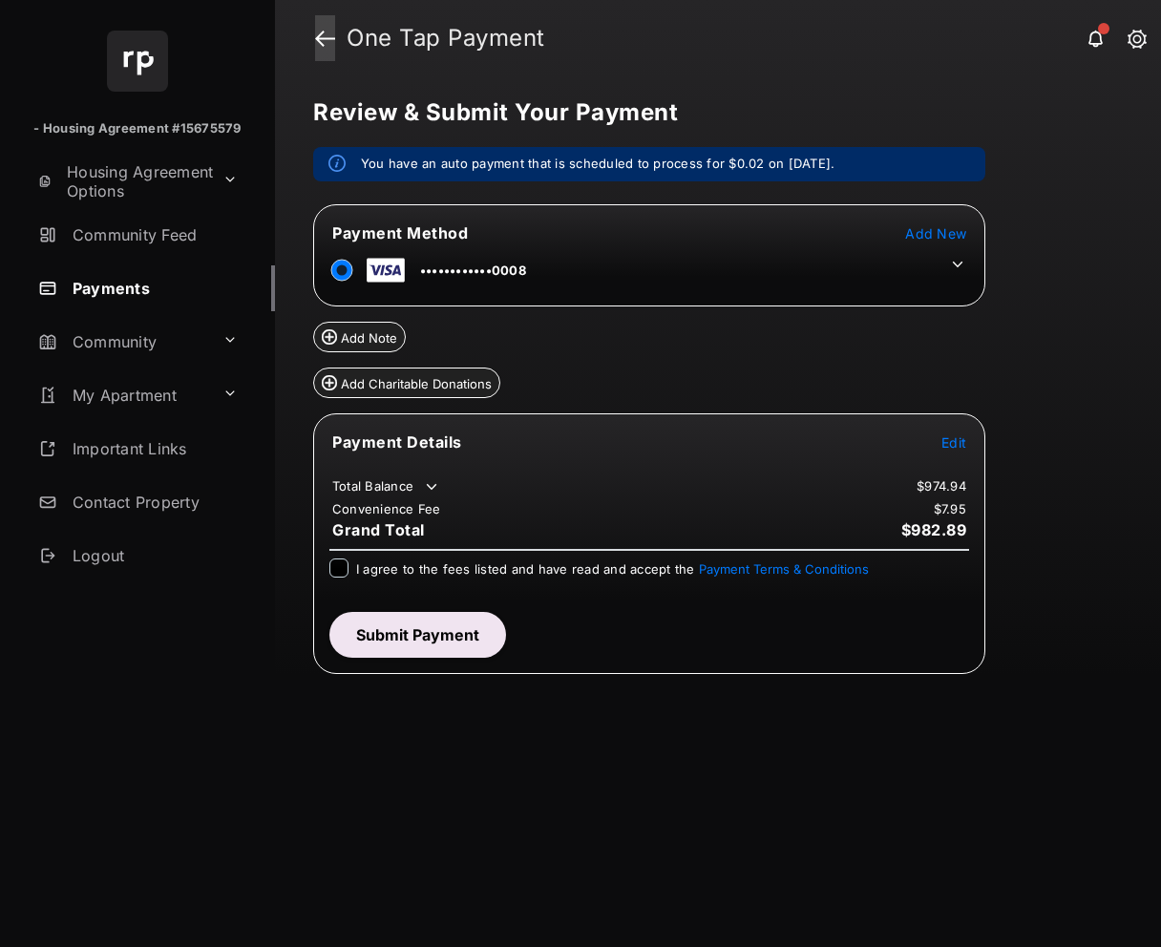
click at [328, 39] on link at bounding box center [325, 38] width 20 height 46
click at [964, 443] on span "Edit" at bounding box center [954, 442] width 25 height 16
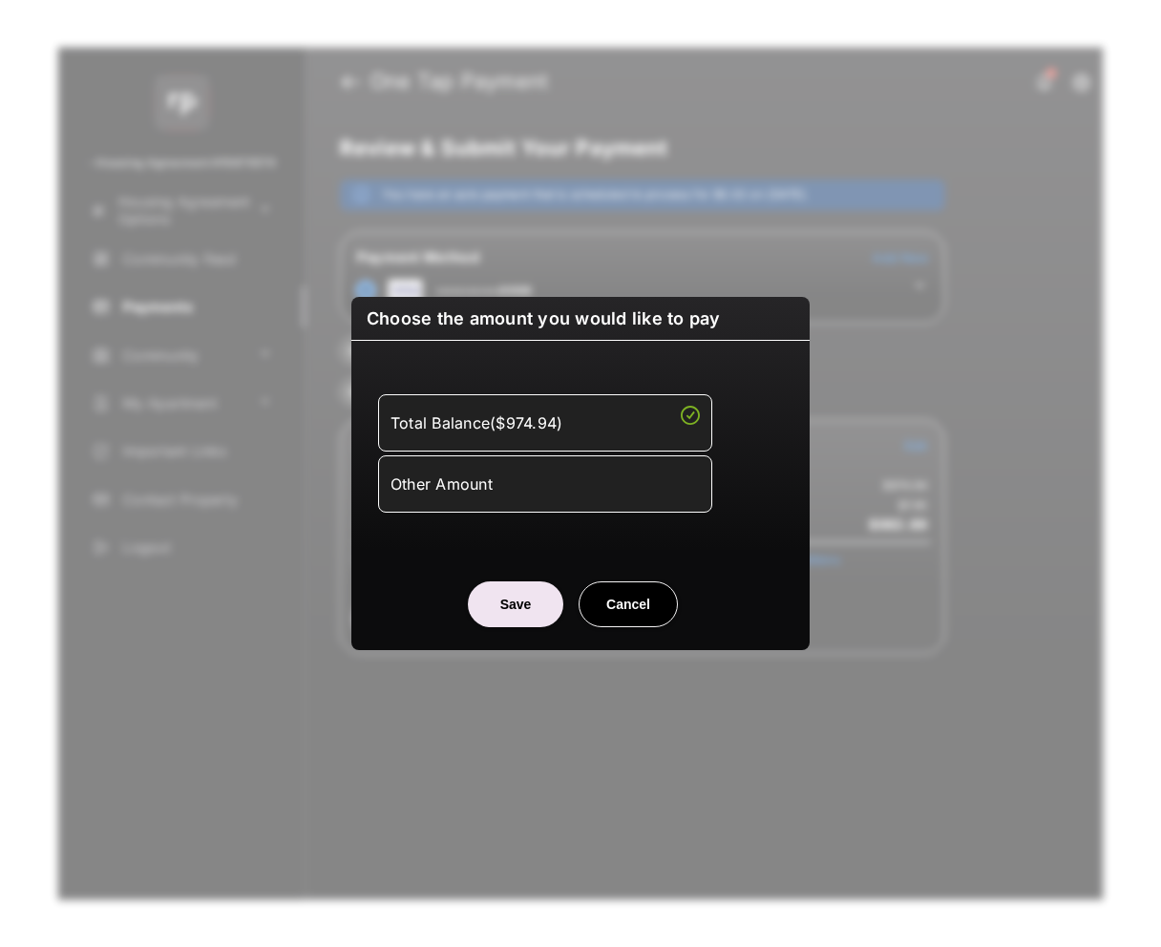
click at [420, 479] on div "Other Amount" at bounding box center [545, 484] width 309 height 32
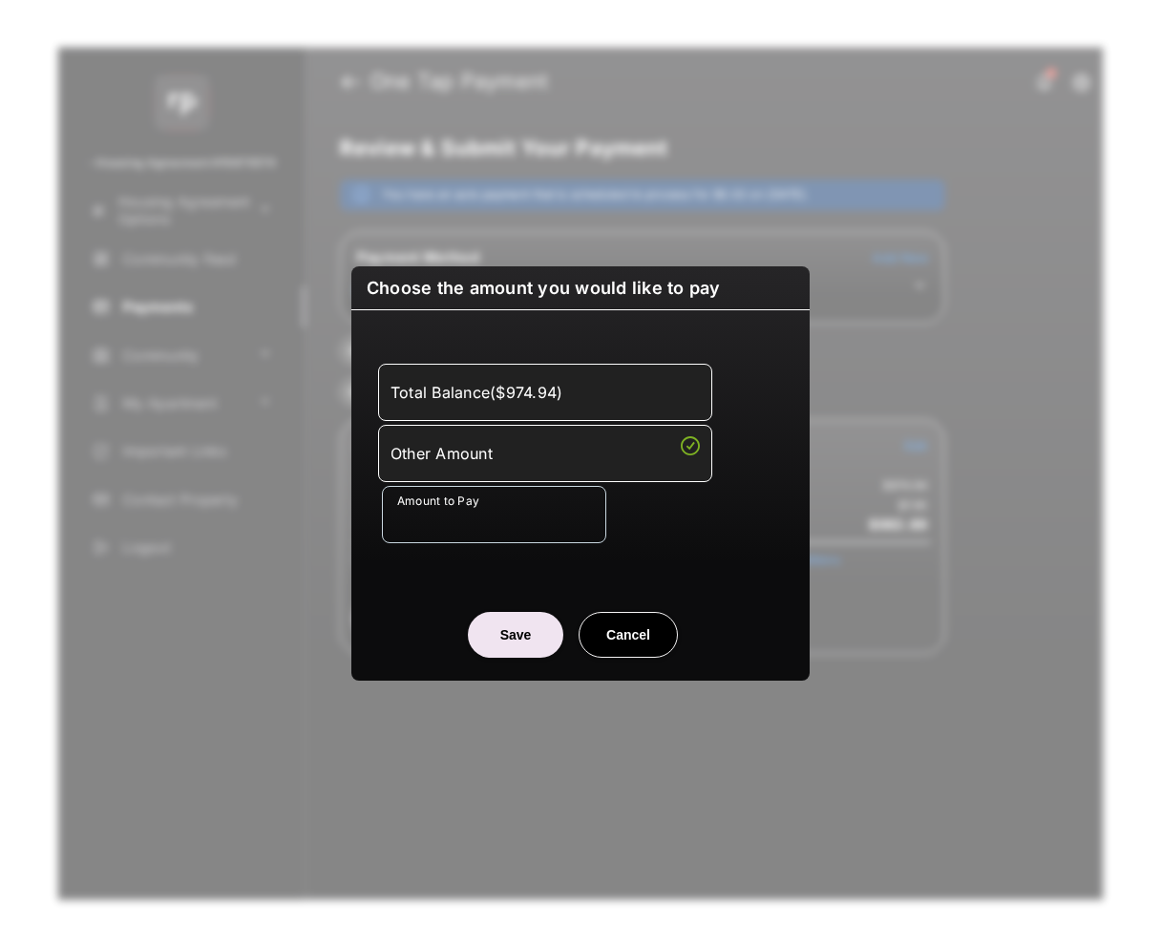
click at [499, 632] on button "Save" at bounding box center [515, 635] width 95 height 46
click at [572, 395] on div "Total Balance ( $974.94 )" at bounding box center [545, 392] width 309 height 32
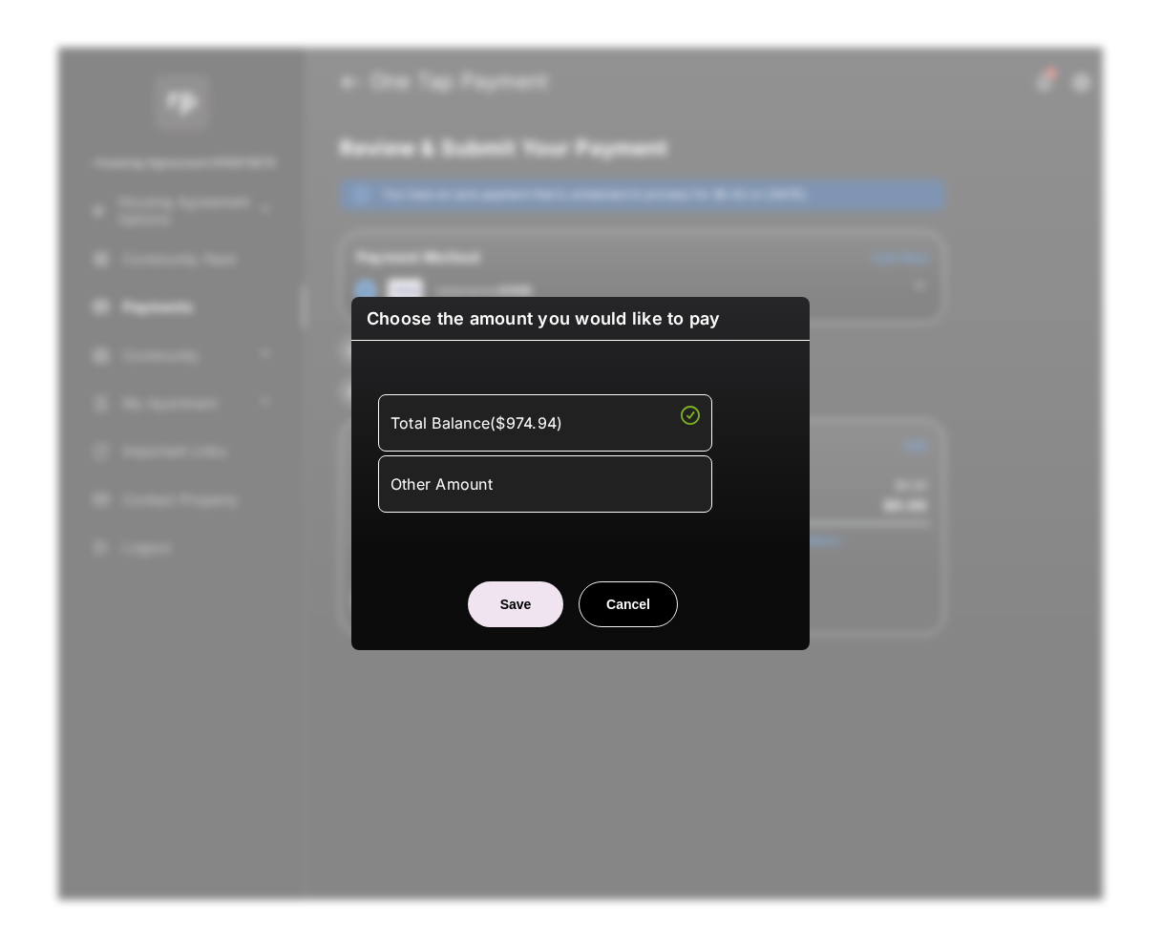
click at [533, 592] on button "Save" at bounding box center [515, 605] width 95 height 46
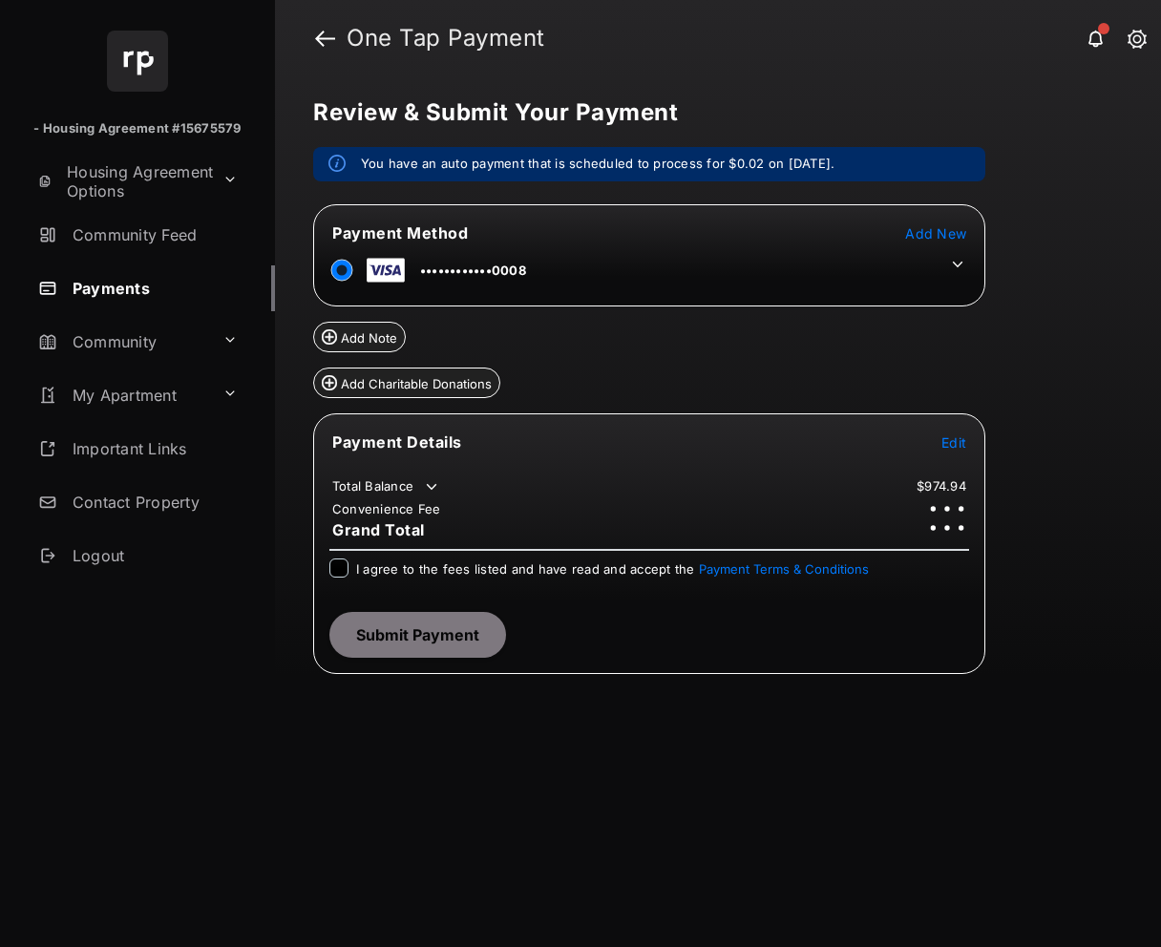
click at [440, 567] on span "I agree to the fees listed and have read and accept the Payment Terms & Conditi…" at bounding box center [612, 569] width 513 height 15
click at [456, 632] on button "Submit Payment" at bounding box center [417, 635] width 177 height 46
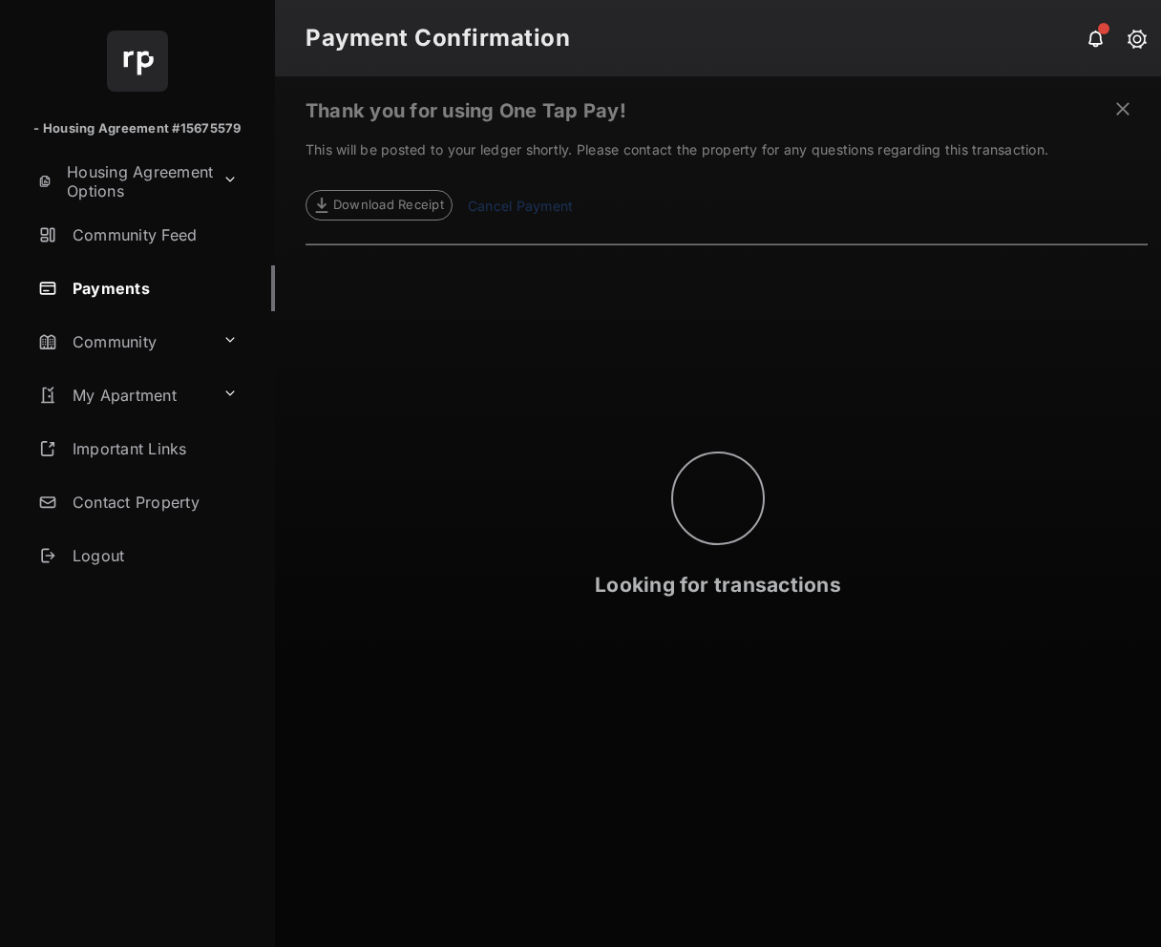
click at [1124, 116] on div "Looking for transactions" at bounding box center [718, 511] width 886 height 871
click at [1124, 109] on div "Looking for transactions" at bounding box center [718, 511] width 886 height 871
click at [1124, 109] on span at bounding box center [1122, 111] width 19 height 24
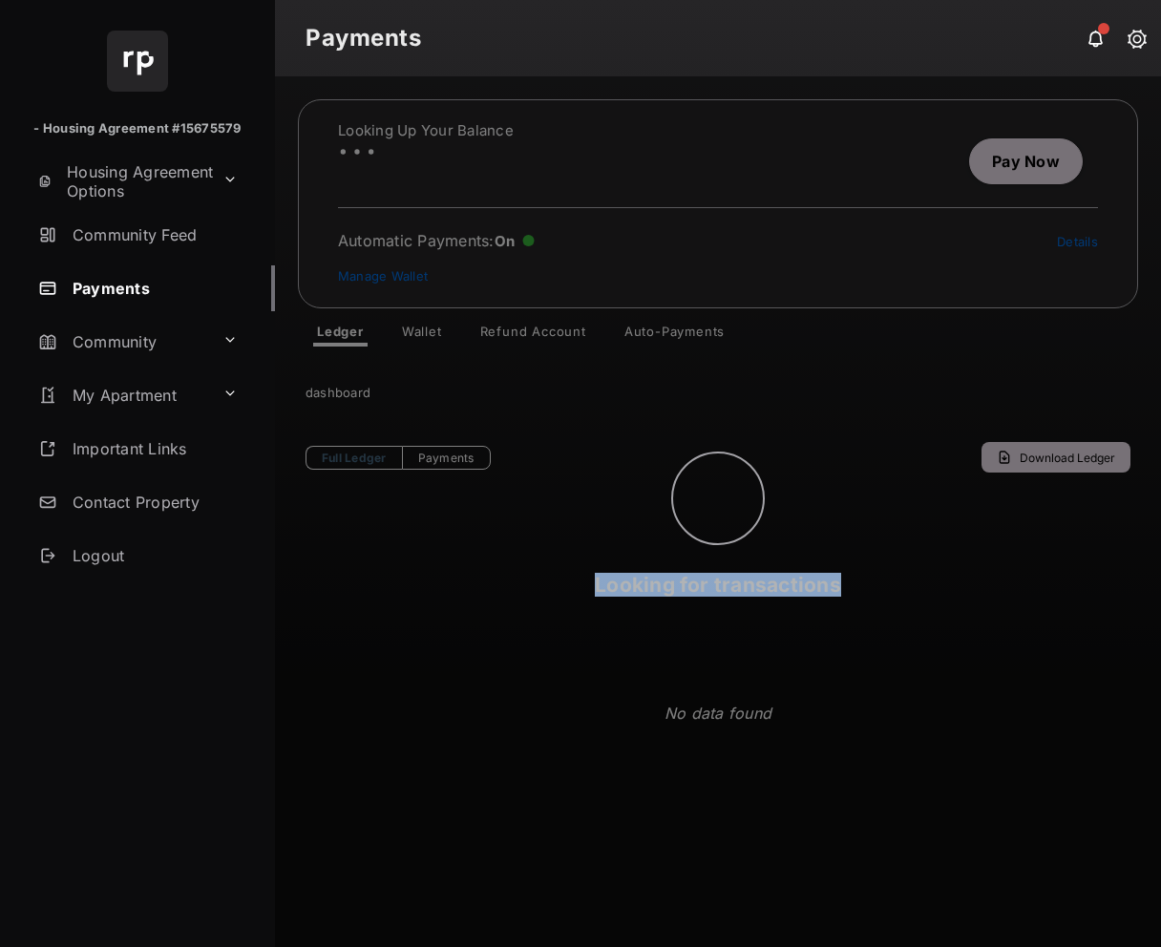
click at [1124, 109] on div "Looking for transactions" at bounding box center [718, 511] width 886 height 871
click at [996, 583] on div "Looking for transactions" at bounding box center [718, 511] width 886 height 871
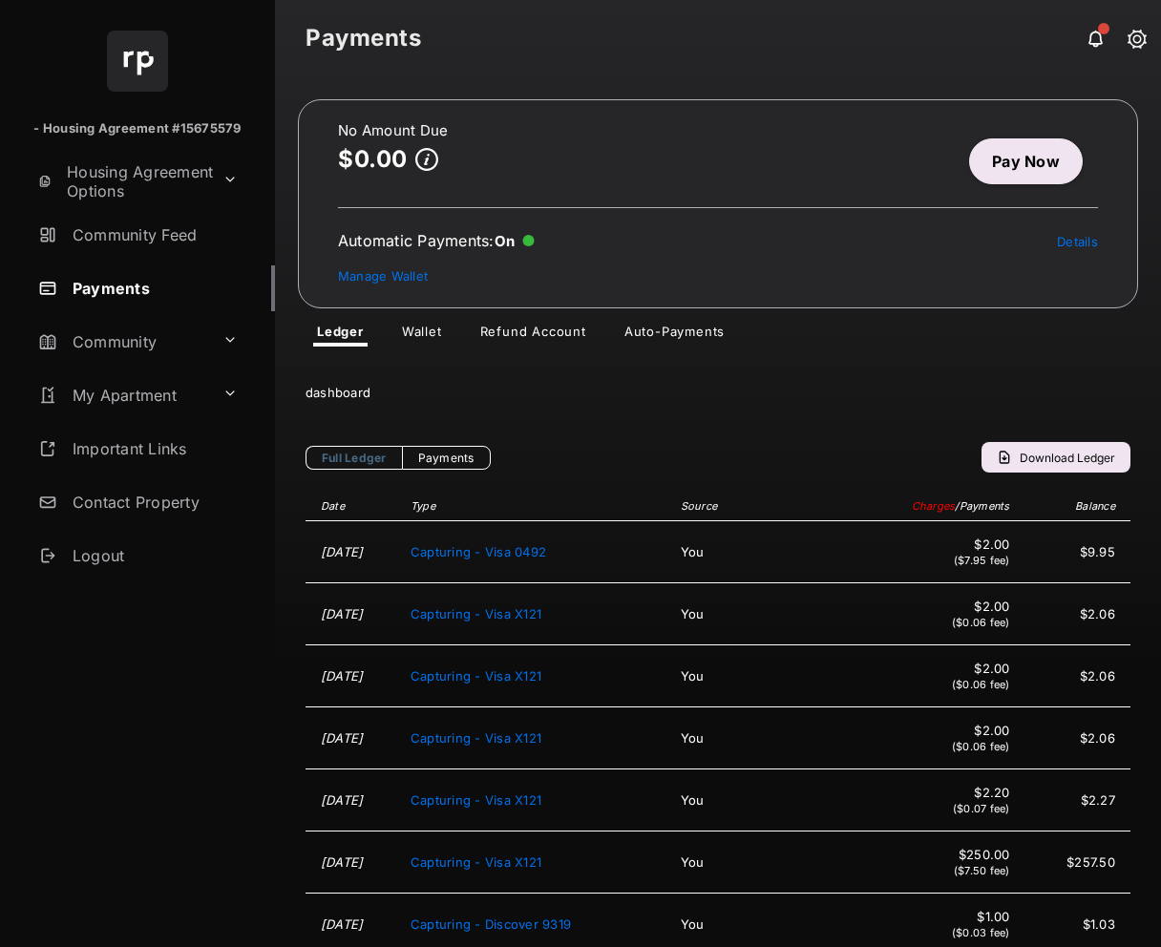
click at [1043, 150] on link "Pay Now" at bounding box center [1026, 161] width 114 height 46
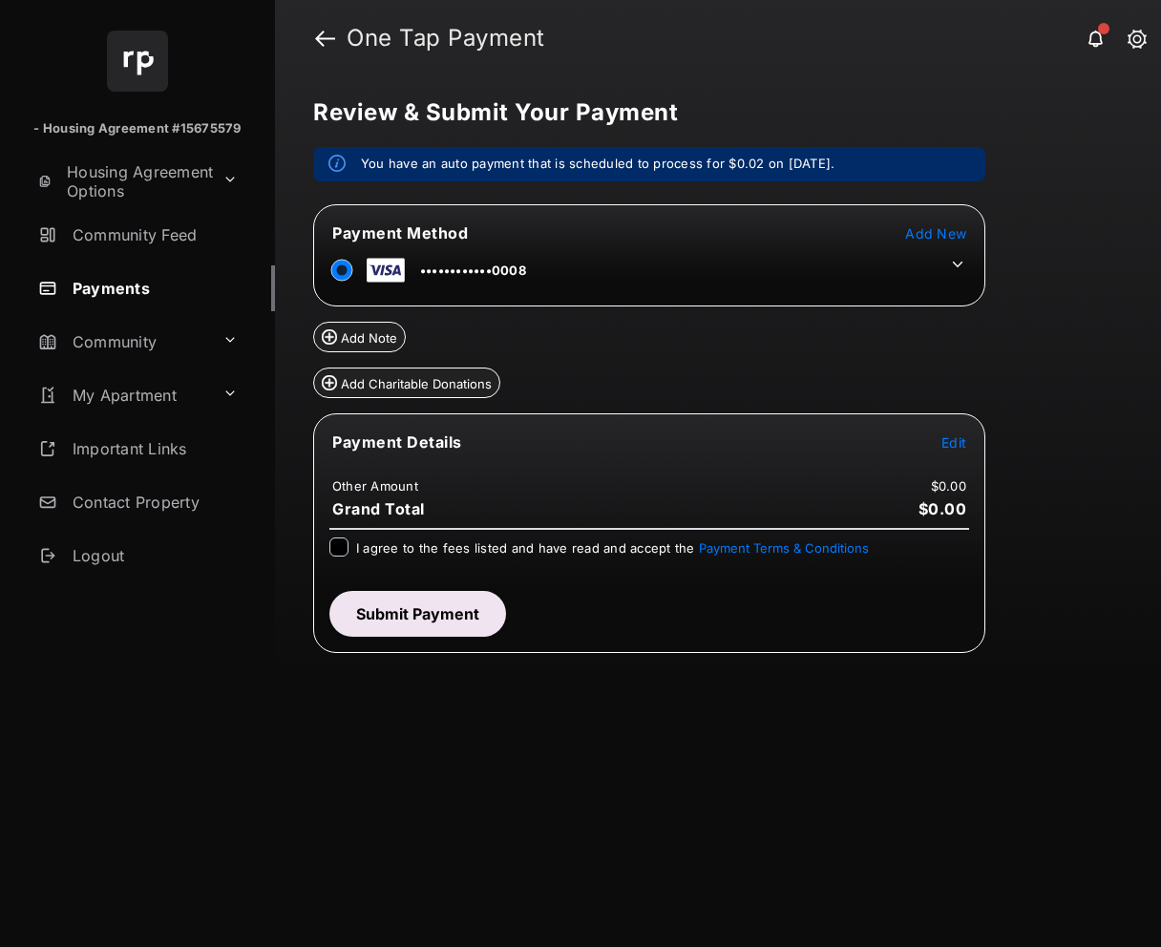
click at [946, 436] on span "Edit" at bounding box center [954, 442] width 25 height 16
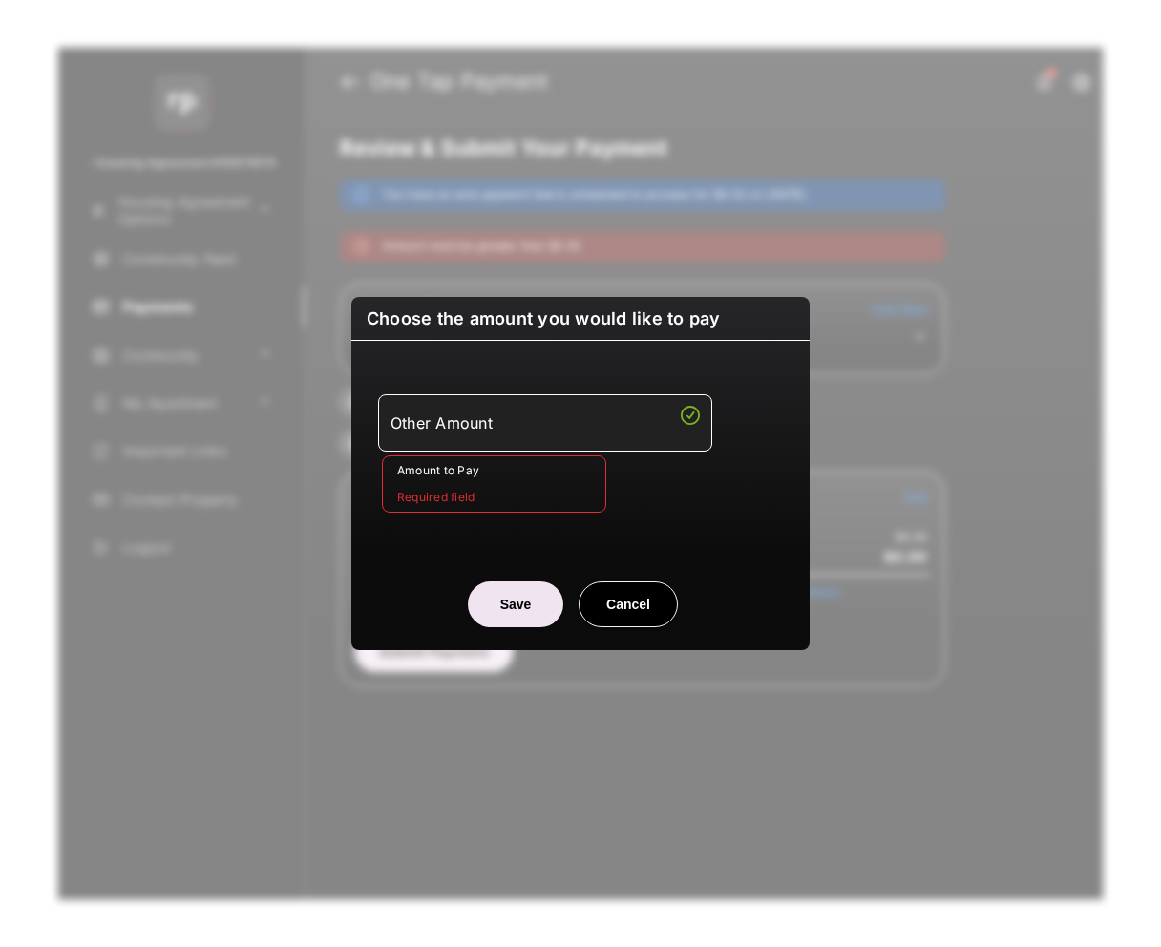
click at [633, 624] on button "Cancel" at bounding box center [628, 605] width 99 height 46
type input "**"
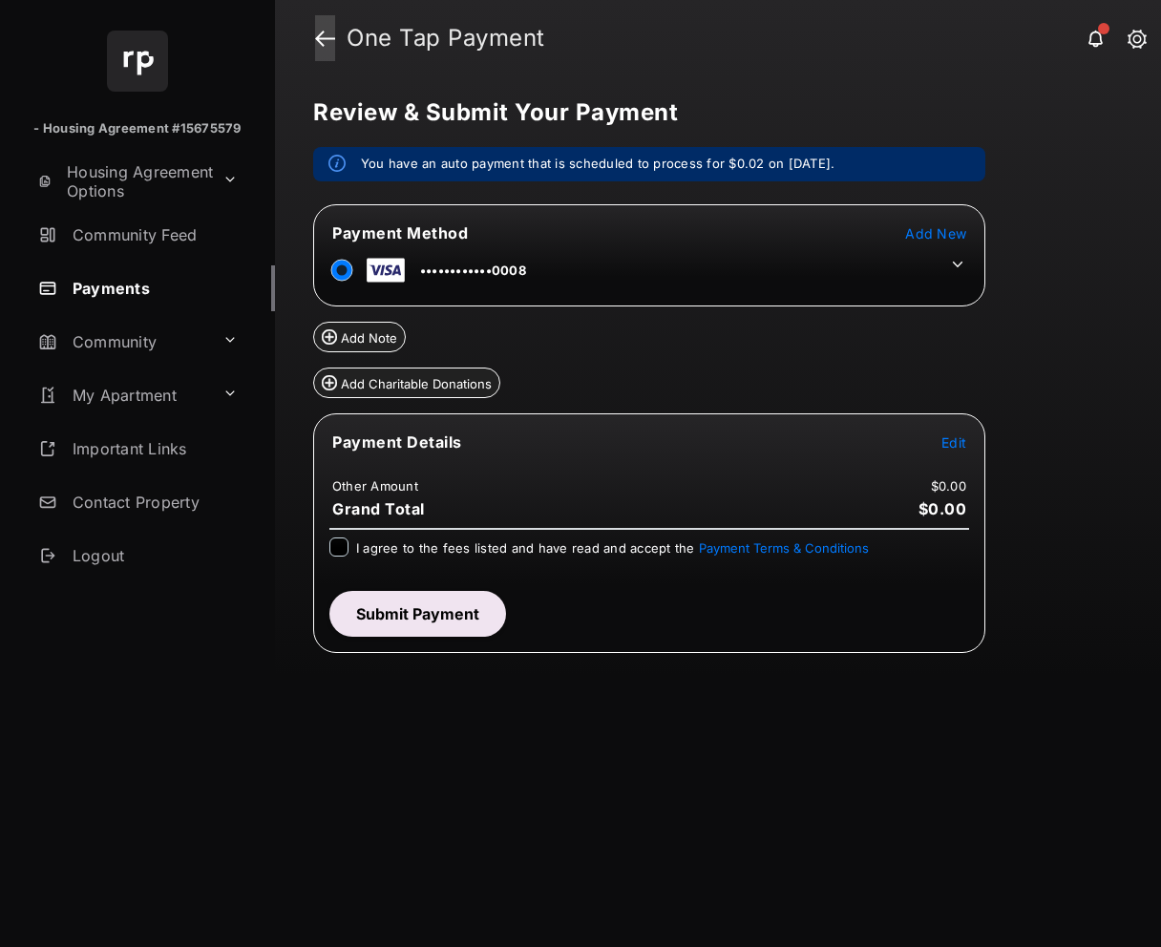
click at [331, 35] on link at bounding box center [325, 38] width 20 height 46
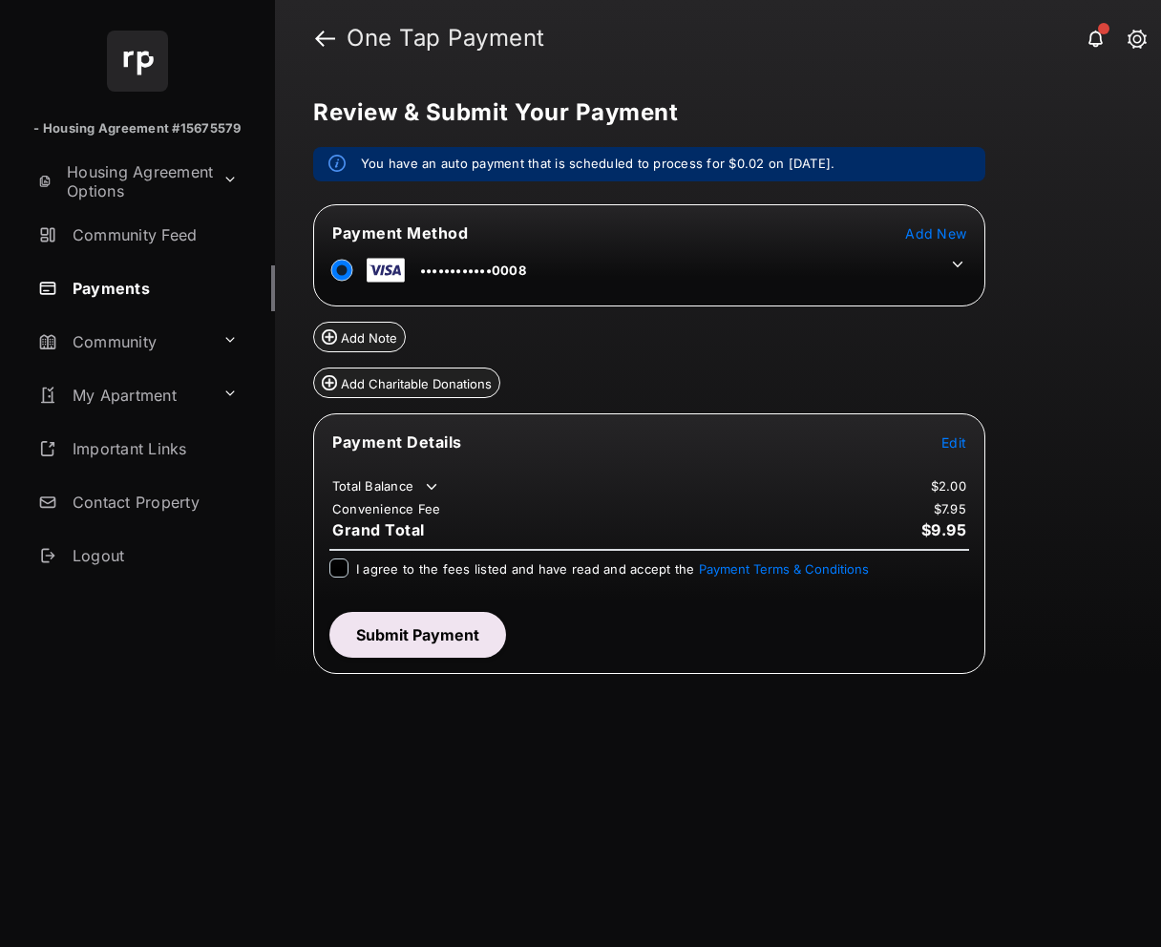
click at [947, 442] on span "Edit" at bounding box center [954, 442] width 25 height 16
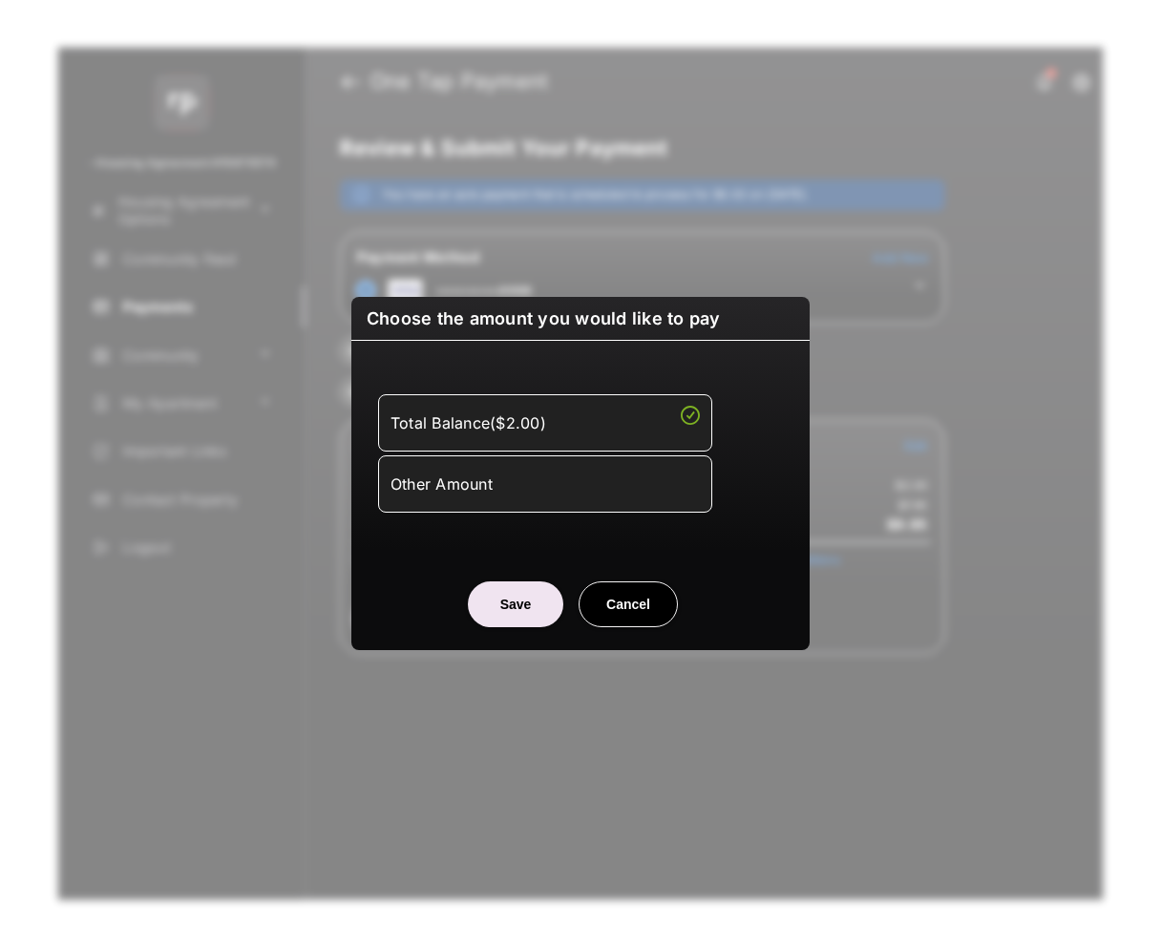
click at [656, 477] on div "Other Amount" at bounding box center [545, 484] width 309 height 32
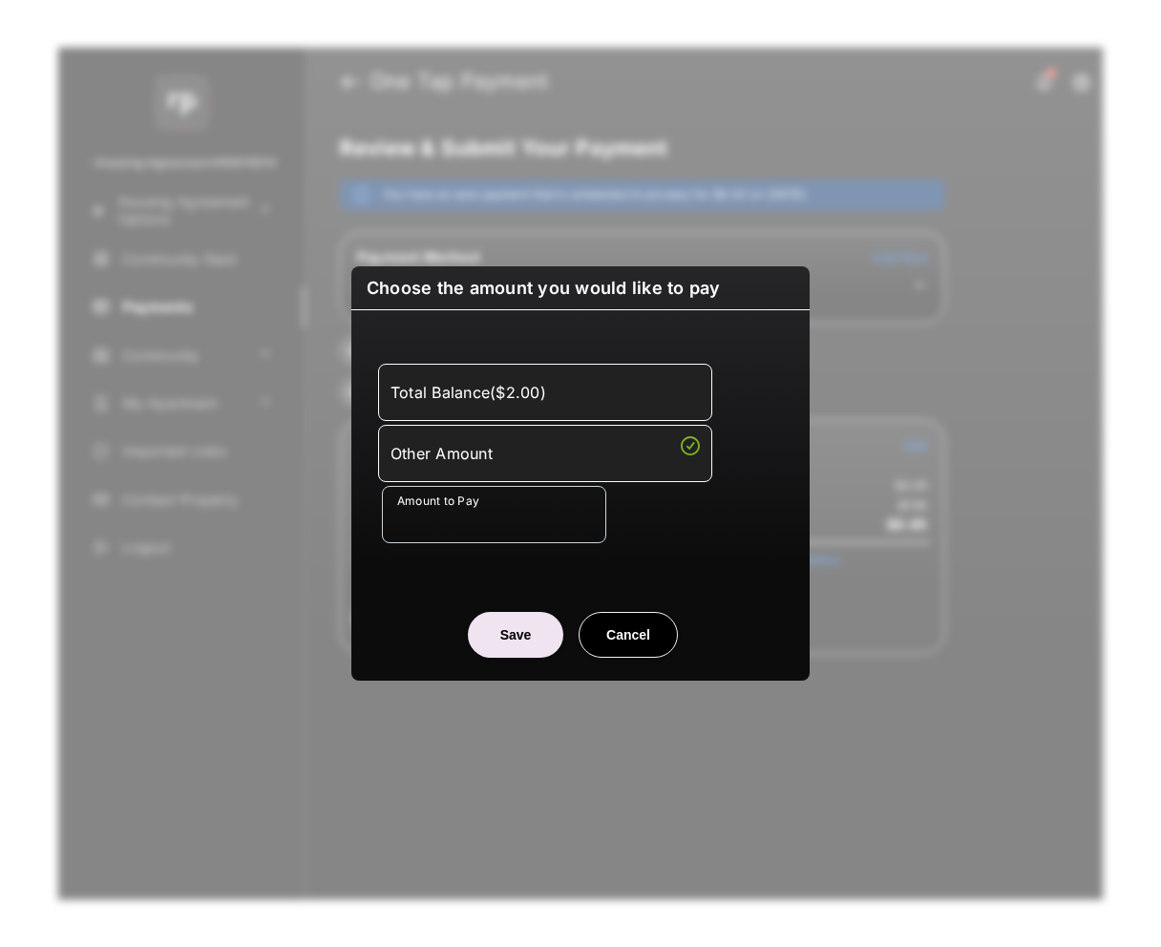
click at [511, 629] on button "Save" at bounding box center [515, 635] width 95 height 46
click at [662, 540] on div "Amount to Pay" at bounding box center [584, 514] width 405 height 57
click at [572, 531] on input "Amount to Pay" at bounding box center [494, 514] width 224 height 57
click at [684, 532] on div "Amount to Pay" at bounding box center [584, 514] width 405 height 57
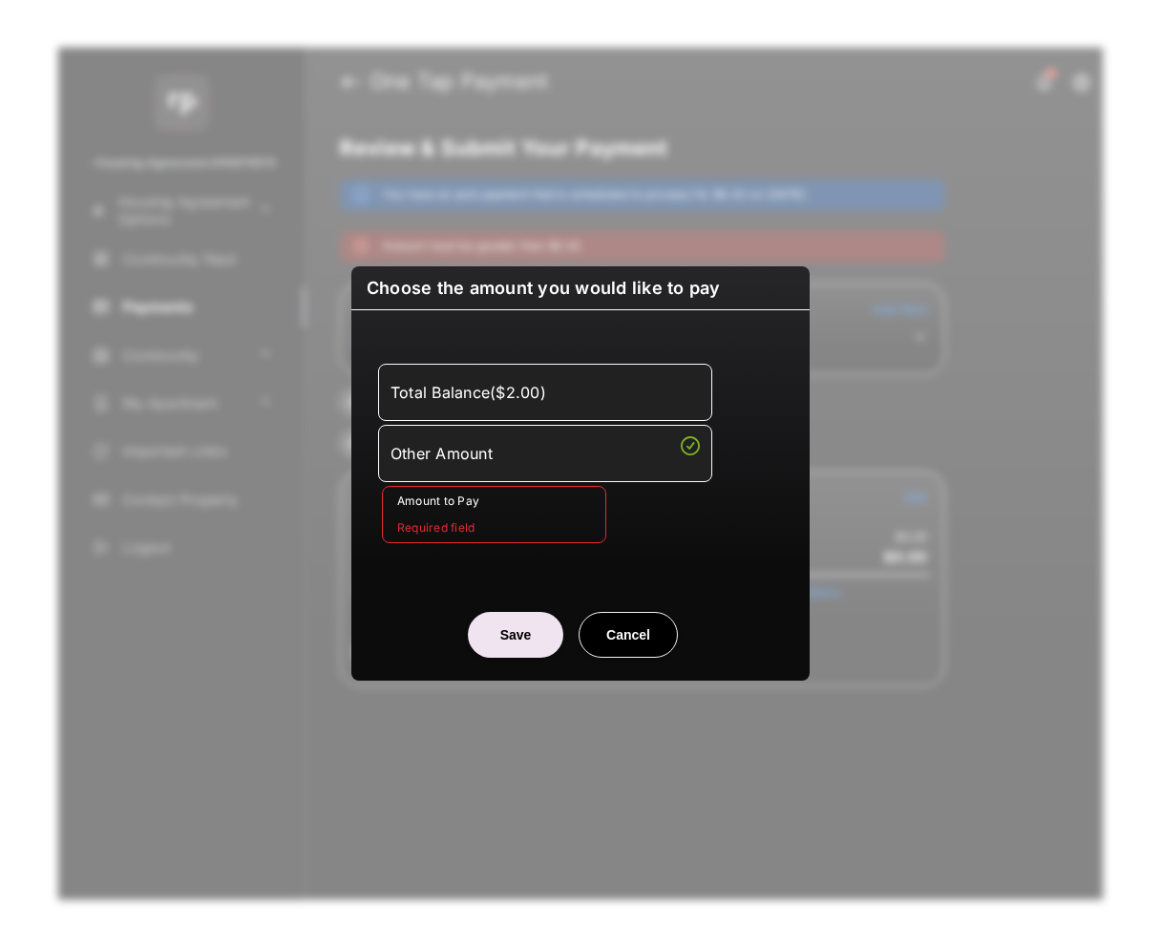
click at [613, 623] on button "Cancel" at bounding box center [628, 635] width 99 height 46
type input "**"
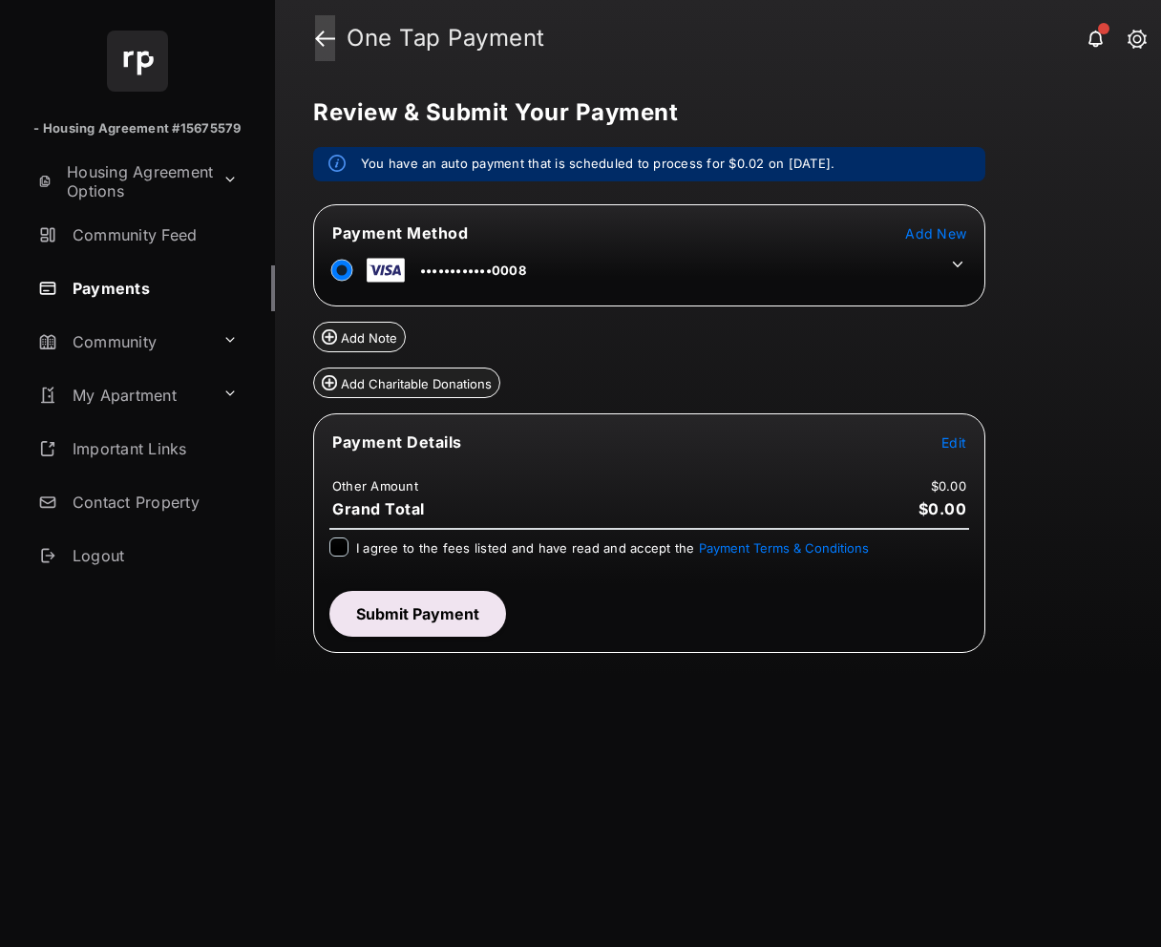
click at [326, 37] on link at bounding box center [325, 38] width 20 height 46
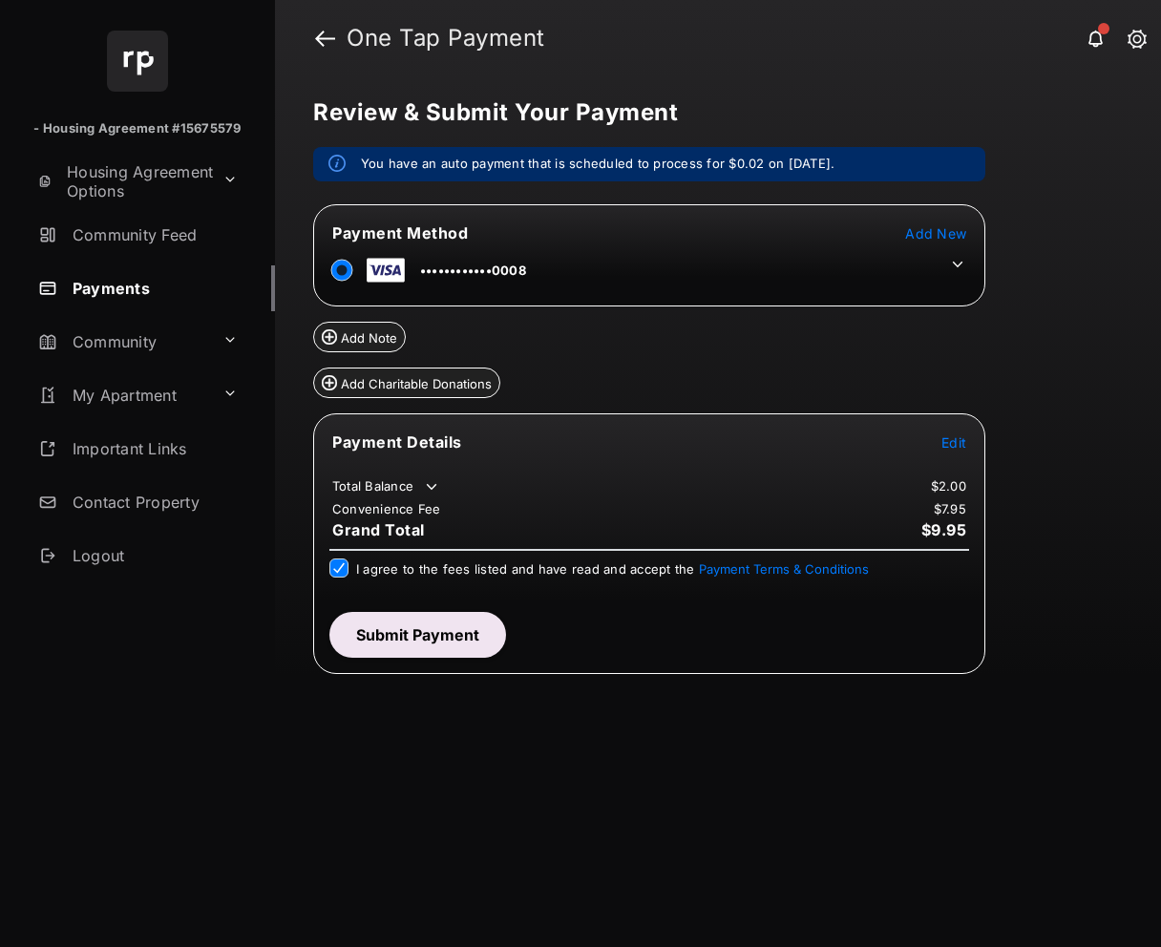
click at [404, 642] on button "Submit Payment" at bounding box center [417, 635] width 177 height 46
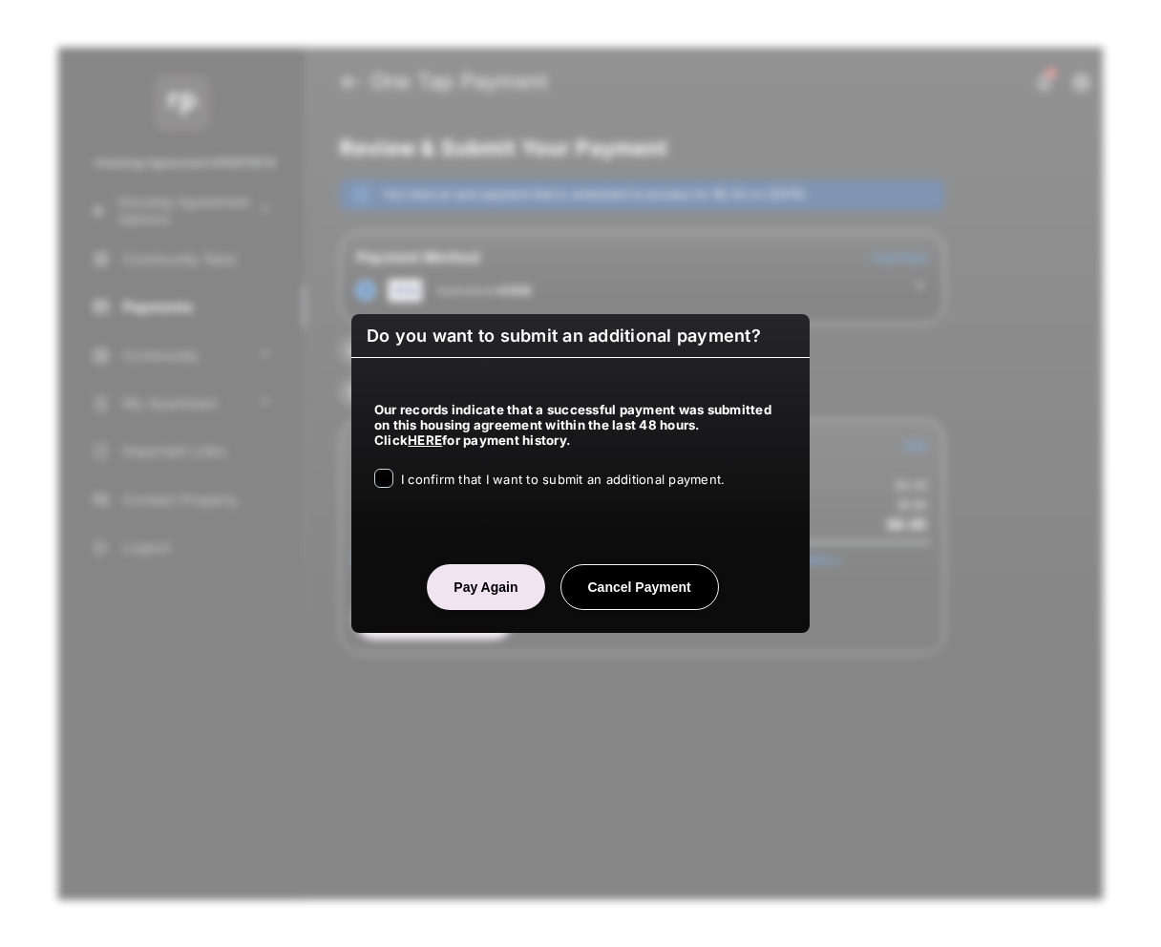
click at [463, 477] on span "I confirm that I want to submit an additional payment." at bounding box center [563, 479] width 324 height 15
click at [493, 592] on button "Pay Again" at bounding box center [485, 587] width 117 height 46
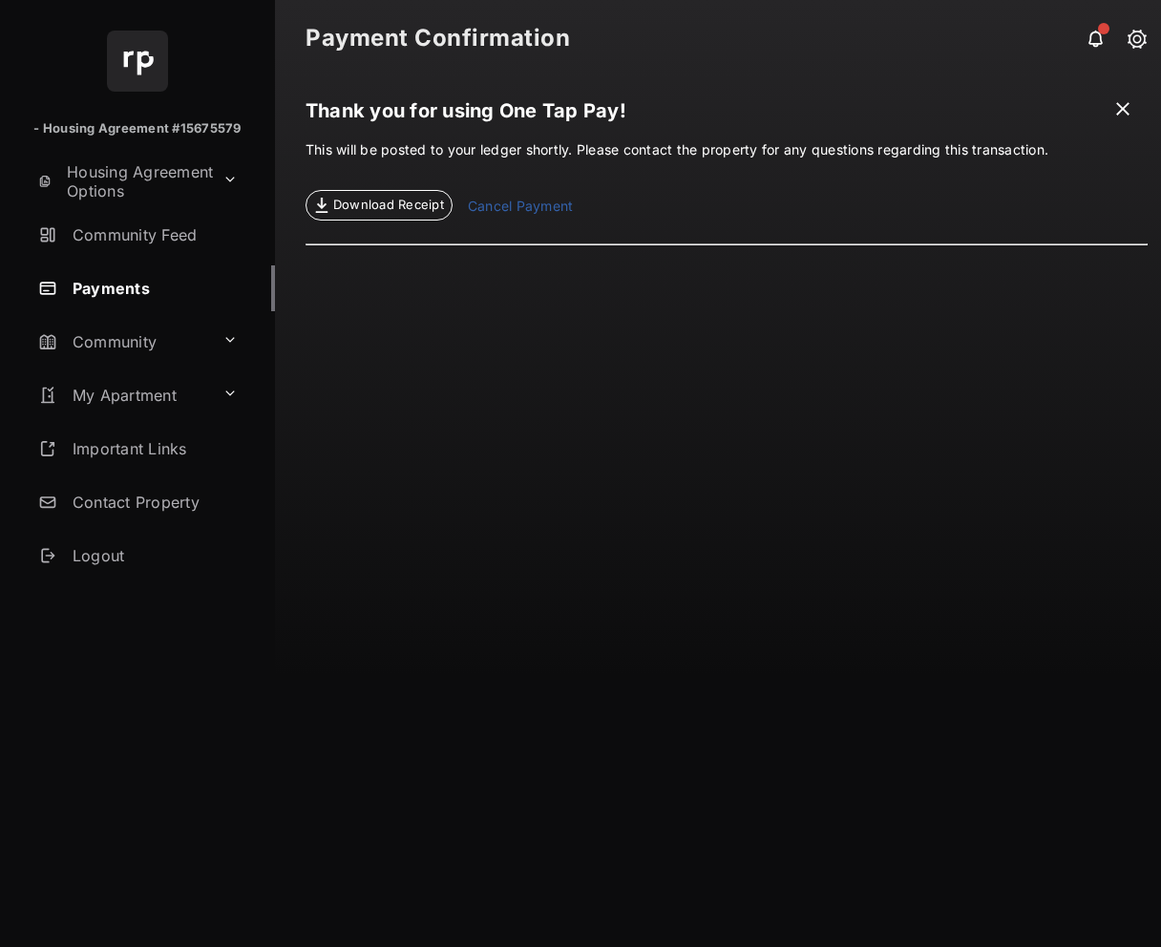
click at [1121, 106] on span at bounding box center [1122, 111] width 19 height 24
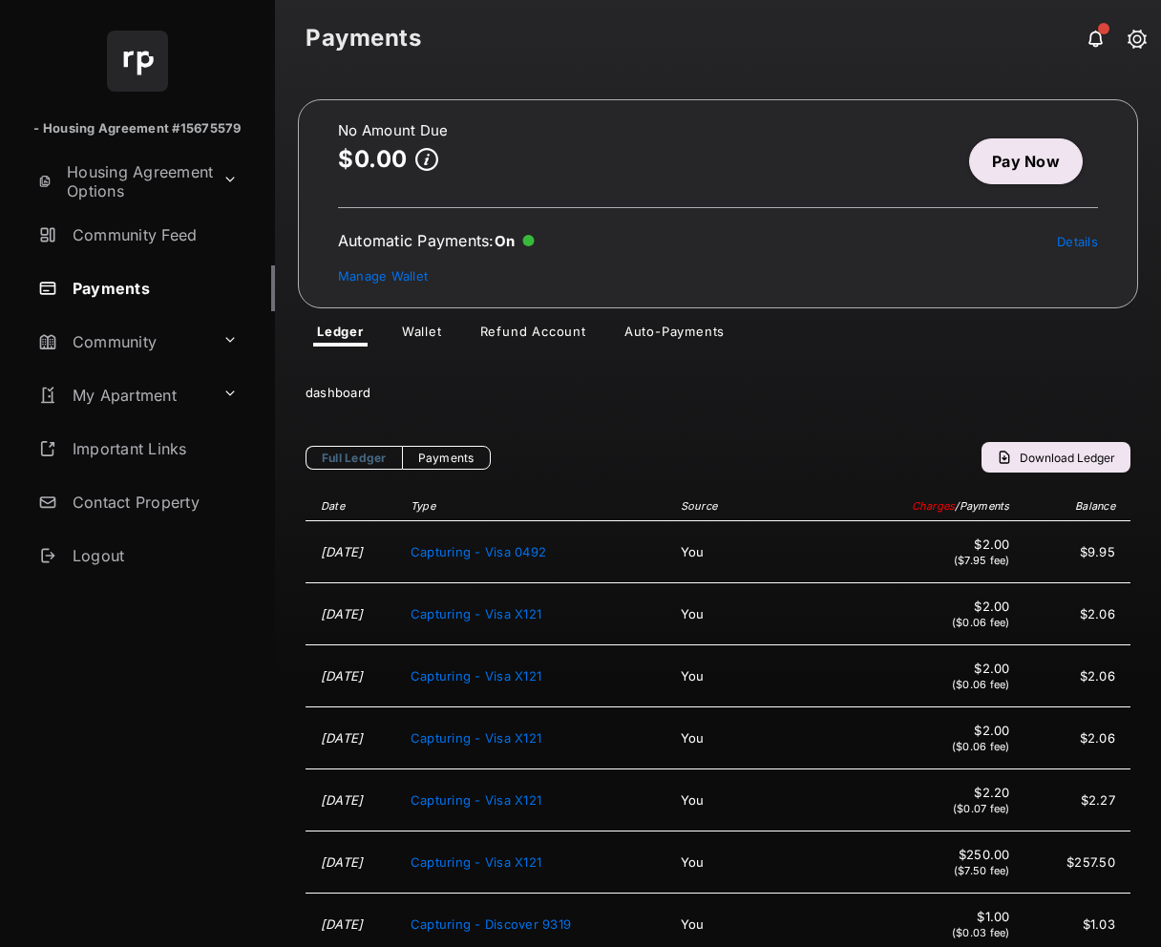
click at [995, 169] on link "Pay Now" at bounding box center [1026, 161] width 114 height 46
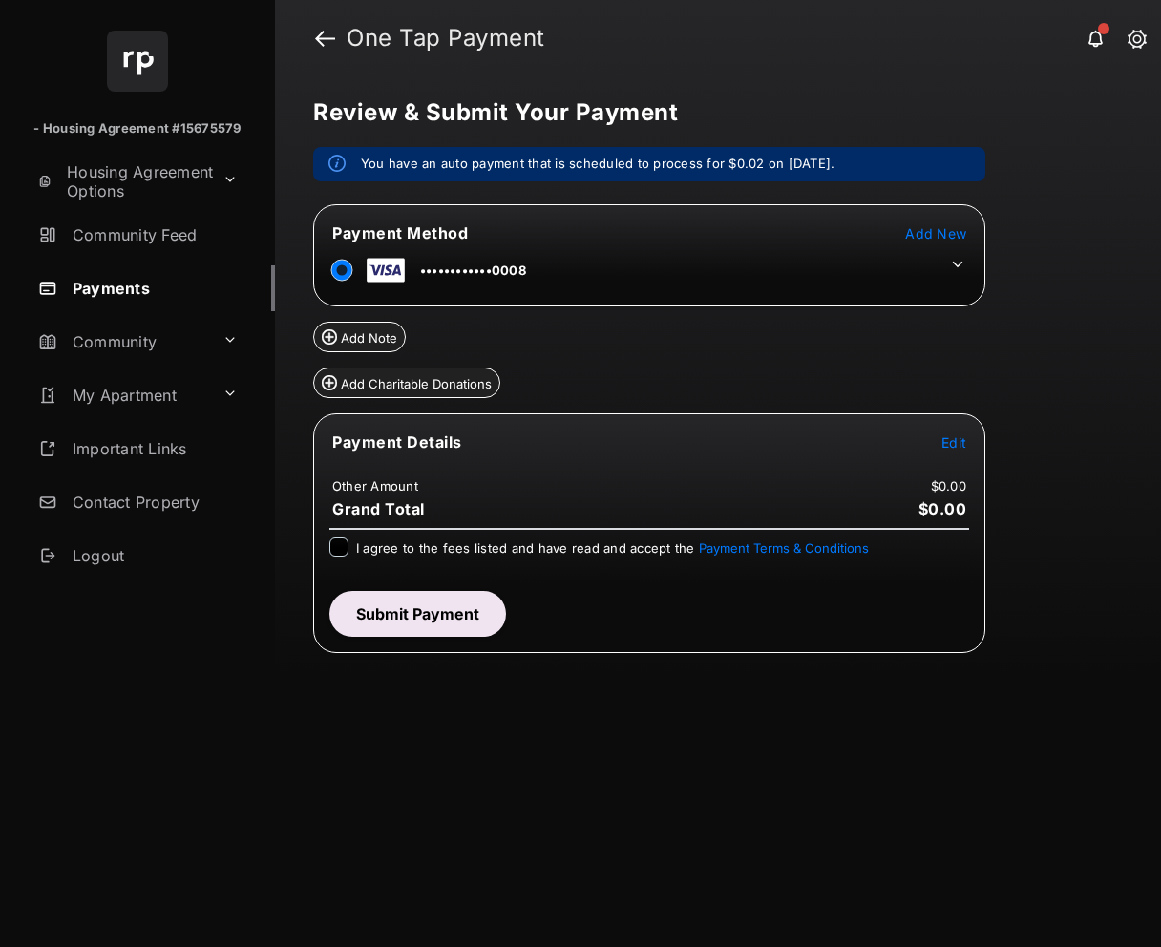
click at [964, 444] on span "Edit" at bounding box center [954, 442] width 25 height 16
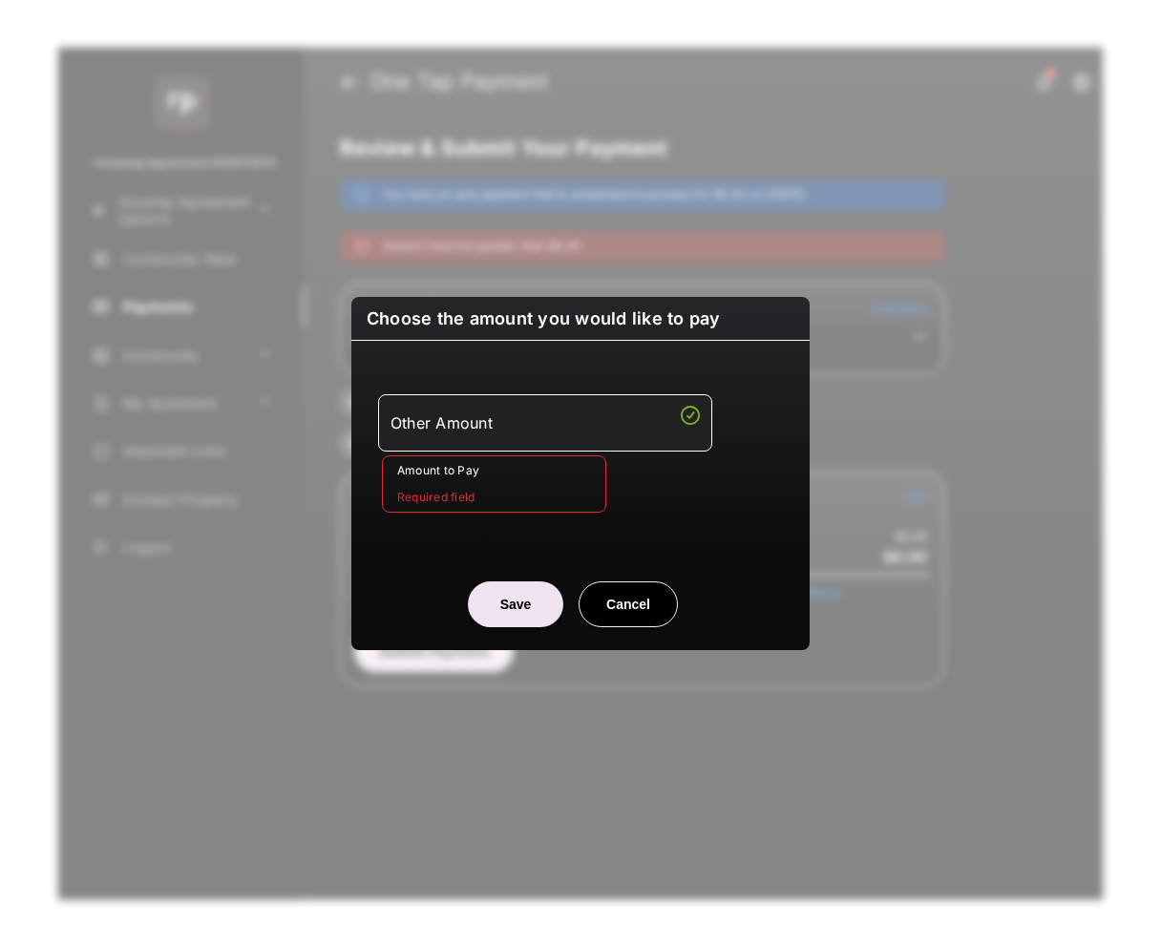
click at [630, 607] on button "Cancel" at bounding box center [628, 605] width 99 height 46
type input "**"
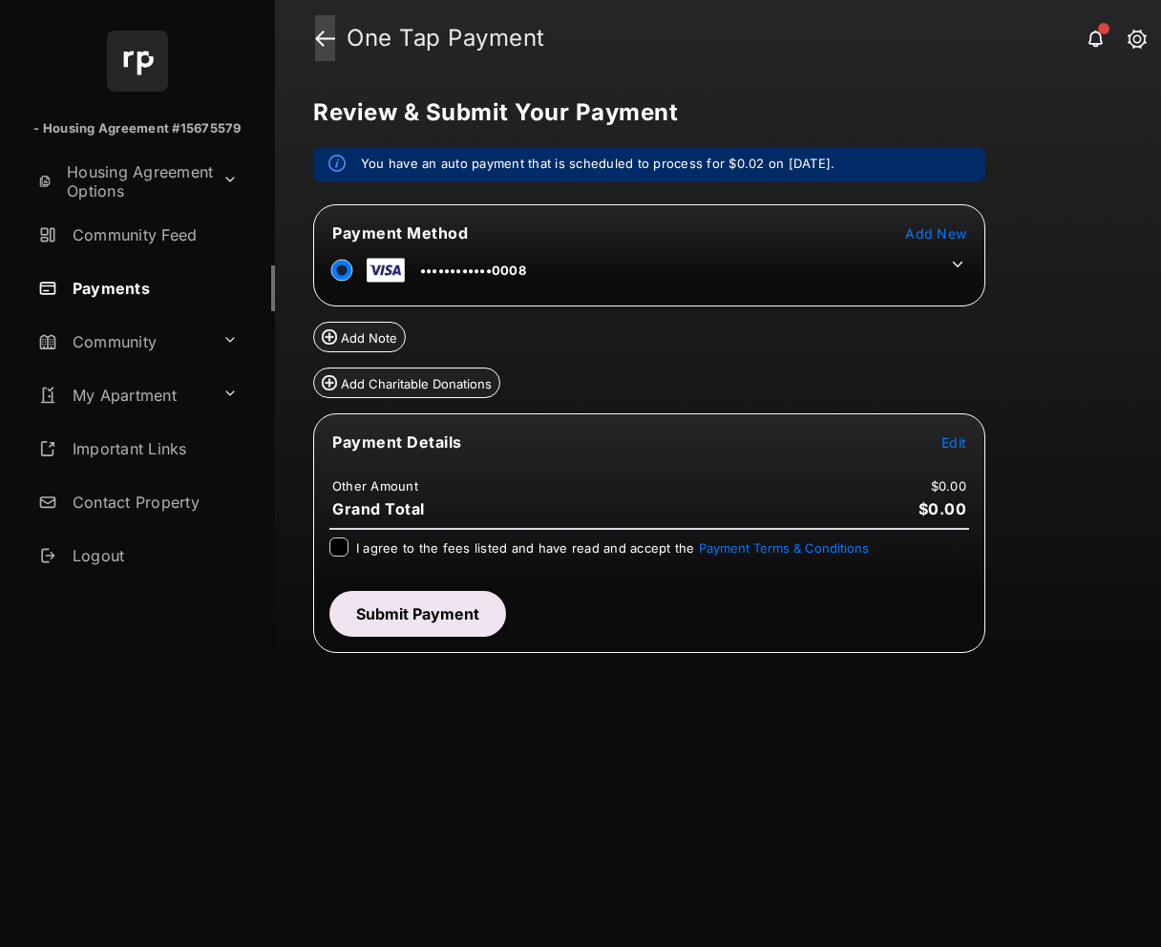
click at [323, 36] on link at bounding box center [325, 38] width 20 height 46
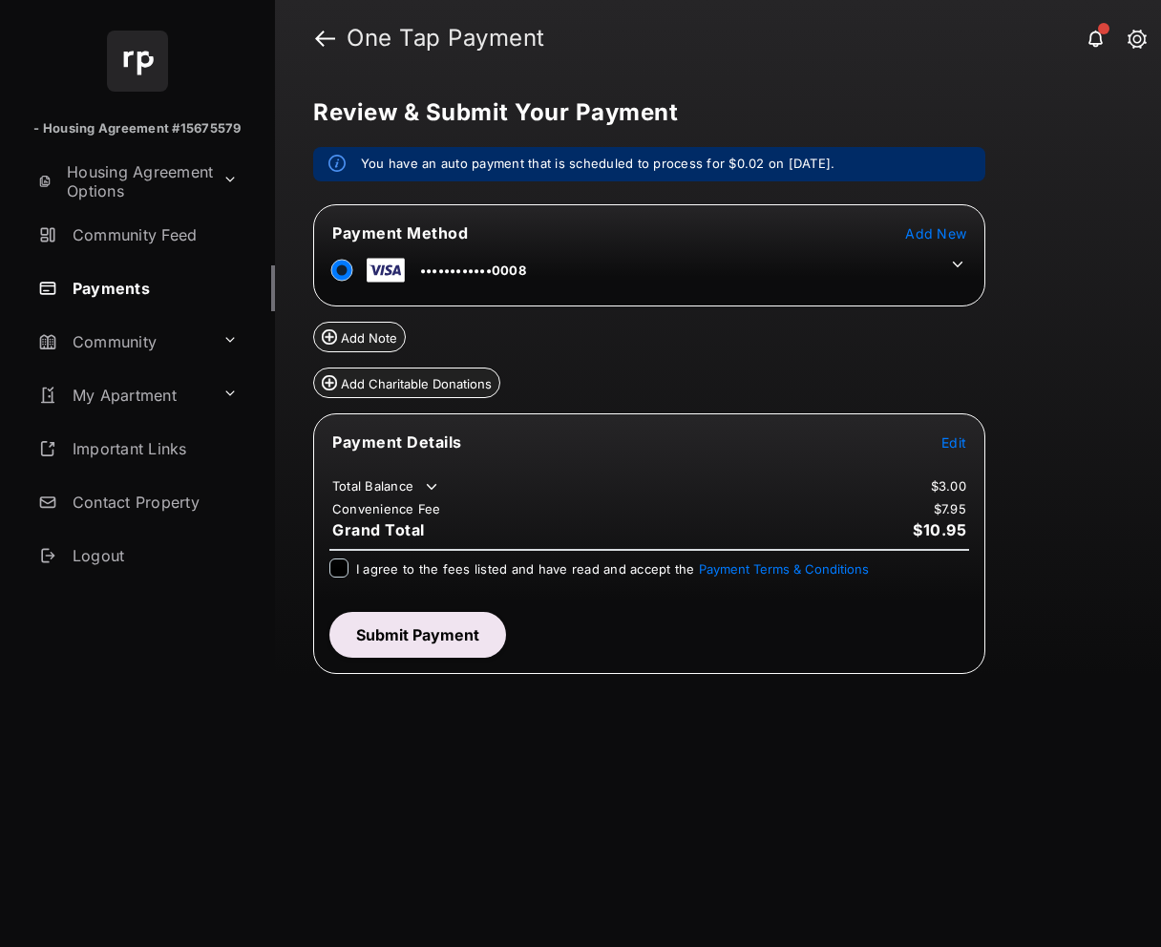
click at [959, 449] on span "Edit" at bounding box center [954, 442] width 25 height 16
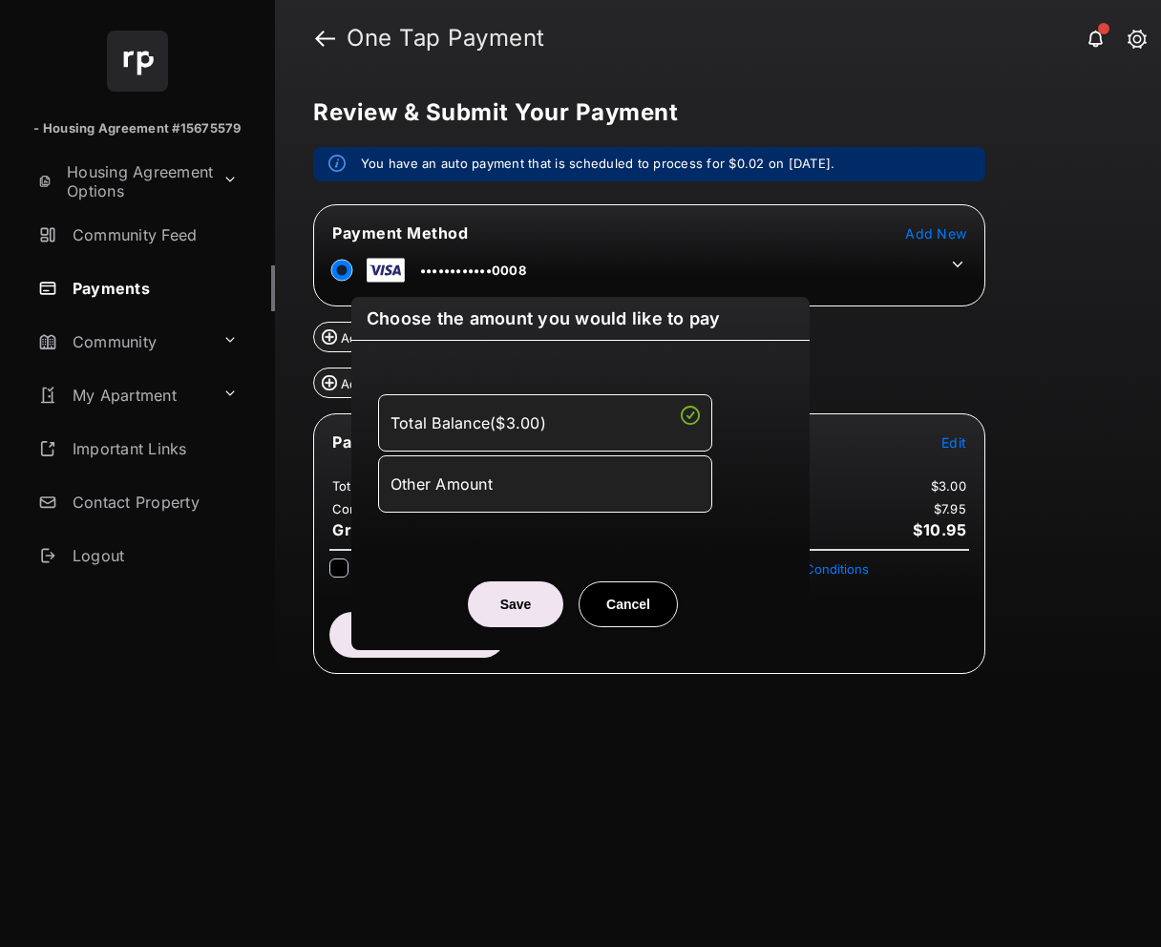
click at [532, 481] on div "Other Amount" at bounding box center [545, 484] width 309 height 32
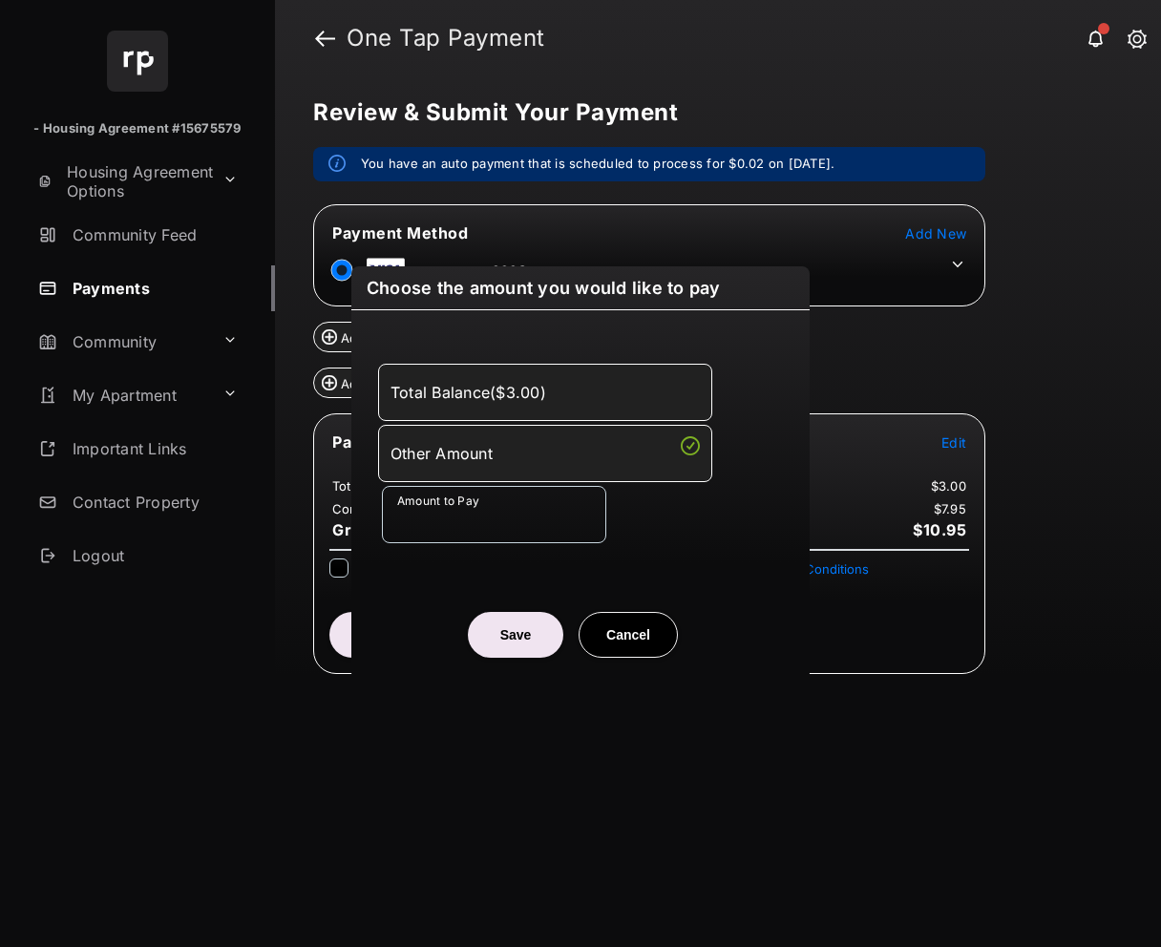
click at [492, 639] on button "Save" at bounding box center [515, 635] width 95 height 46
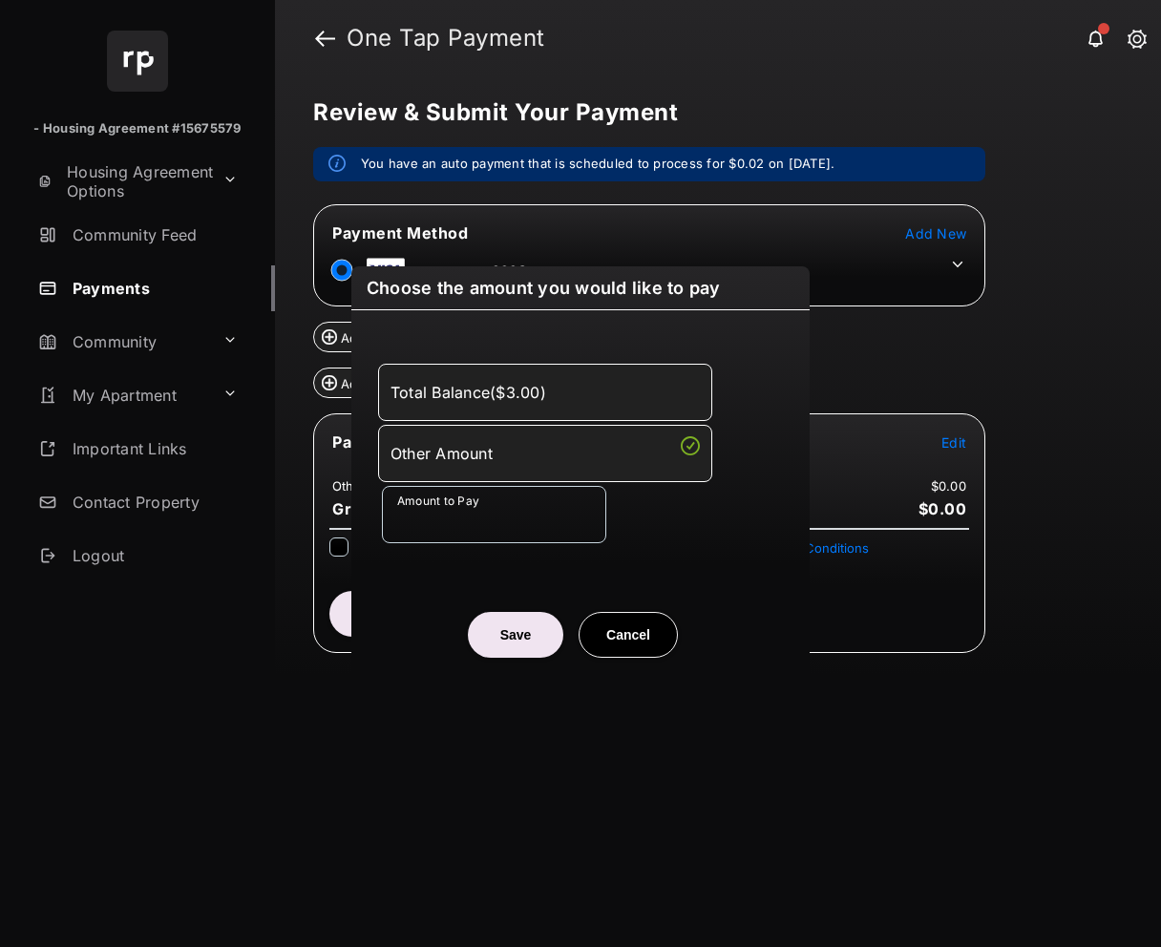
click at [520, 632] on button "Save" at bounding box center [515, 635] width 95 height 46
click at [557, 565] on div "Total Balance ( $3.00 ) Other Amount Amount to Pay" at bounding box center [580, 453] width 435 height 241
click at [698, 544] on div "Total Balance ( $3.00 ) Other Amount Amount to Pay" at bounding box center [580, 453] width 435 height 241
